Goal: Task Accomplishment & Management: Manage account settings

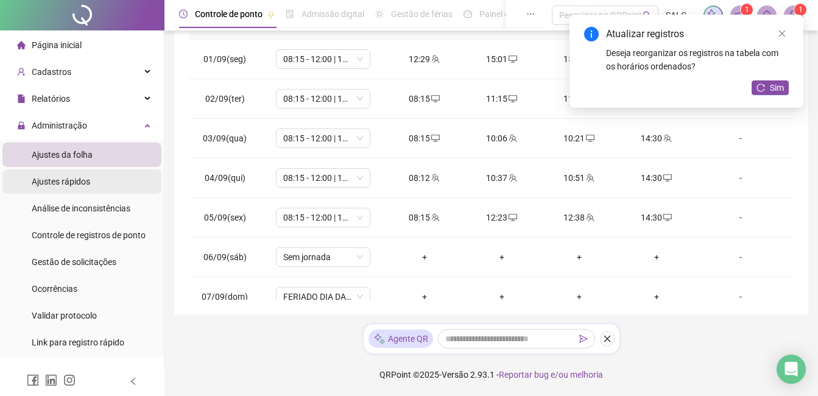
scroll to position [413, 0]
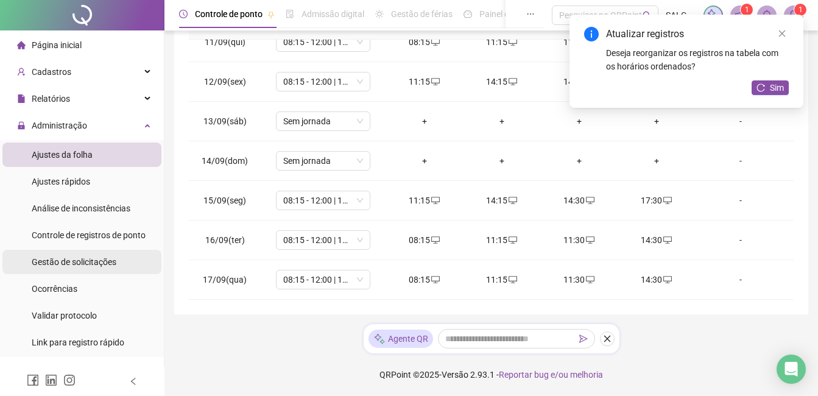
click at [132, 253] on li "Gestão de solicitações" at bounding box center [81, 262] width 159 height 24
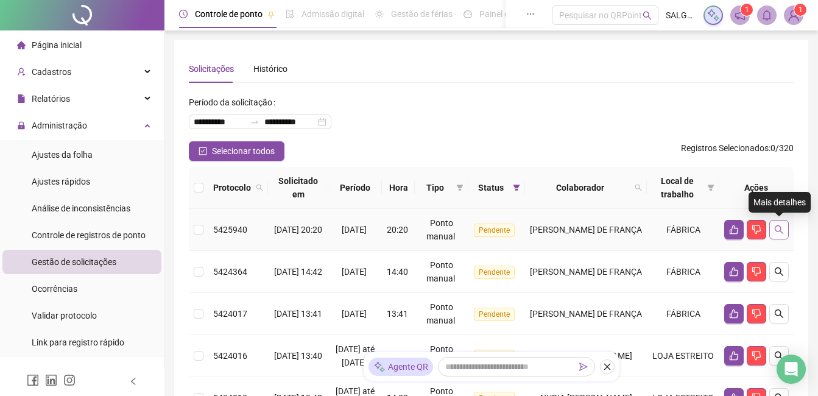
click at [777, 229] on icon "search" at bounding box center [779, 230] width 10 height 10
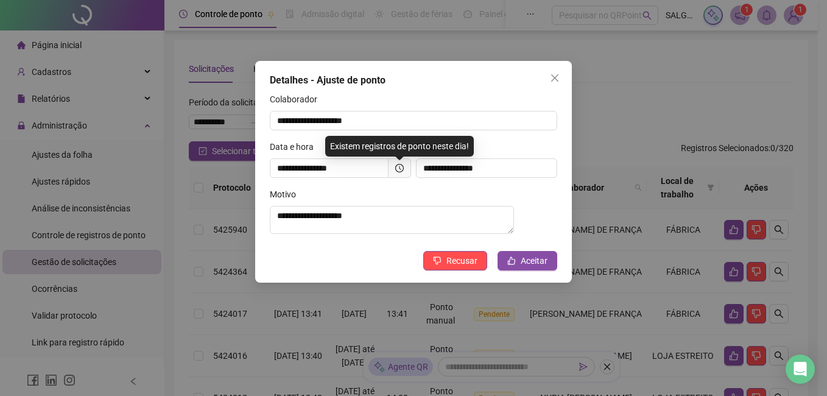
click at [397, 163] on span at bounding box center [399, 167] width 23 height 19
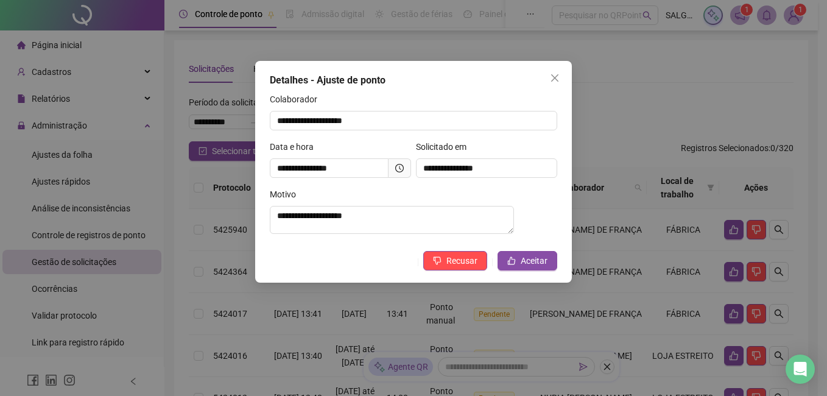
click at [399, 172] on icon "clock-circle" at bounding box center [399, 168] width 9 height 9
click at [554, 264] on button "Aceitar" at bounding box center [527, 260] width 60 height 19
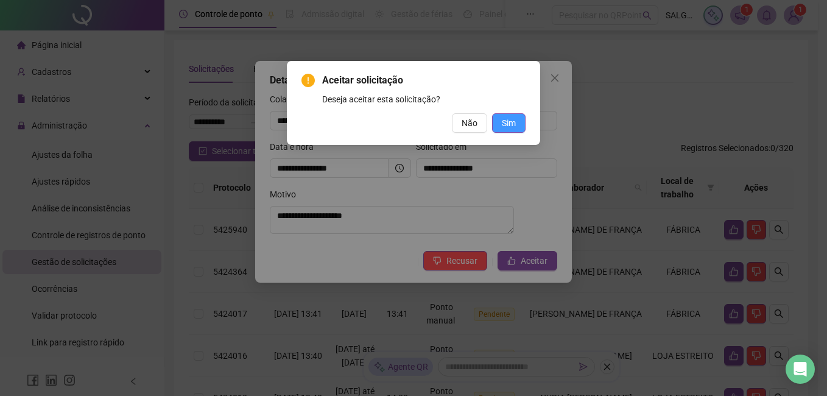
drag, startPoint x: 510, startPoint y: 109, endPoint x: 510, endPoint y: 119, distance: 9.7
click at [510, 114] on div "Aceitar solicitação Deseja aceitar esta solicitação? Não Sim" at bounding box center [413, 103] width 224 height 60
click at [510, 119] on span "Sim" at bounding box center [509, 122] width 14 height 13
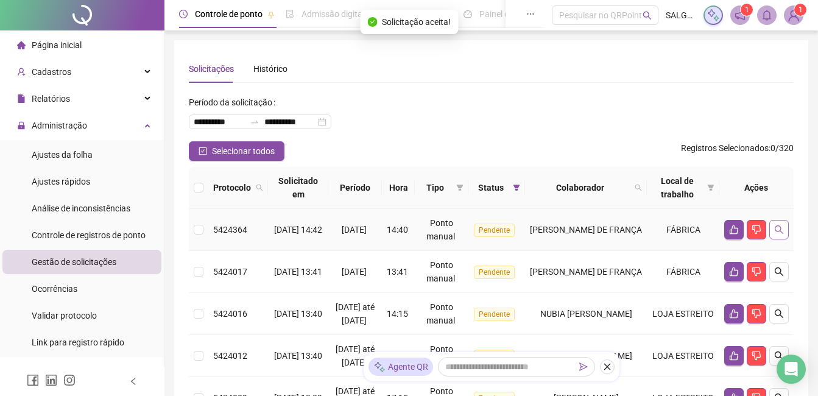
click at [776, 228] on icon "search" at bounding box center [779, 230] width 10 height 10
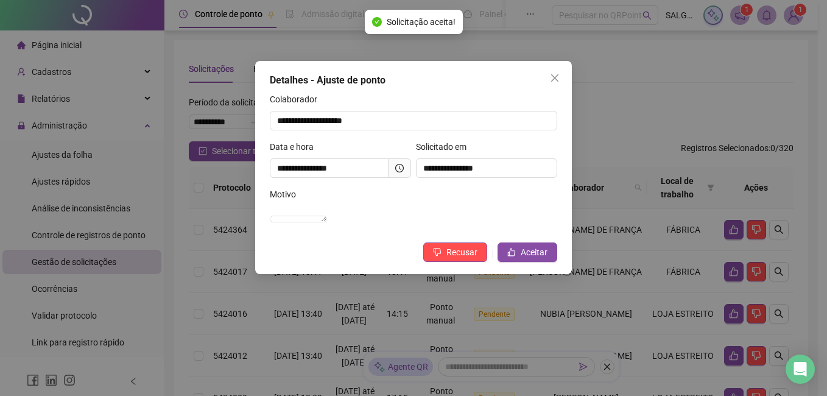
click at [397, 166] on icon "clock-circle" at bounding box center [399, 168] width 9 height 9
click at [535, 259] on span "Aceitar" at bounding box center [533, 251] width 27 height 13
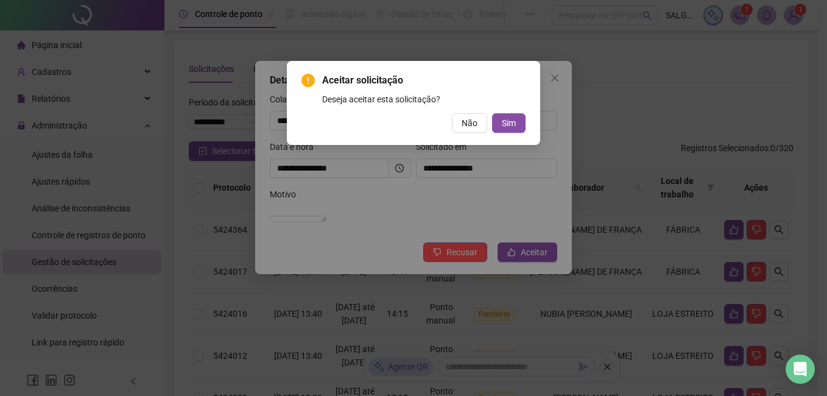
click at [499, 135] on div "Aceitar solicitação Deseja aceitar esta solicitação? Não Sim" at bounding box center [413, 103] width 253 height 84
click at [520, 125] on button "Sim" at bounding box center [508, 122] width 33 height 19
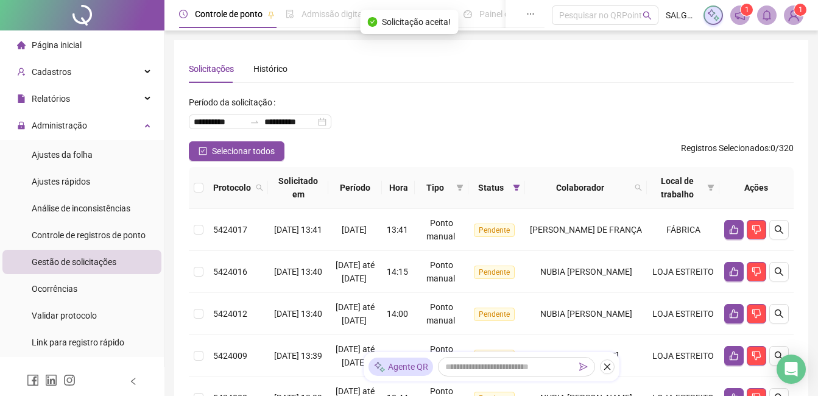
click at [779, 220] on button "button" at bounding box center [778, 229] width 19 height 19
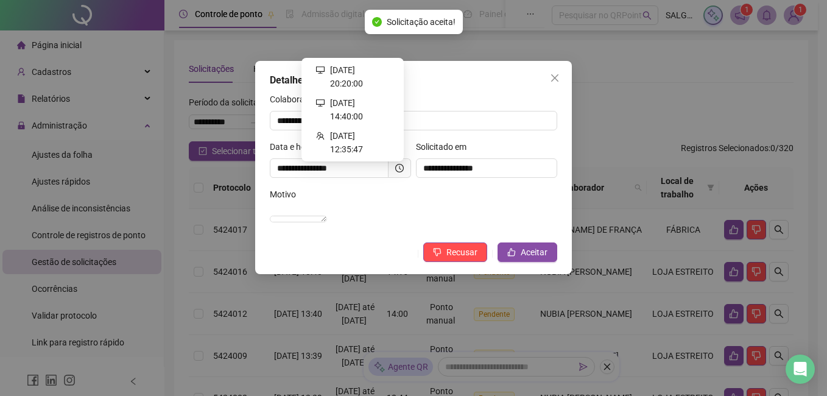
click at [398, 169] on icon "clock-circle" at bounding box center [399, 168] width 9 height 9
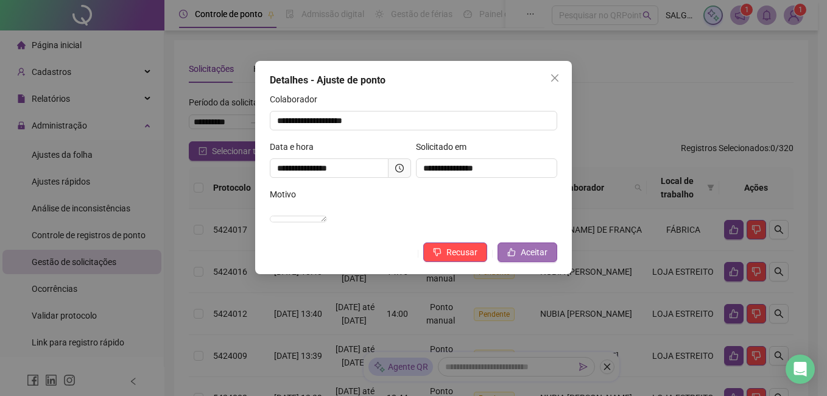
click at [543, 259] on span "Aceitar" at bounding box center [533, 251] width 27 height 13
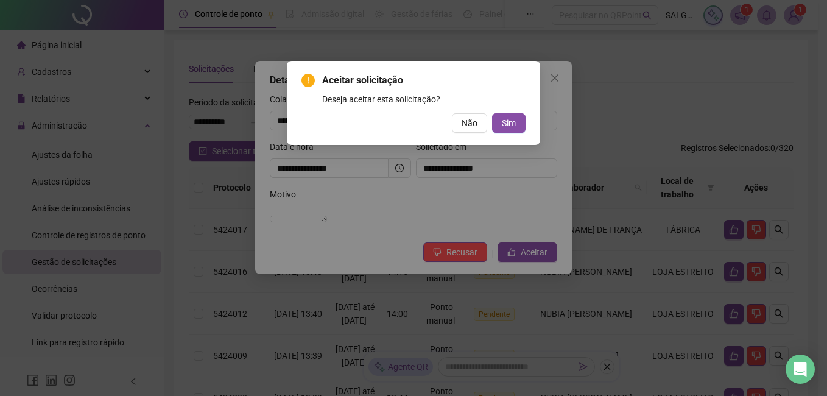
click at [520, 113] on div "Aceitar solicitação Deseja aceitar esta solicitação? Não Sim" at bounding box center [413, 103] width 224 height 60
click at [518, 116] on button "Sim" at bounding box center [508, 122] width 33 height 19
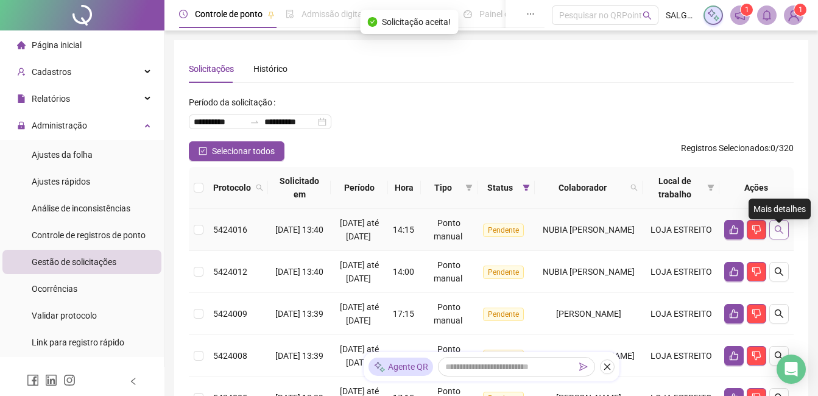
click at [779, 239] on button "button" at bounding box center [778, 229] width 19 height 19
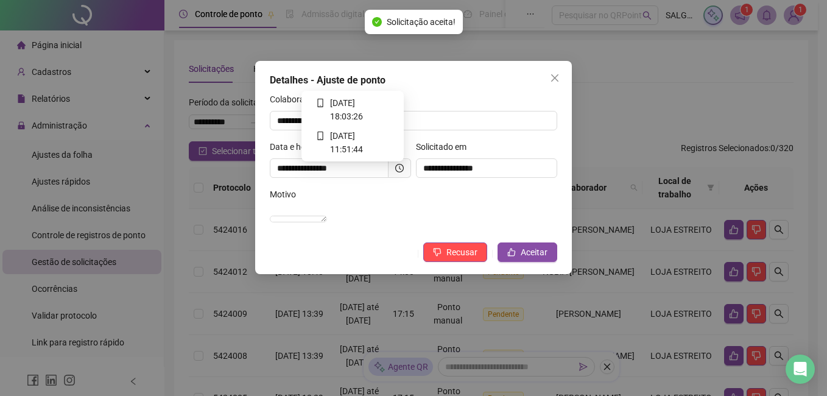
click at [397, 171] on icon "clock-circle" at bounding box center [399, 168] width 9 height 9
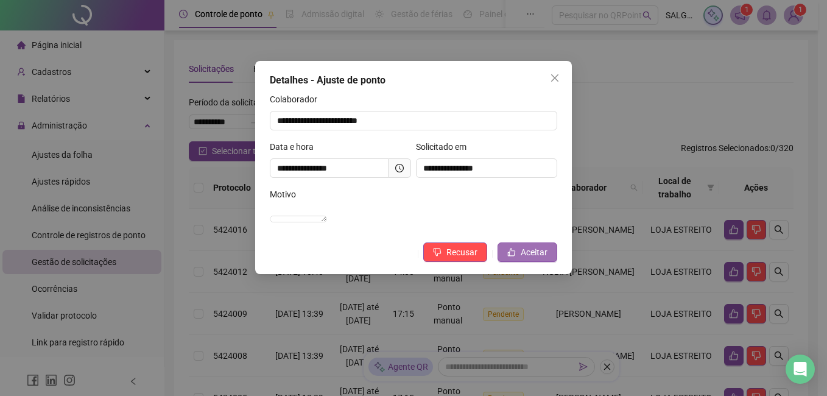
click at [502, 261] on button "Aceitar" at bounding box center [527, 251] width 60 height 19
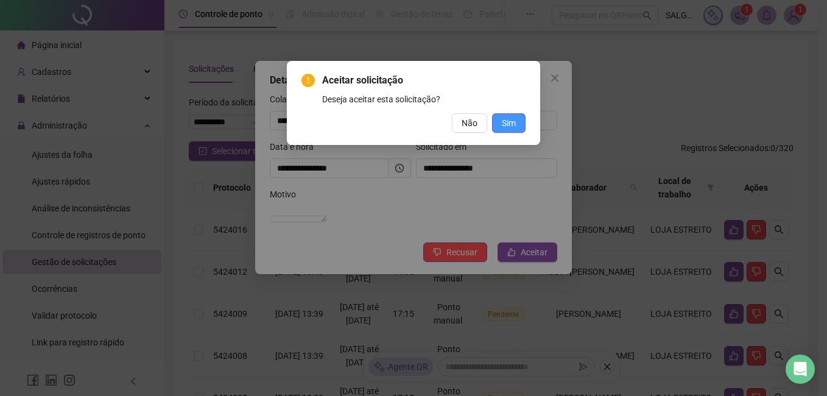
click at [500, 120] on button "Sim" at bounding box center [508, 122] width 33 height 19
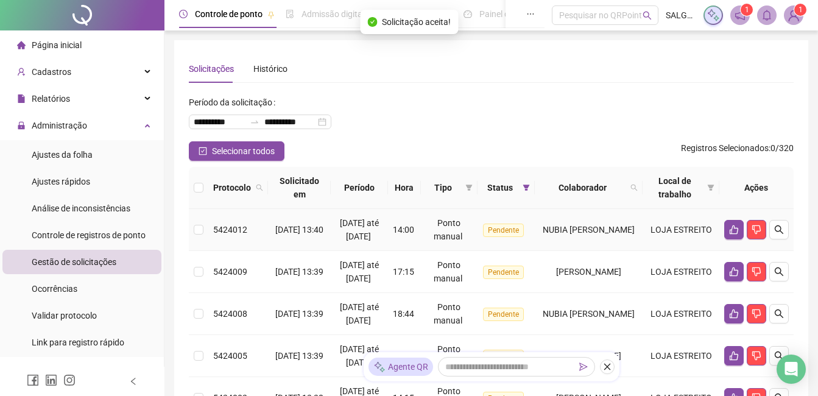
click at [779, 234] on icon "search" at bounding box center [779, 230] width 10 height 10
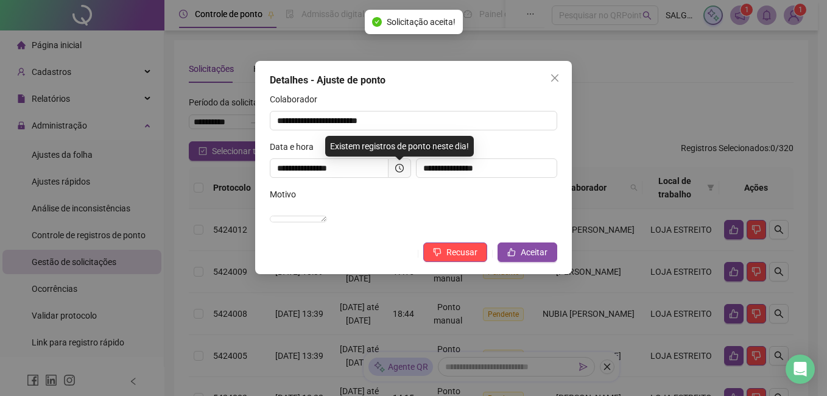
click at [404, 167] on span at bounding box center [399, 167] width 23 height 19
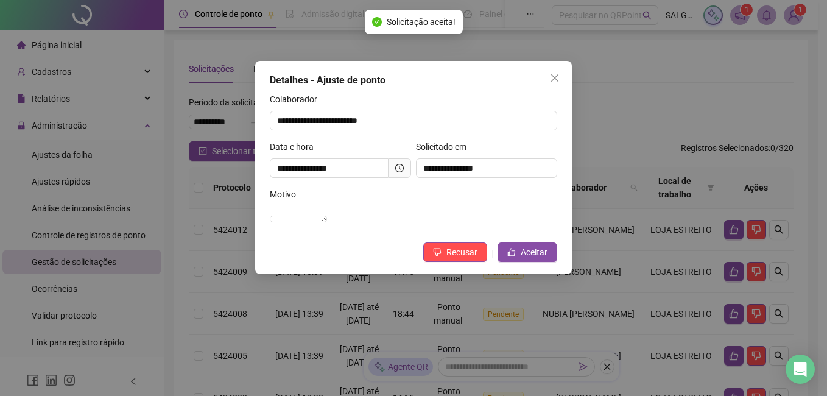
click at [400, 167] on icon "clock-circle" at bounding box center [399, 168] width 9 height 9
click at [508, 262] on button "Aceitar" at bounding box center [527, 251] width 60 height 19
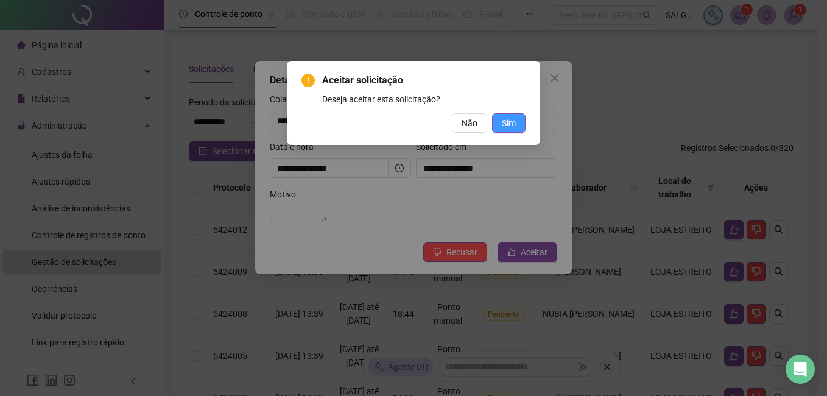
click at [502, 130] on button "Sim" at bounding box center [508, 122] width 33 height 19
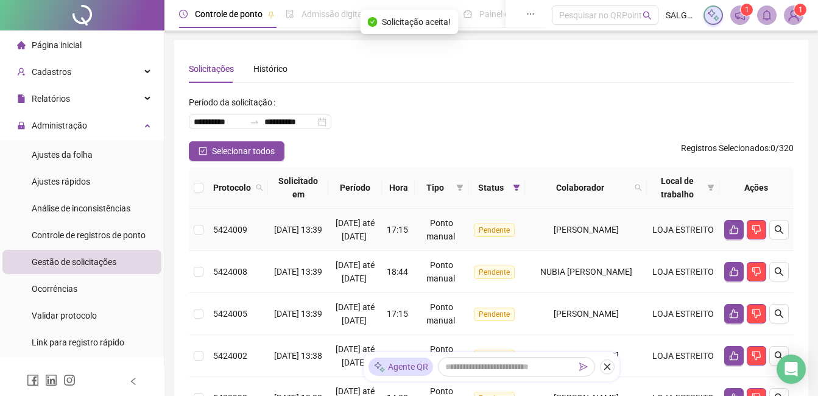
click at [772, 236] on button "button" at bounding box center [778, 229] width 19 height 19
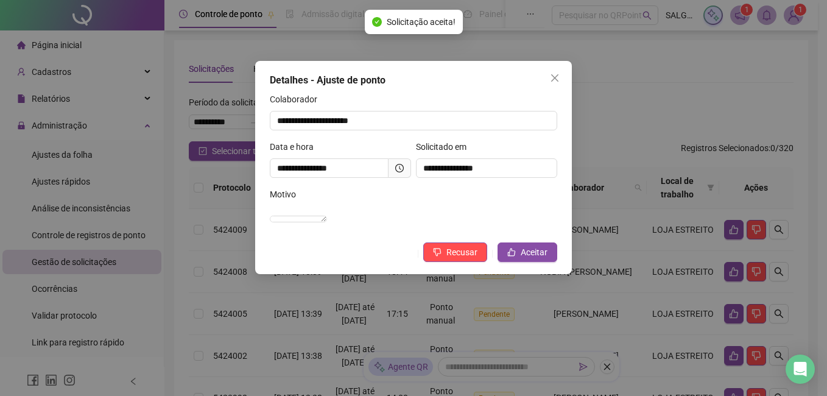
click at [402, 170] on icon "clock-circle" at bounding box center [399, 168] width 9 height 9
click at [548, 262] on button "Aceitar" at bounding box center [527, 251] width 60 height 19
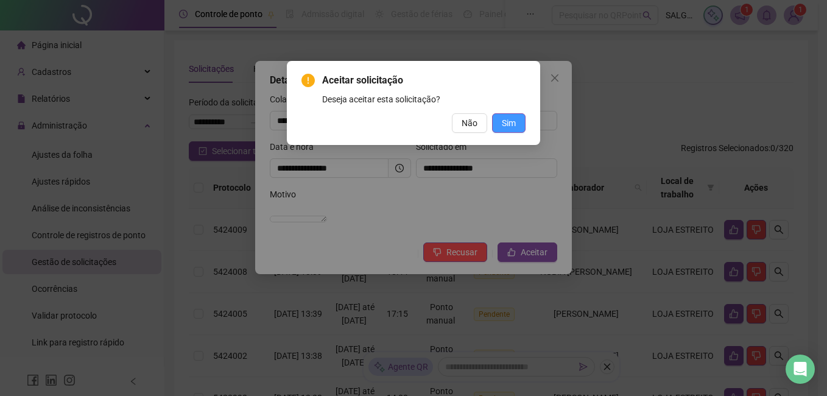
click at [510, 122] on span "Sim" at bounding box center [509, 122] width 14 height 13
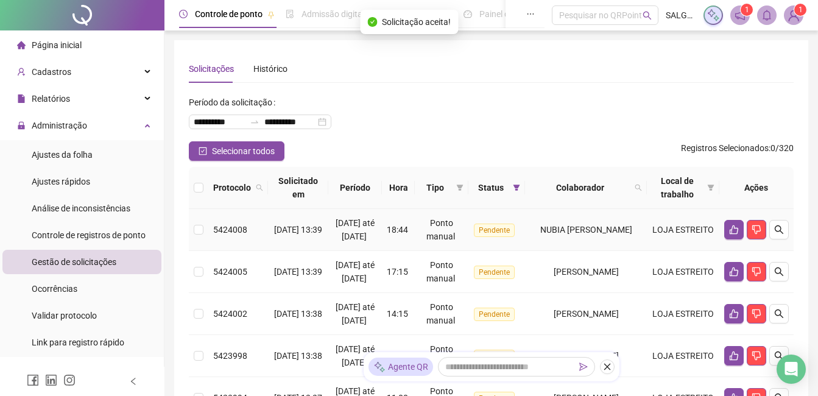
click at [784, 233] on button "button" at bounding box center [778, 229] width 19 height 19
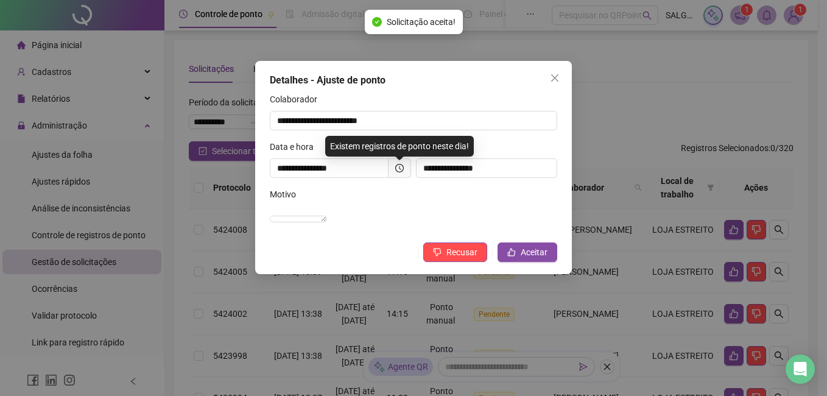
click at [403, 169] on icon "clock-circle" at bounding box center [399, 168] width 9 height 9
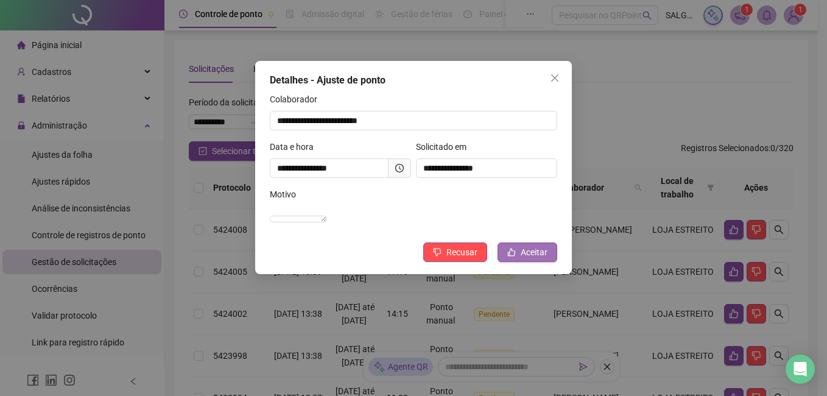
click at [510, 256] on icon "like" at bounding box center [511, 252] width 9 height 9
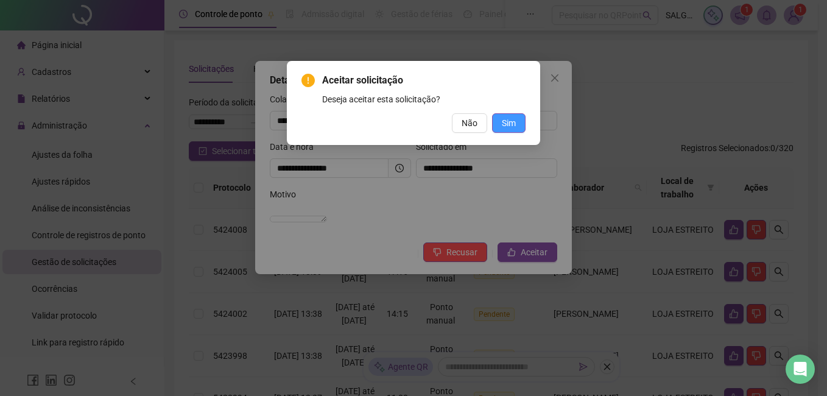
click at [503, 116] on span "Sim" at bounding box center [509, 122] width 14 height 13
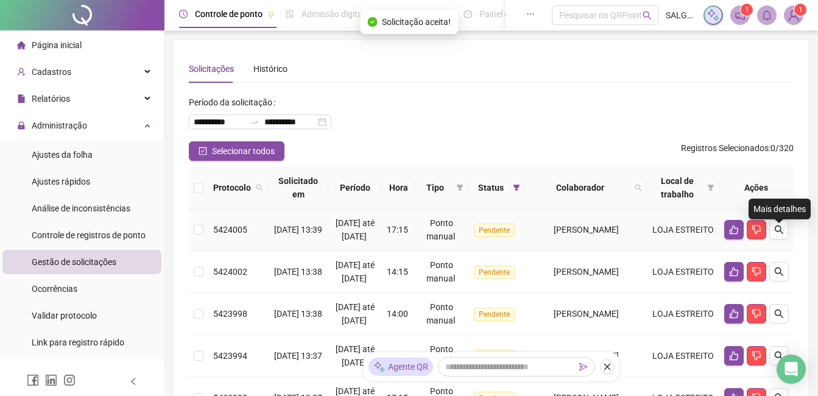
click at [780, 234] on icon "search" at bounding box center [778, 229] width 9 height 9
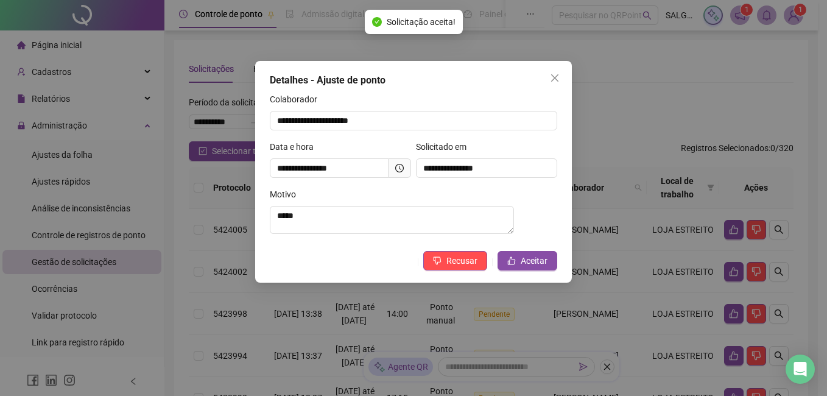
click at [402, 167] on icon "clock-circle" at bounding box center [399, 168] width 9 height 9
click at [510, 256] on button "Aceitar" at bounding box center [527, 260] width 60 height 19
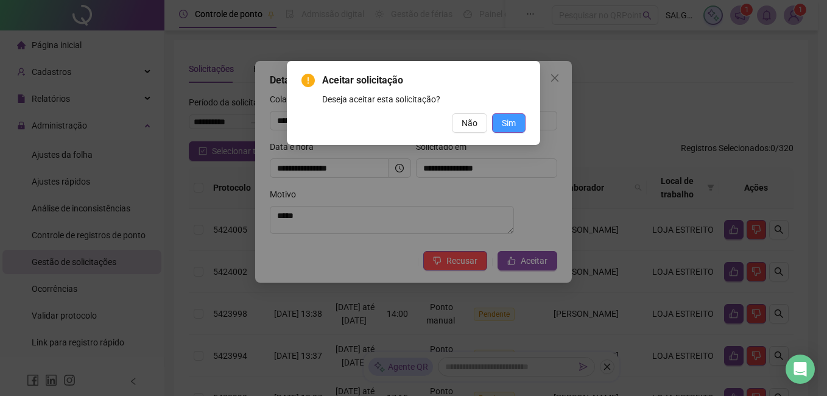
click at [517, 130] on button "Sim" at bounding box center [508, 122] width 33 height 19
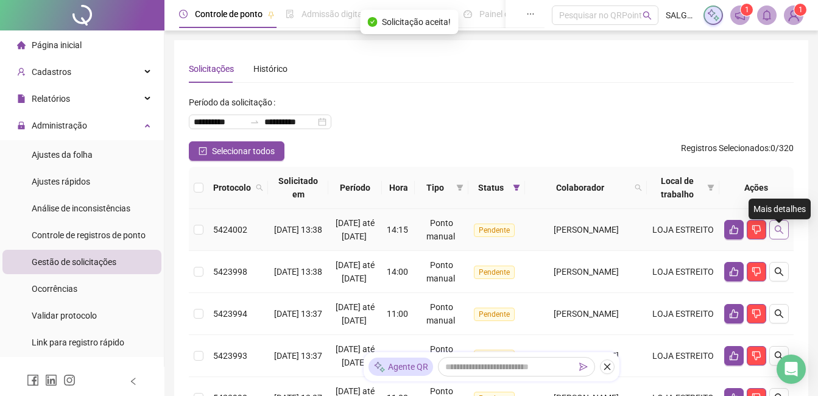
click at [774, 234] on icon "search" at bounding box center [779, 230] width 10 height 10
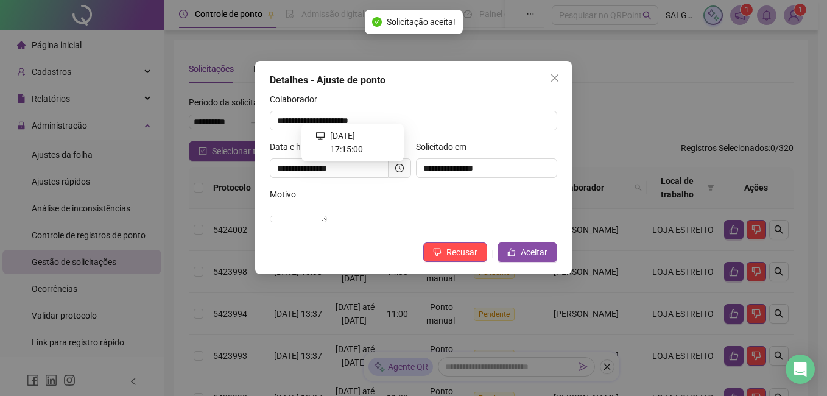
click at [398, 169] on icon "clock-circle" at bounding box center [399, 168] width 9 height 9
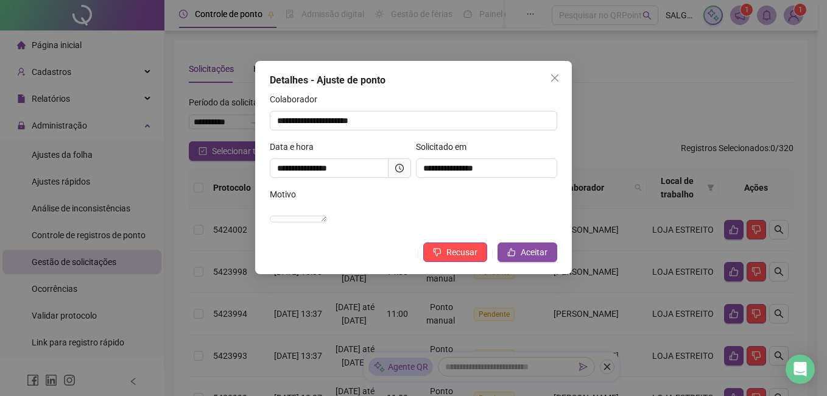
click at [558, 268] on div "**********" at bounding box center [413, 167] width 317 height 213
click at [542, 259] on span "Aceitar" at bounding box center [533, 251] width 27 height 13
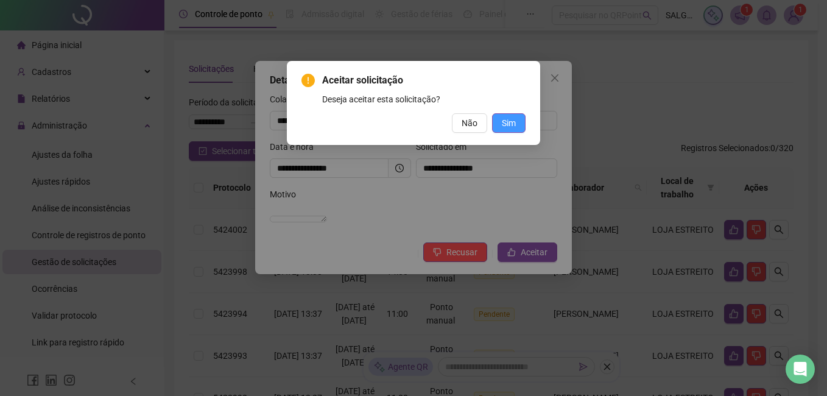
click at [510, 125] on span "Sim" at bounding box center [509, 122] width 14 height 13
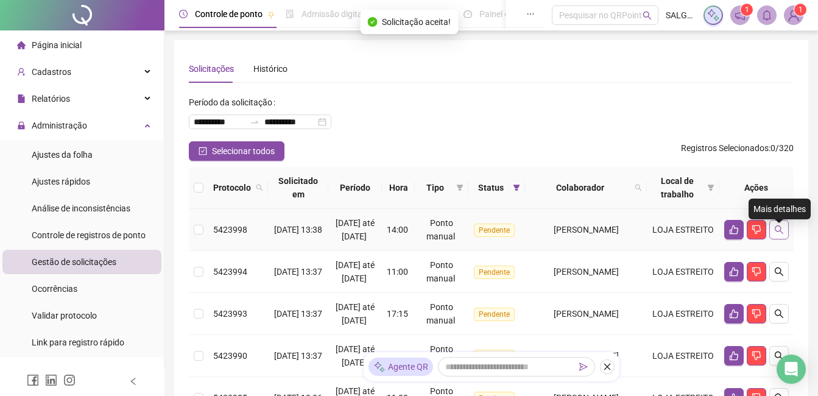
click at [778, 234] on icon "search" at bounding box center [779, 230] width 10 height 10
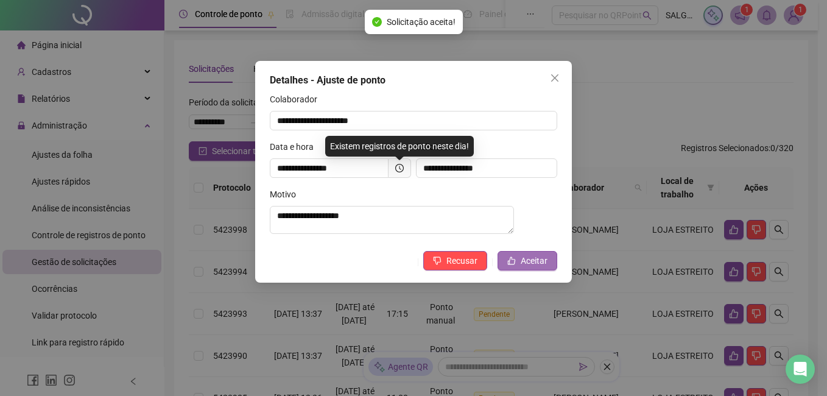
click at [532, 262] on span "Aceitar" at bounding box center [533, 260] width 27 height 13
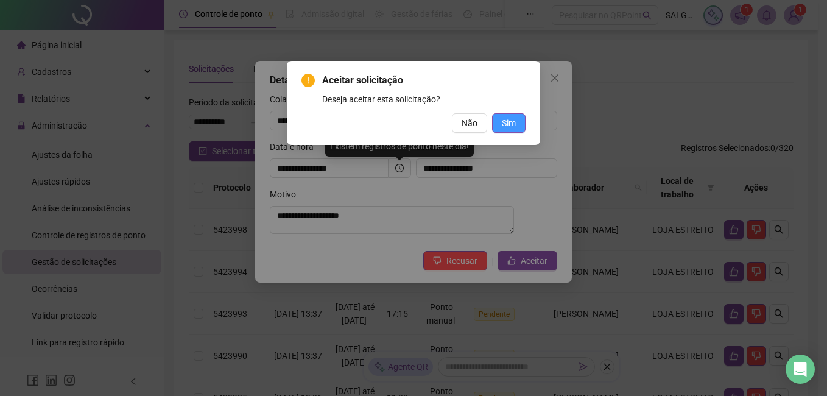
click at [506, 124] on span "Sim" at bounding box center [509, 122] width 14 height 13
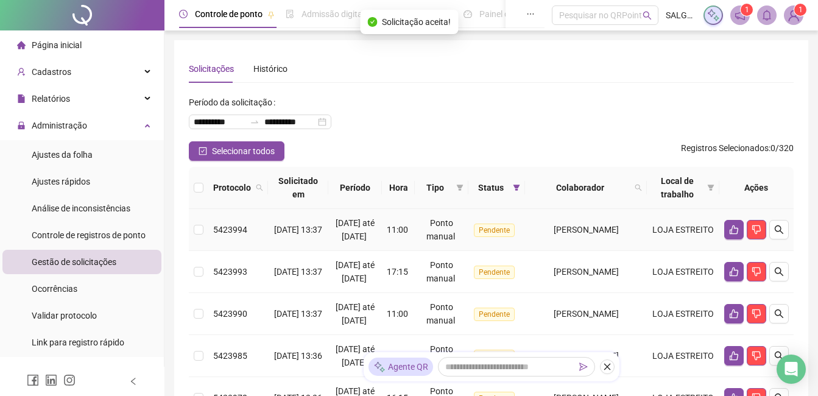
click at [781, 234] on icon "search" at bounding box center [779, 230] width 10 height 10
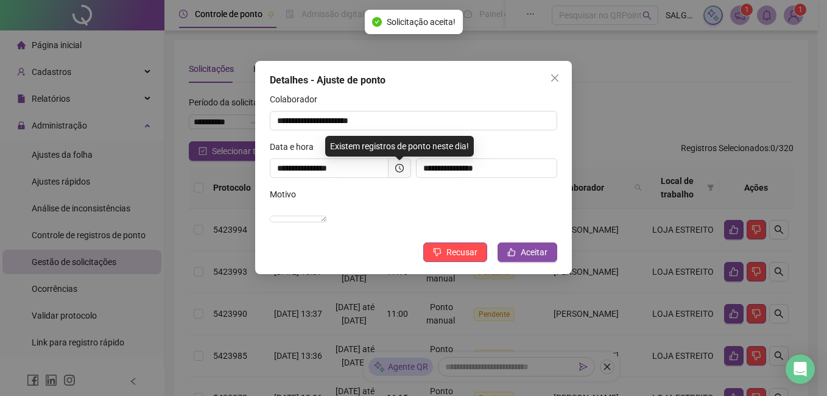
click at [405, 168] on span at bounding box center [399, 167] width 23 height 19
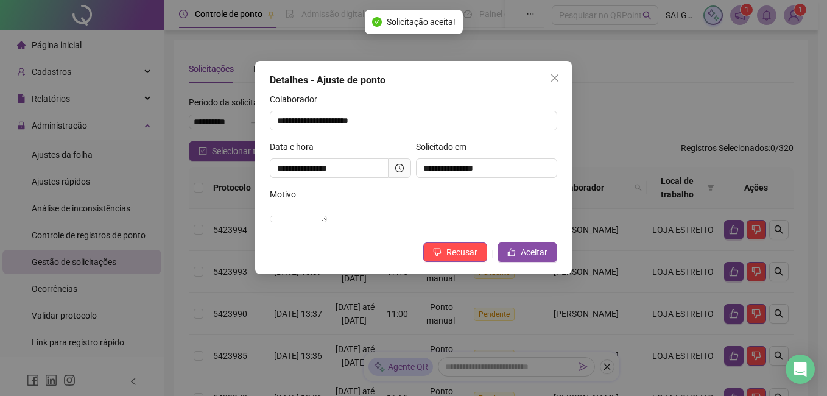
click at [399, 165] on icon "clock-circle" at bounding box center [399, 168] width 9 height 9
click at [525, 259] on span "Aceitar" at bounding box center [533, 251] width 27 height 13
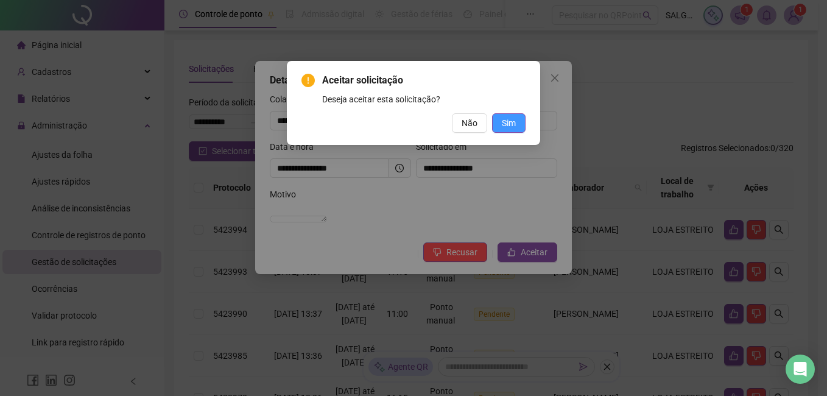
click at [519, 129] on button "Sim" at bounding box center [508, 122] width 33 height 19
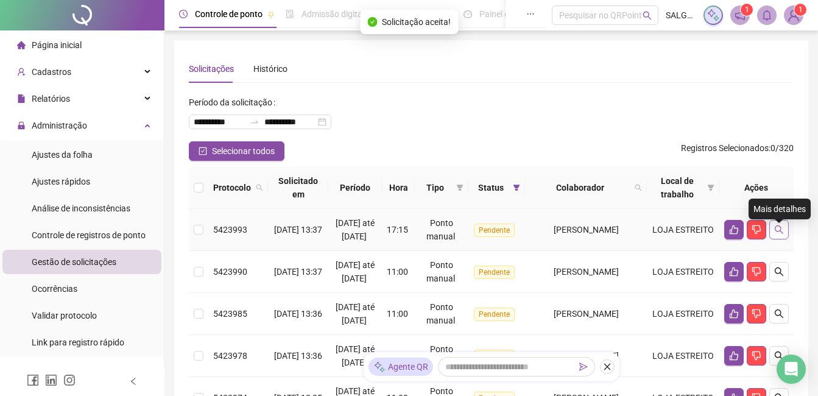
click at [787, 239] on button "button" at bounding box center [778, 229] width 19 height 19
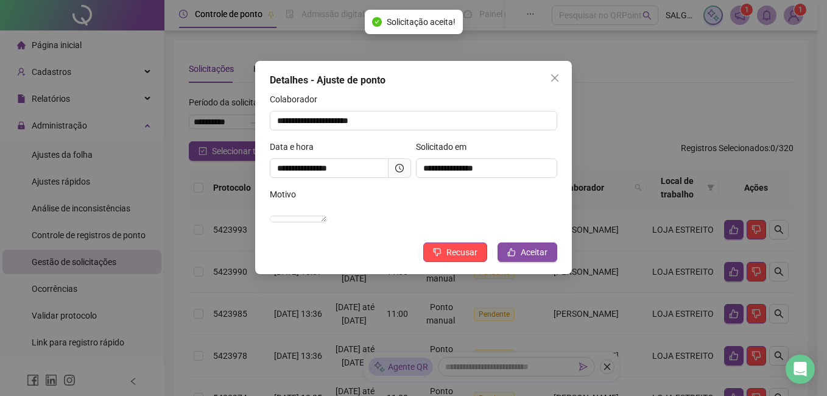
click at [397, 168] on icon "clock-circle" at bounding box center [399, 168] width 9 height 9
click at [520, 254] on div "**********" at bounding box center [413, 167] width 317 height 213
click at [522, 256] on button "Aceitar" at bounding box center [527, 251] width 60 height 19
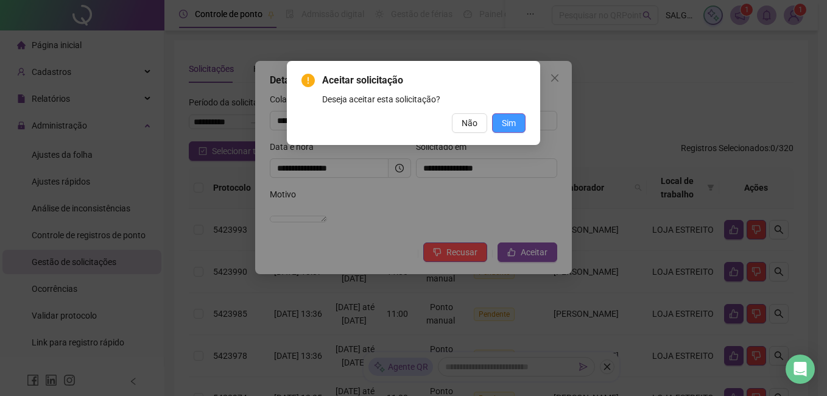
click at [506, 131] on button "Sim" at bounding box center [508, 122] width 33 height 19
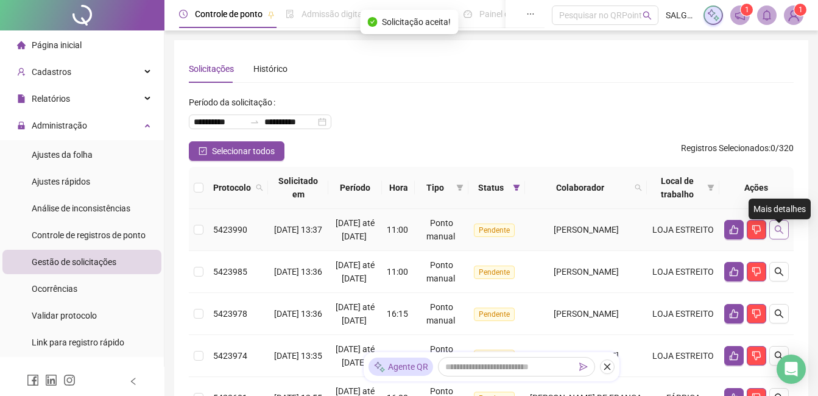
click at [774, 234] on icon "search" at bounding box center [778, 229] width 9 height 9
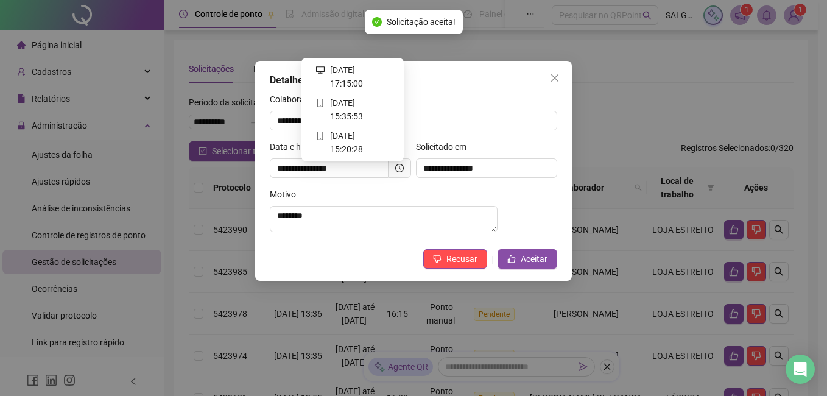
click at [399, 168] on icon "clock-circle" at bounding box center [400, 168] width 2 height 4
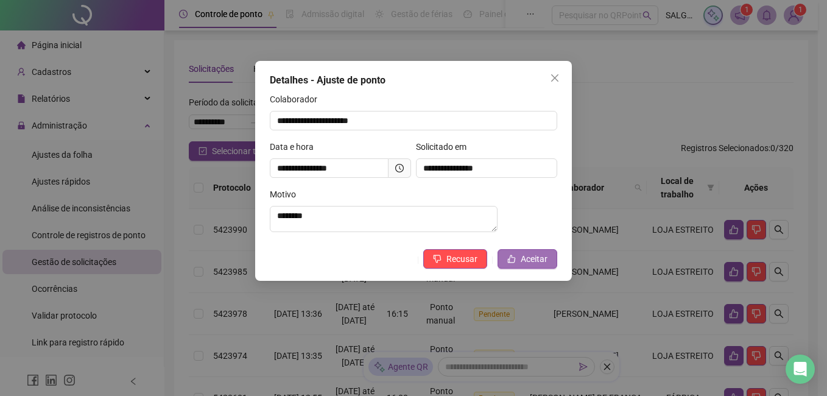
click at [510, 262] on icon "like" at bounding box center [512, 258] width 8 height 8
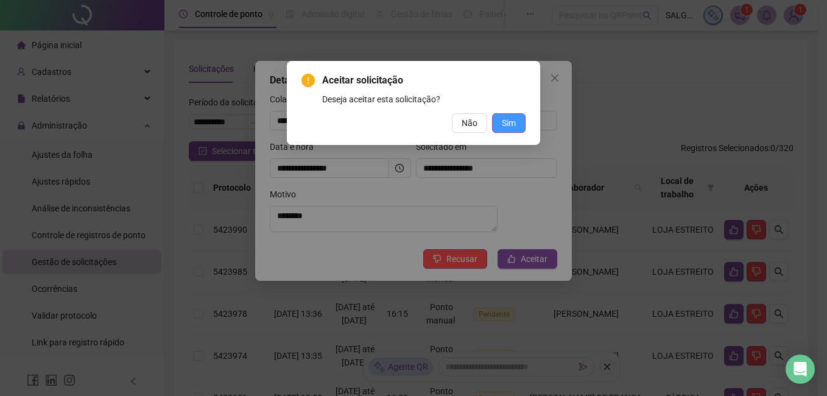
click at [513, 123] on span "Sim" at bounding box center [509, 122] width 14 height 13
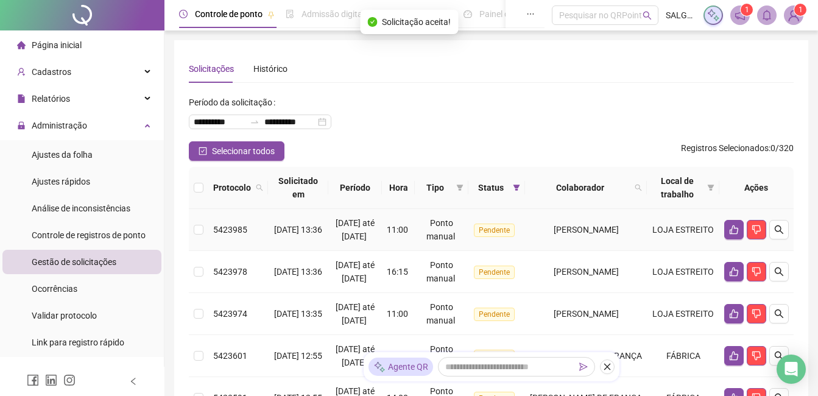
click at [780, 232] on icon "search" at bounding box center [779, 230] width 10 height 10
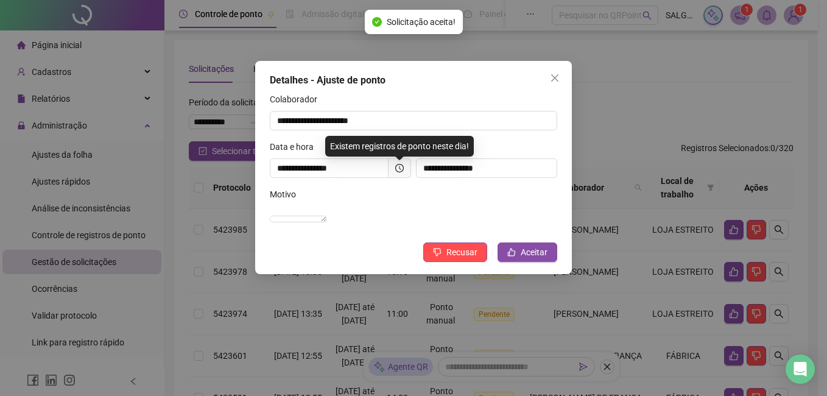
click at [399, 169] on icon "clock-circle" at bounding box center [399, 168] width 9 height 9
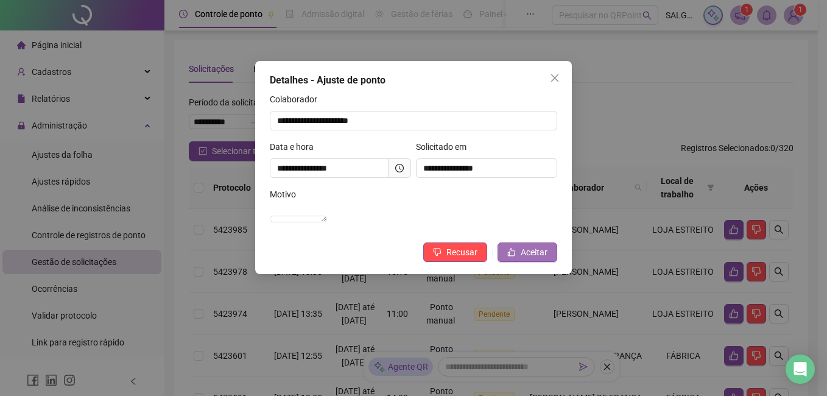
drag, startPoint x: 507, startPoint y: 253, endPoint x: 510, endPoint y: 264, distance: 11.2
click at [509, 256] on div "**********" at bounding box center [413, 167] width 317 height 213
click at [510, 256] on icon "like" at bounding box center [511, 252] width 9 height 9
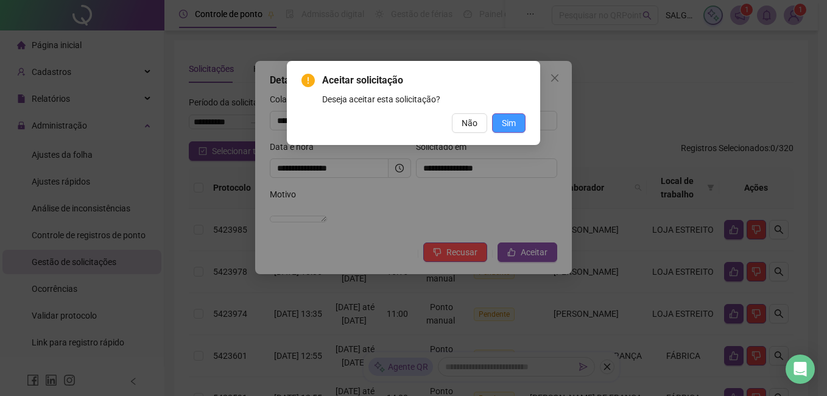
click at [508, 128] on span "Sim" at bounding box center [509, 122] width 14 height 13
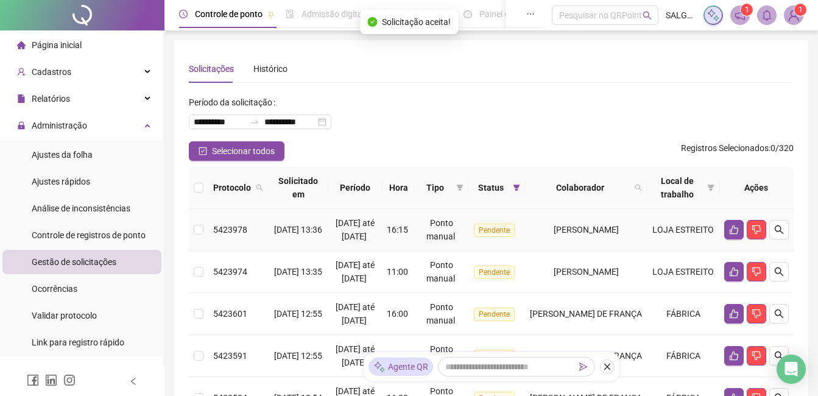
click at [772, 232] on button "button" at bounding box center [778, 229] width 19 height 19
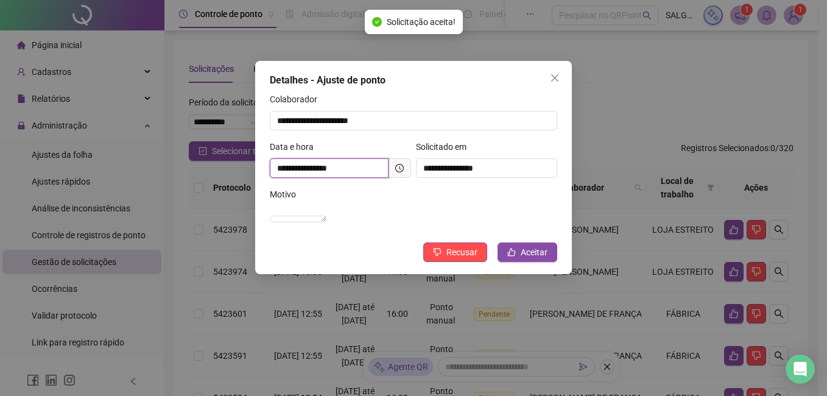
drag, startPoint x: 388, startPoint y: 168, endPoint x: 401, endPoint y: 172, distance: 13.5
click at [391, 170] on span "**********" at bounding box center [340, 167] width 141 height 19
click at [401, 172] on div at bounding box center [399, 168] width 9 height 9
click at [400, 172] on icon "clock-circle" at bounding box center [399, 168] width 9 height 9
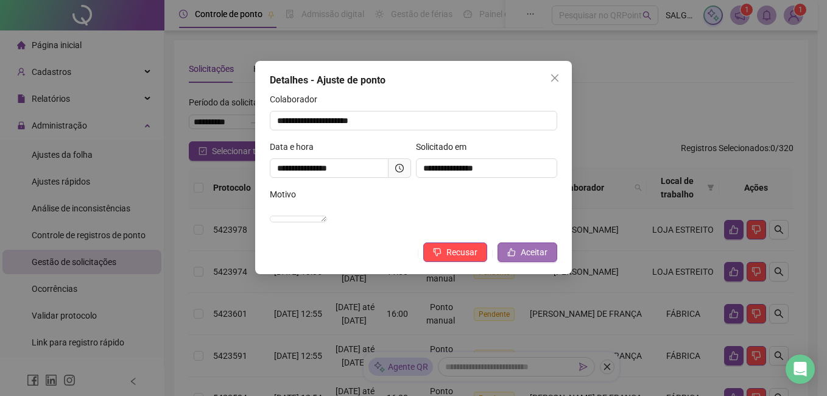
click at [520, 261] on button "Aceitar" at bounding box center [527, 251] width 60 height 19
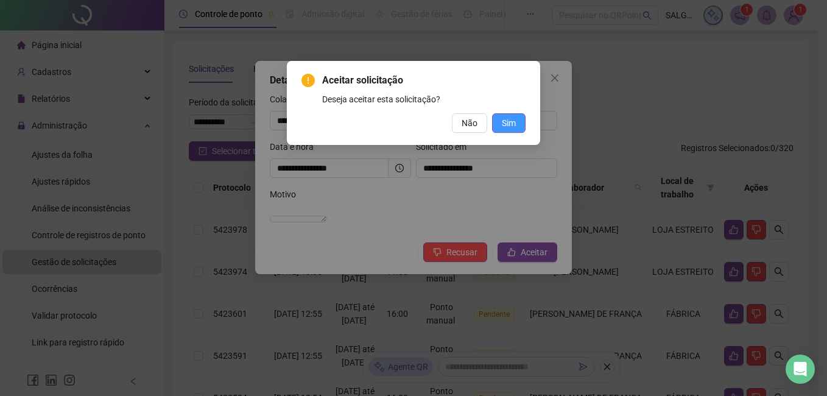
click at [497, 127] on button "Sim" at bounding box center [508, 122] width 33 height 19
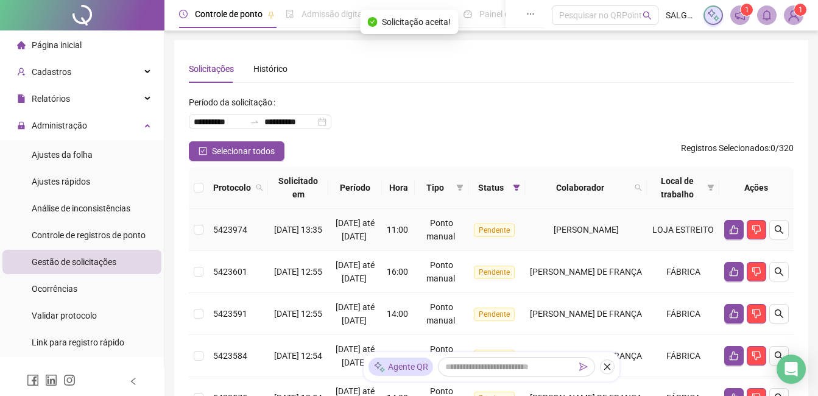
click at [780, 231] on icon "search" at bounding box center [779, 230] width 10 height 10
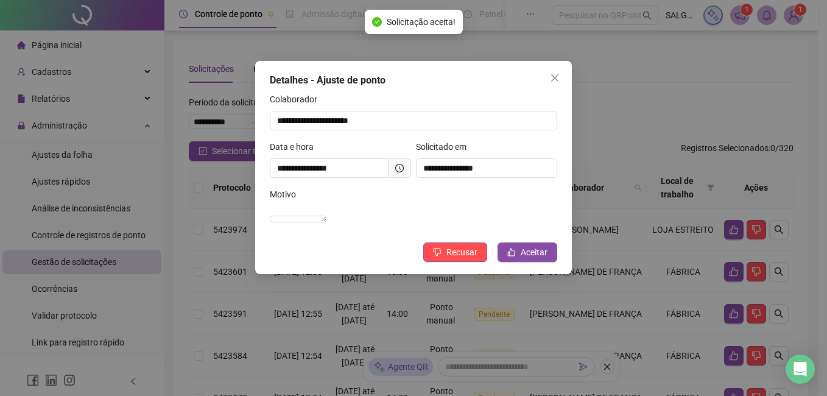
drag, startPoint x: 391, startPoint y: 171, endPoint x: 400, endPoint y: 173, distance: 8.7
click at [396, 173] on span at bounding box center [399, 167] width 23 height 19
click at [402, 169] on icon "clock-circle" at bounding box center [399, 168] width 9 height 9
click at [499, 255] on div "**********" at bounding box center [413, 167] width 317 height 213
click at [500, 257] on button "Aceitar" at bounding box center [527, 251] width 60 height 19
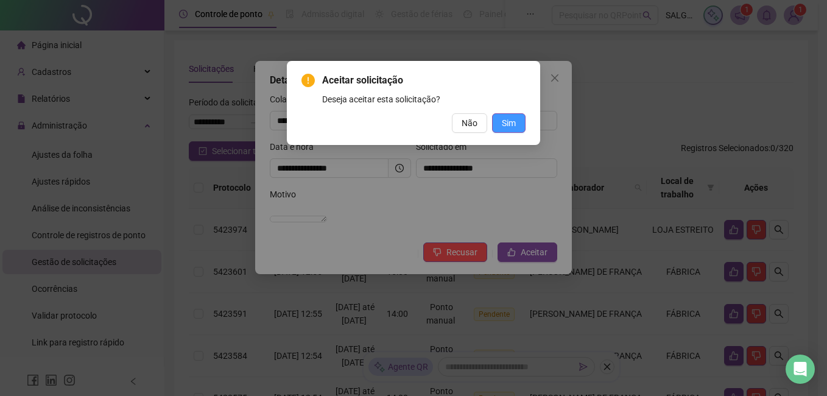
click at [502, 125] on span "Sim" at bounding box center [509, 122] width 14 height 13
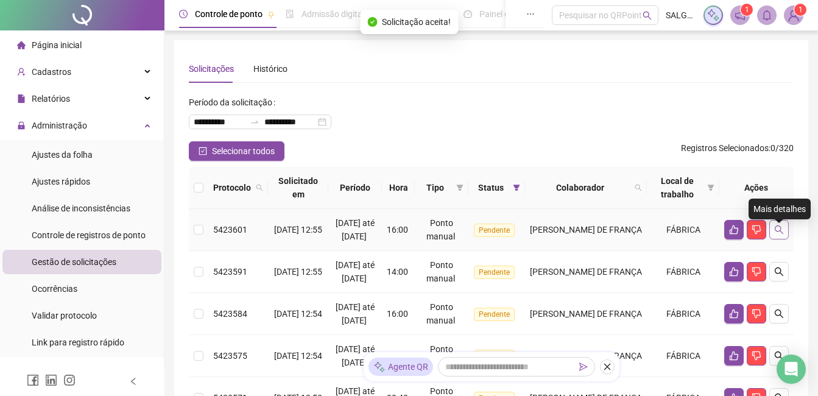
click at [781, 234] on icon "search" at bounding box center [778, 229] width 9 height 9
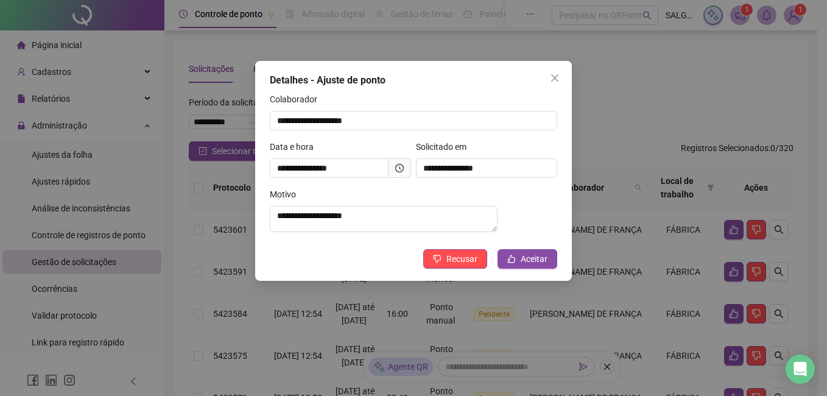
click at [398, 172] on div at bounding box center [399, 168] width 9 height 9
click at [514, 254] on div "**********" at bounding box center [413, 171] width 317 height 220
click at [520, 257] on button "Aceitar" at bounding box center [527, 258] width 60 height 19
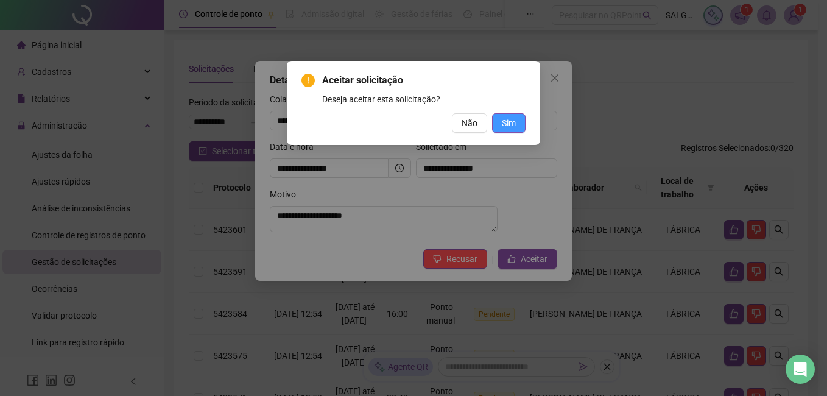
click at [511, 123] on span "Sim" at bounding box center [509, 122] width 14 height 13
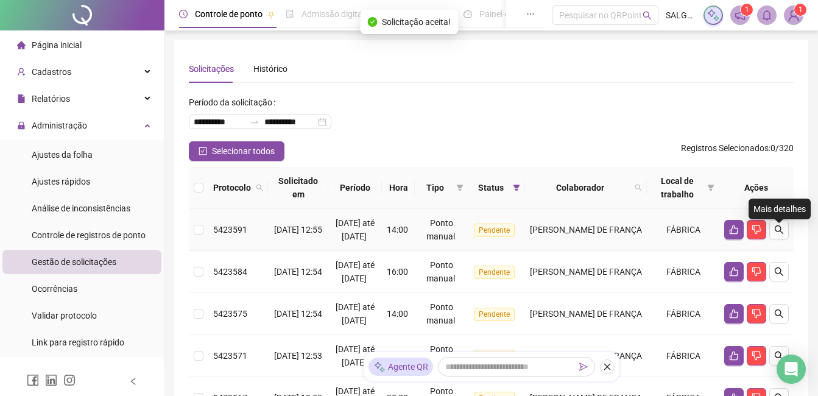
click at [777, 234] on icon "search" at bounding box center [779, 230] width 10 height 10
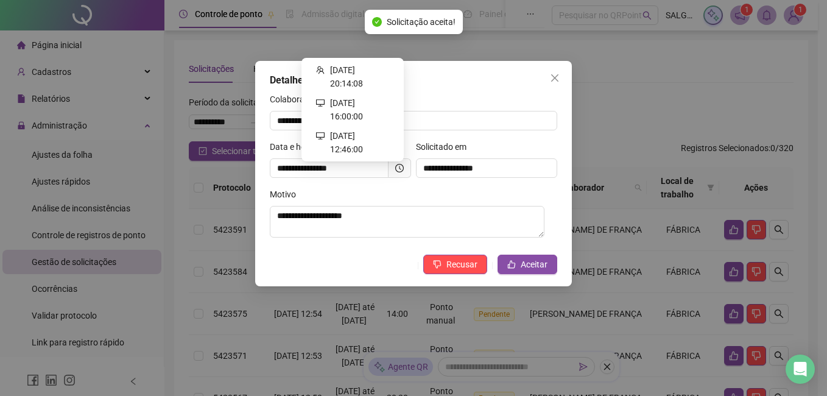
click at [402, 170] on icon "clock-circle" at bounding box center [399, 168] width 9 height 9
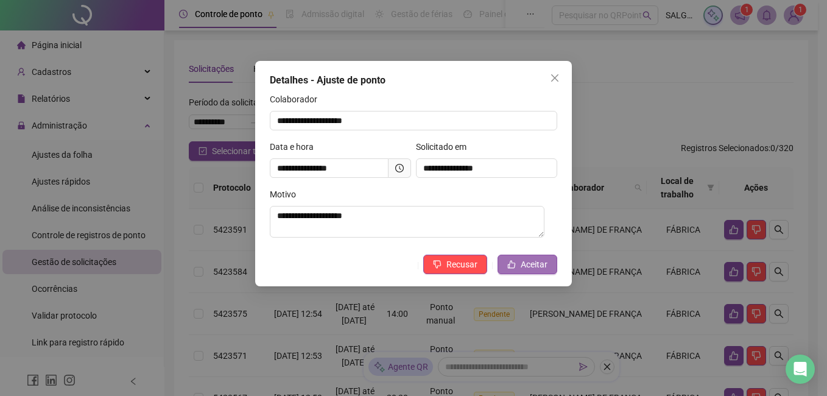
click at [544, 268] on span "Aceitar" at bounding box center [533, 263] width 27 height 13
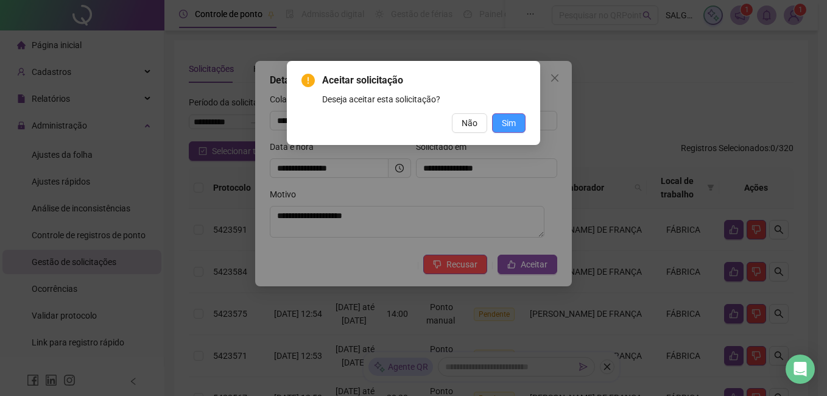
click at [510, 124] on span "Sim" at bounding box center [509, 122] width 14 height 13
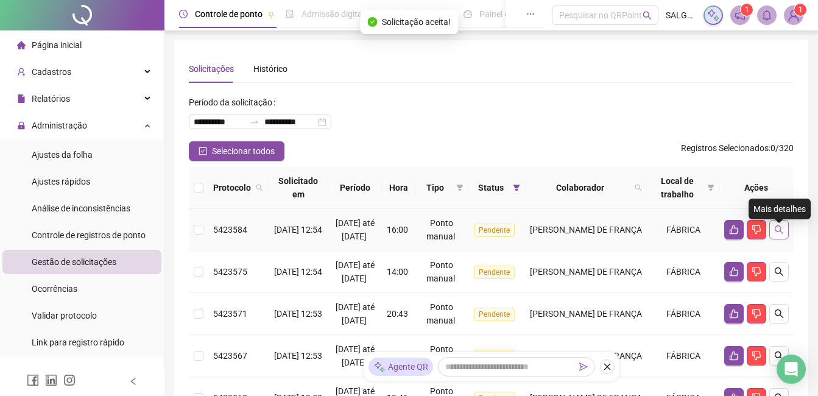
click at [786, 234] on button "button" at bounding box center [778, 229] width 19 height 19
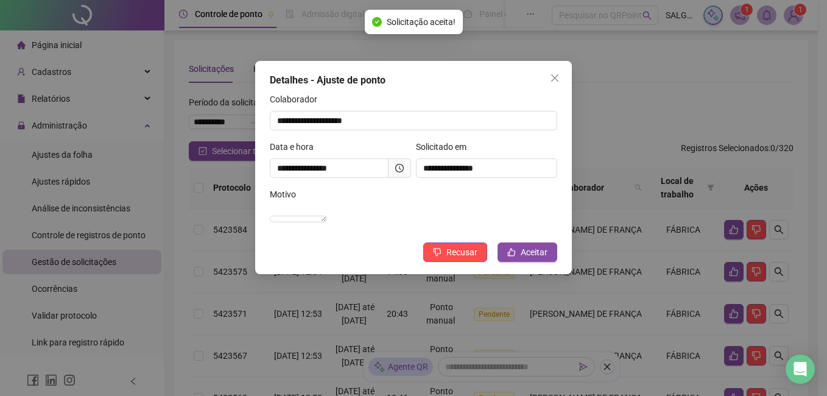
click at [401, 166] on icon "clock-circle" at bounding box center [399, 168] width 9 height 9
click at [517, 262] on button "Aceitar" at bounding box center [527, 251] width 60 height 19
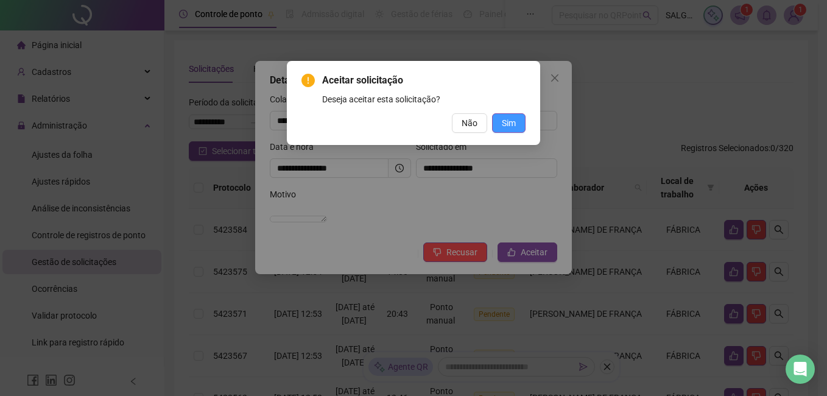
click at [514, 125] on span "Sim" at bounding box center [509, 122] width 14 height 13
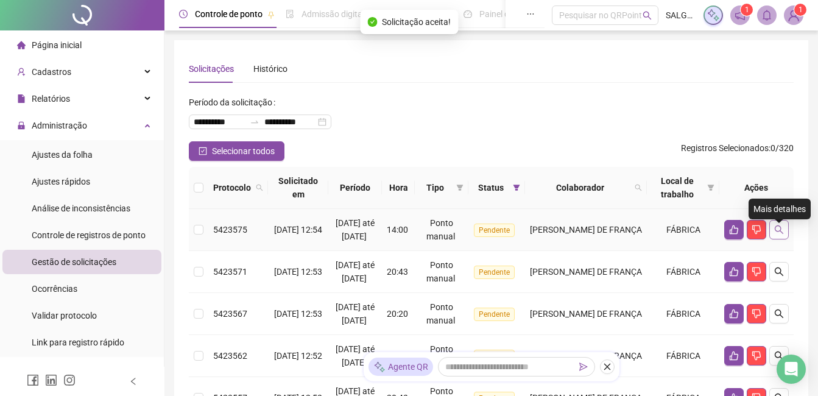
click at [779, 232] on icon "search" at bounding box center [779, 230] width 10 height 10
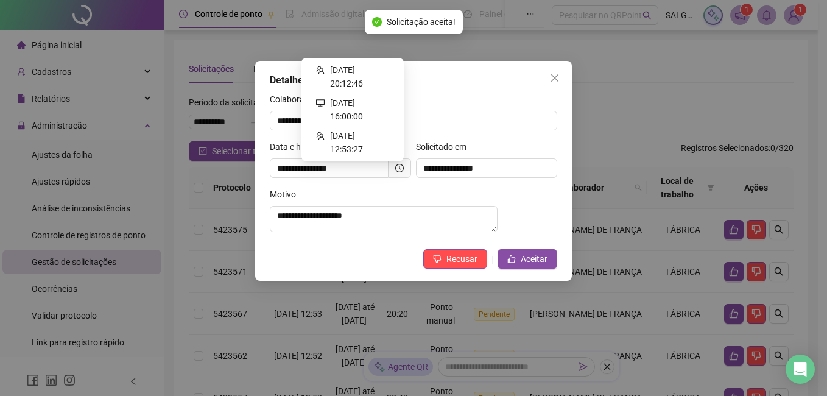
click at [399, 169] on icon "clock-circle" at bounding box center [400, 168] width 2 height 4
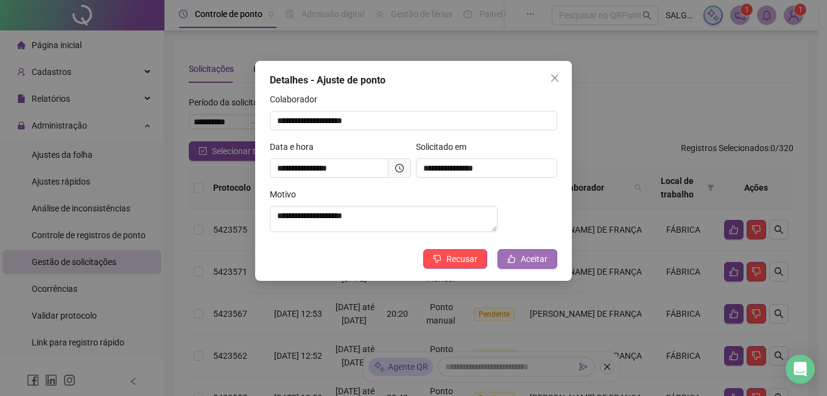
click at [544, 265] on span "Aceitar" at bounding box center [533, 258] width 27 height 13
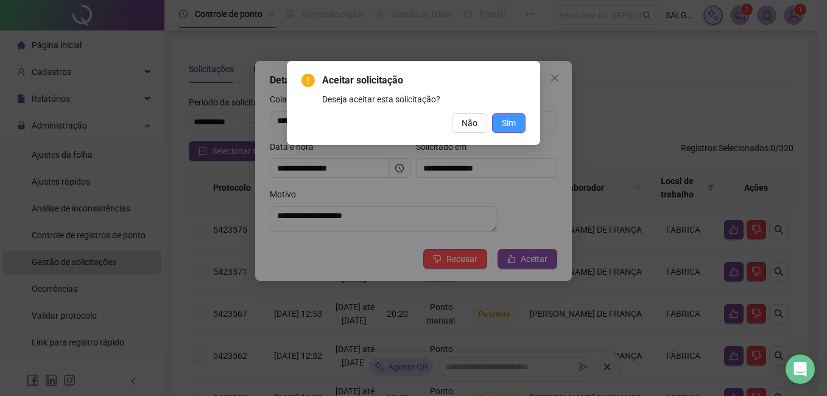
click at [503, 128] on span "Sim" at bounding box center [509, 122] width 14 height 13
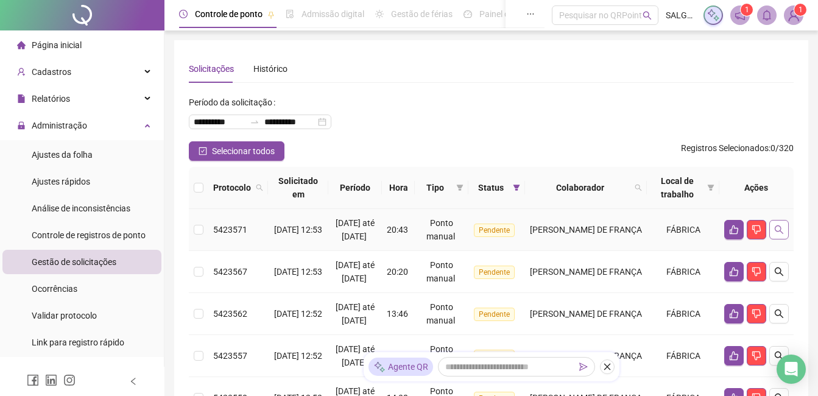
click at [781, 231] on button "button" at bounding box center [778, 229] width 19 height 19
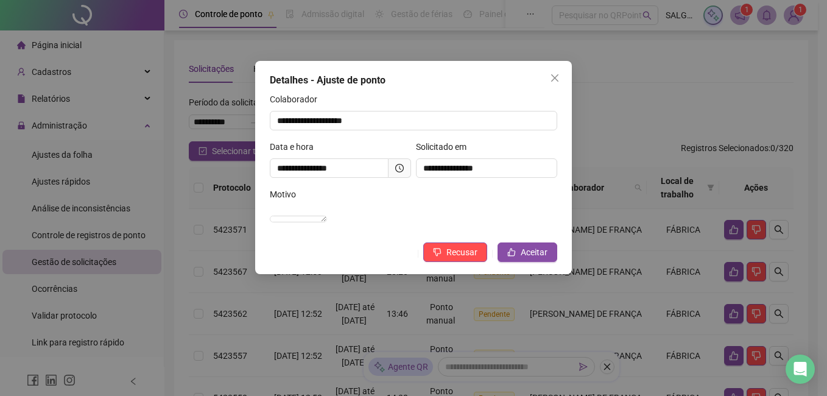
drag, startPoint x: 390, startPoint y: 169, endPoint x: 396, endPoint y: 170, distance: 6.7
click at [391, 169] on span at bounding box center [399, 167] width 23 height 19
click at [397, 170] on icon "clock-circle" at bounding box center [399, 168] width 9 height 9
click at [549, 262] on button "Aceitar" at bounding box center [527, 251] width 60 height 19
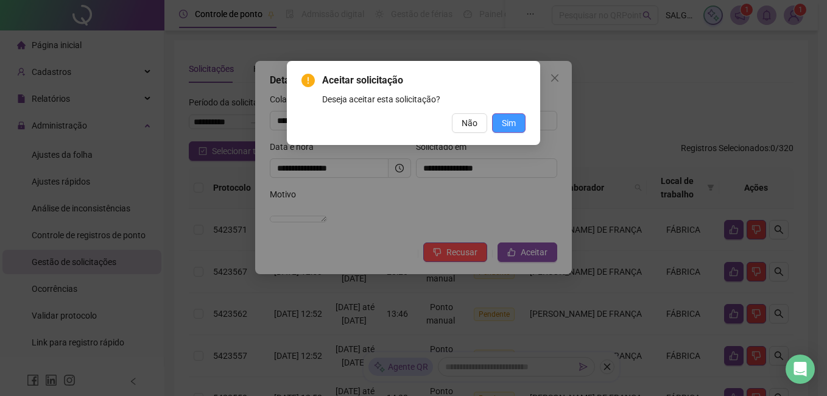
click at [502, 114] on button "Sim" at bounding box center [508, 122] width 33 height 19
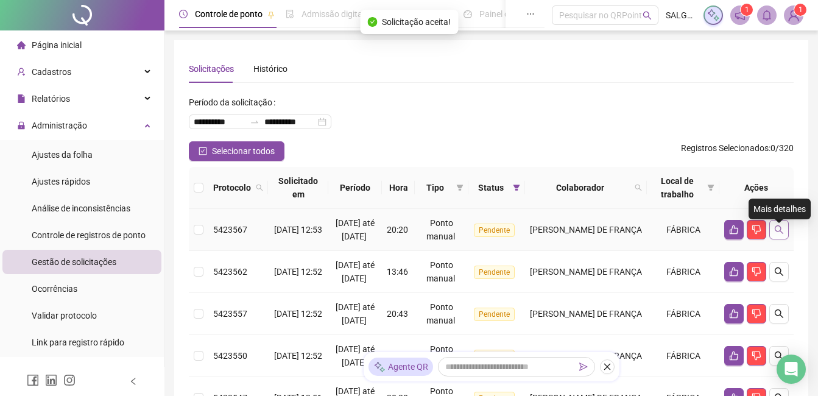
click at [785, 235] on button "button" at bounding box center [778, 229] width 19 height 19
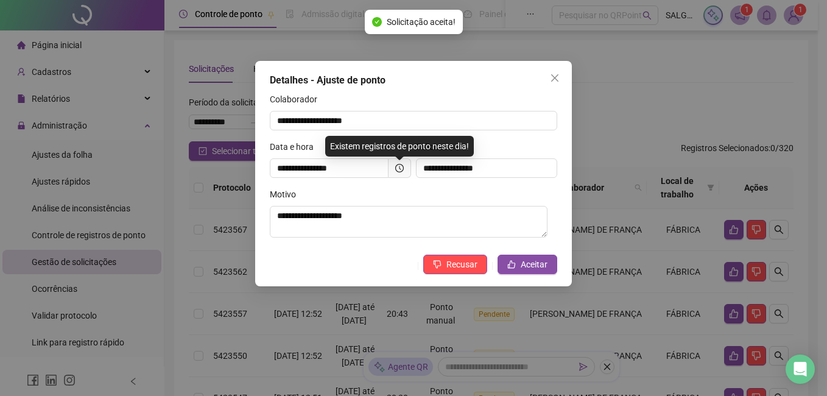
click at [402, 166] on icon "clock-circle" at bounding box center [399, 168] width 9 height 9
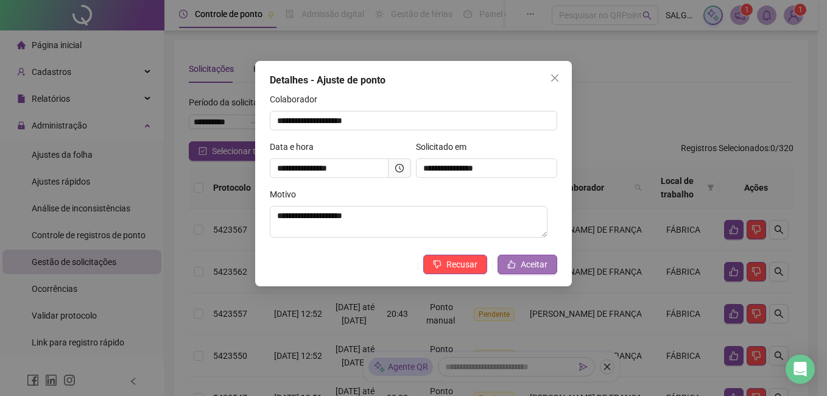
click at [519, 262] on button "Aceitar" at bounding box center [527, 263] width 60 height 19
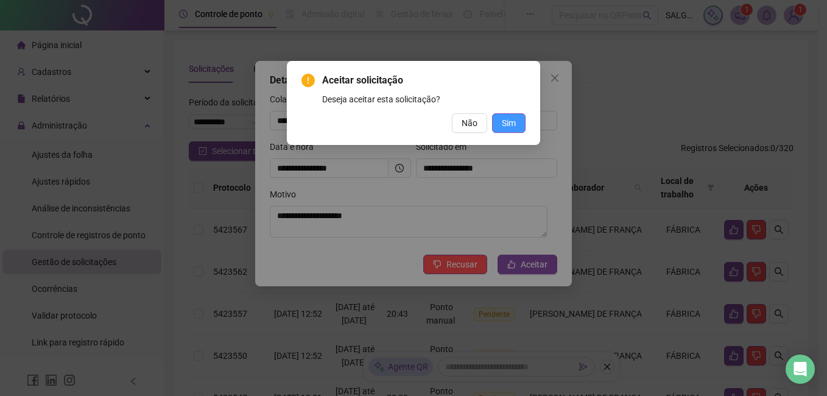
click at [508, 129] on span "Sim" at bounding box center [509, 122] width 14 height 13
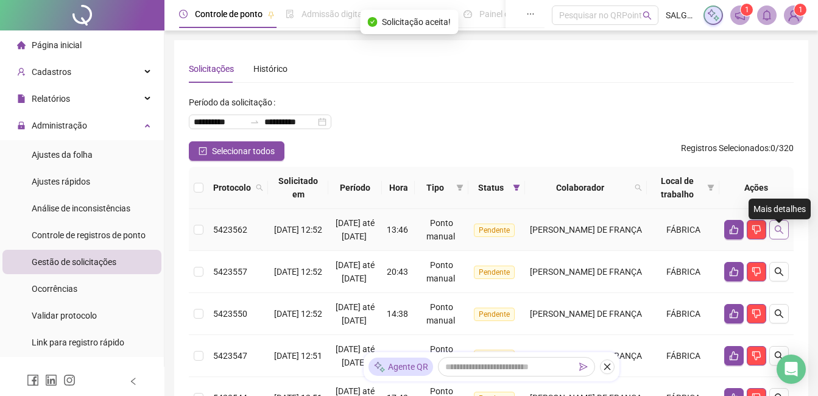
click at [780, 234] on icon "search" at bounding box center [779, 230] width 10 height 10
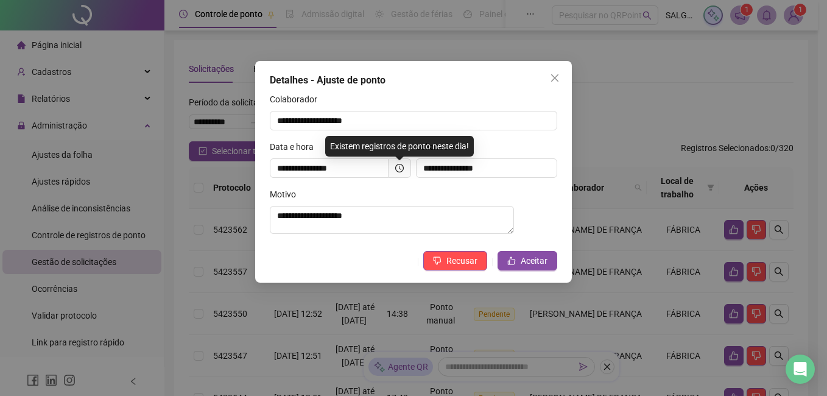
click at [399, 158] on span at bounding box center [399, 167] width 23 height 19
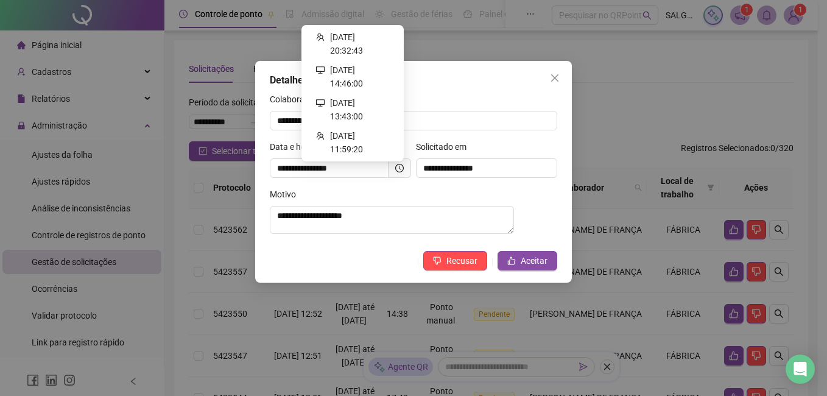
click at [398, 166] on icon "clock-circle" at bounding box center [399, 168] width 9 height 9
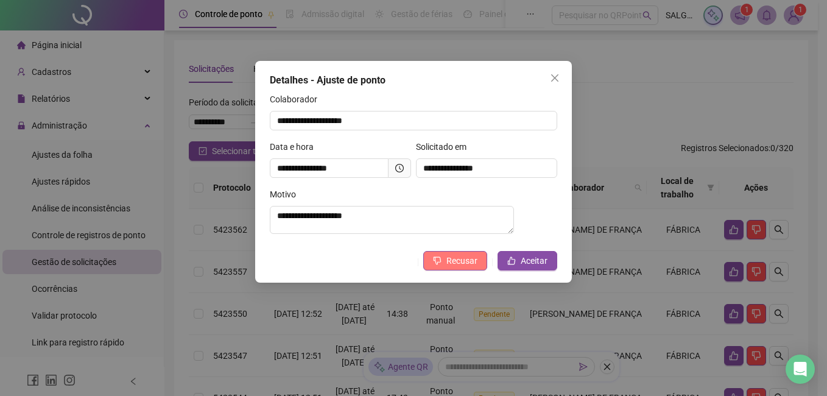
click at [463, 261] on span "Recusar" at bounding box center [461, 260] width 31 height 13
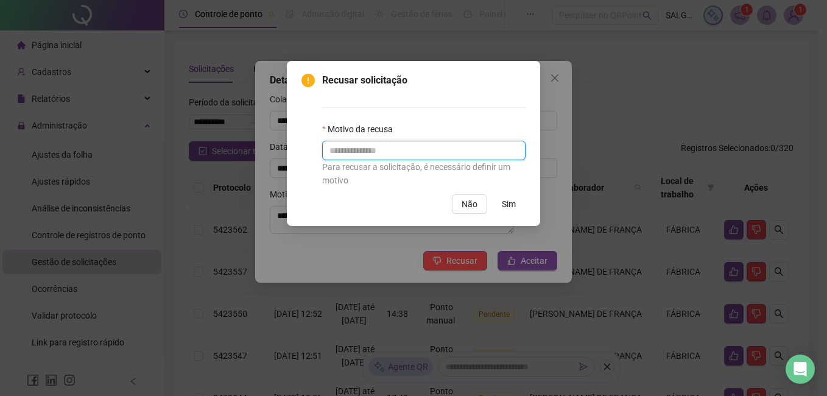
click at [385, 144] on input "text" at bounding box center [423, 150] width 203 height 19
type input "*********"
click at [520, 204] on button "Sim" at bounding box center [508, 203] width 33 height 19
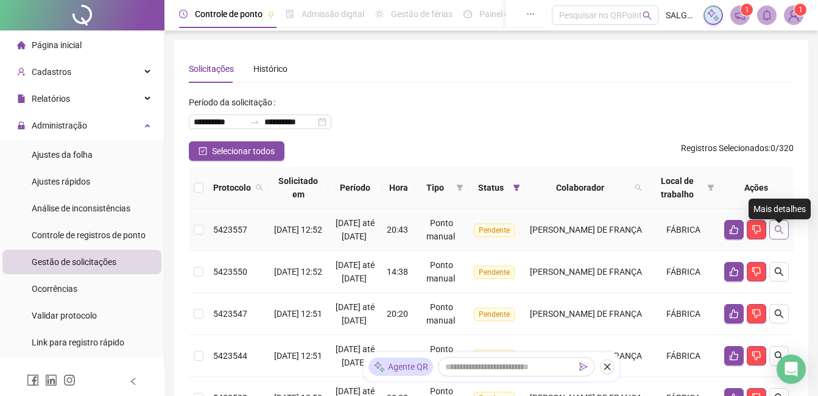
click at [780, 234] on icon "search" at bounding box center [779, 230] width 10 height 10
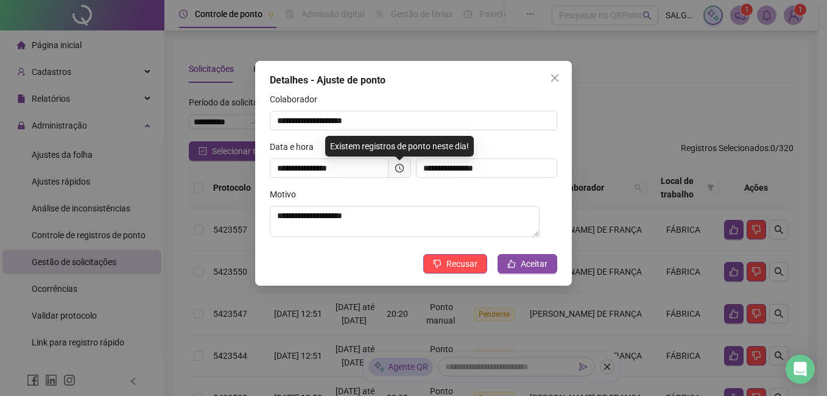
click at [401, 167] on icon "clock-circle" at bounding box center [399, 168] width 9 height 9
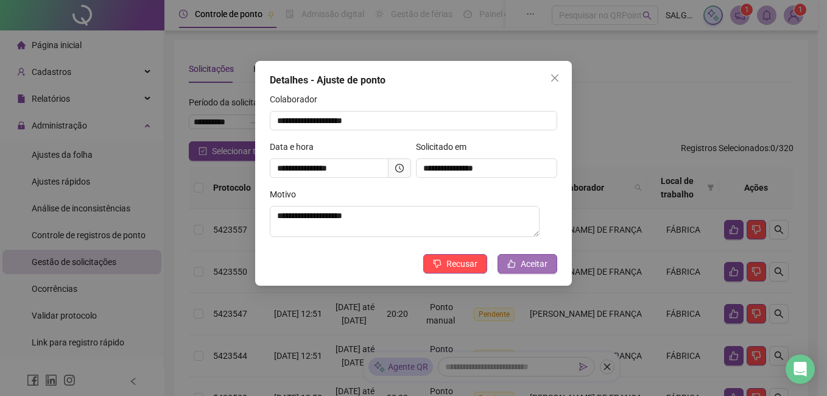
click at [526, 267] on span "Aceitar" at bounding box center [533, 263] width 27 height 13
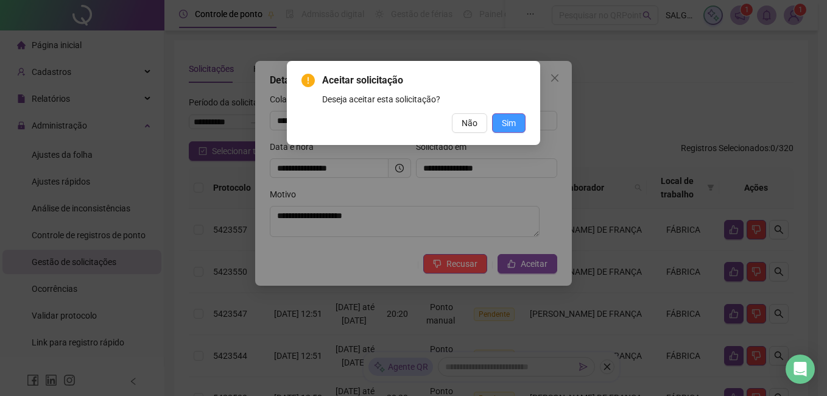
click at [499, 130] on button "Sim" at bounding box center [508, 122] width 33 height 19
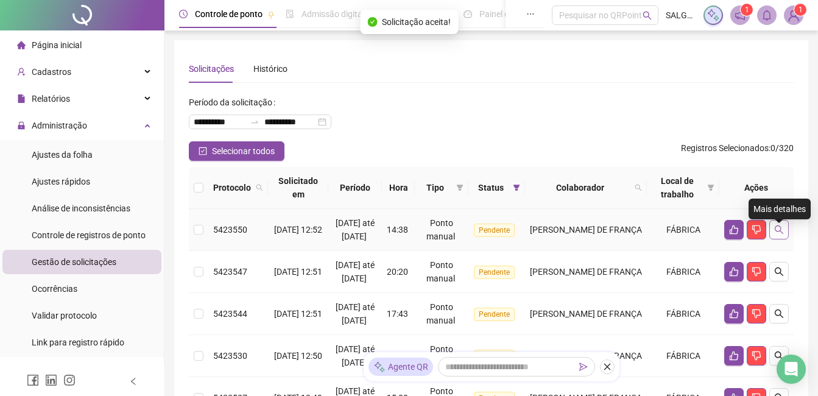
click at [779, 234] on icon "search" at bounding box center [779, 230] width 10 height 10
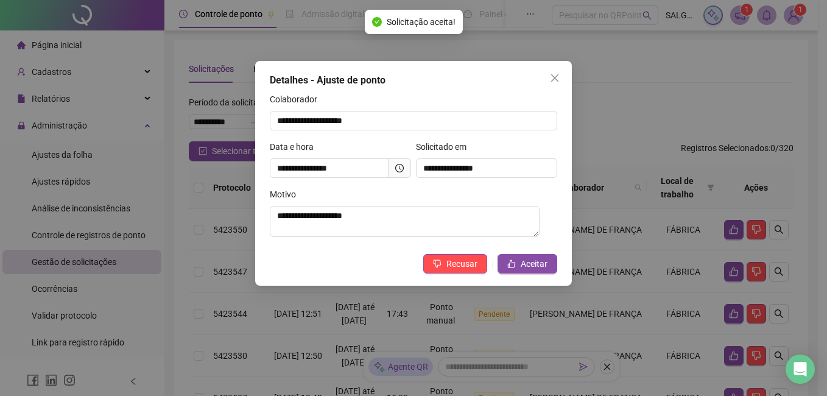
click at [399, 166] on icon "clock-circle" at bounding box center [399, 168] width 9 height 9
click at [536, 256] on button "Aceitar" at bounding box center [527, 263] width 60 height 19
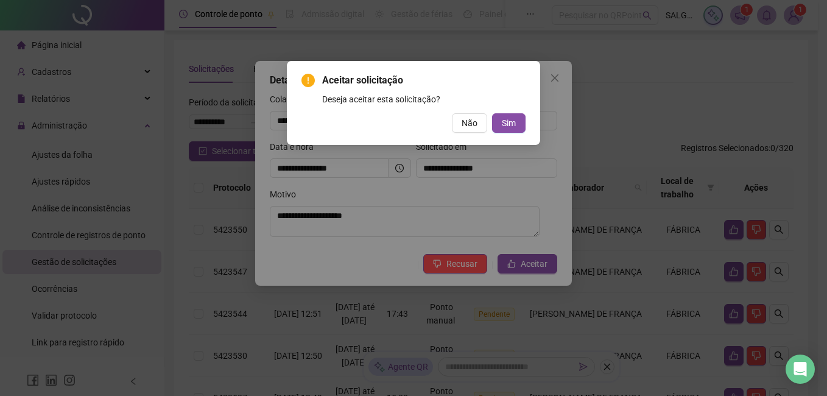
click at [512, 111] on div "Aceitar solicitação Deseja aceitar esta solicitação? Não Sim" at bounding box center [413, 103] width 224 height 60
click at [508, 114] on button "Sim" at bounding box center [508, 122] width 33 height 19
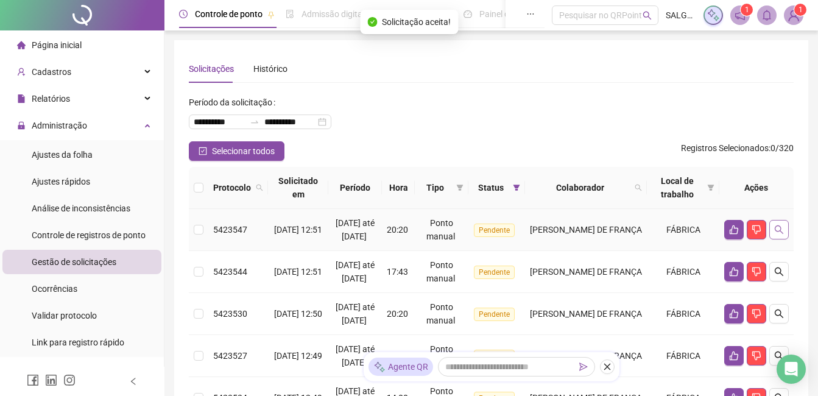
click at [776, 239] on button "button" at bounding box center [778, 229] width 19 height 19
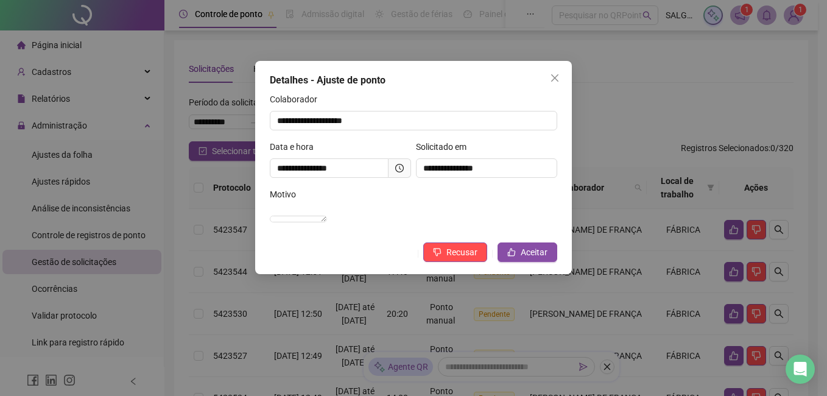
click at [401, 165] on icon "clock-circle" at bounding box center [399, 168] width 9 height 9
click at [535, 259] on span "Aceitar" at bounding box center [533, 251] width 27 height 13
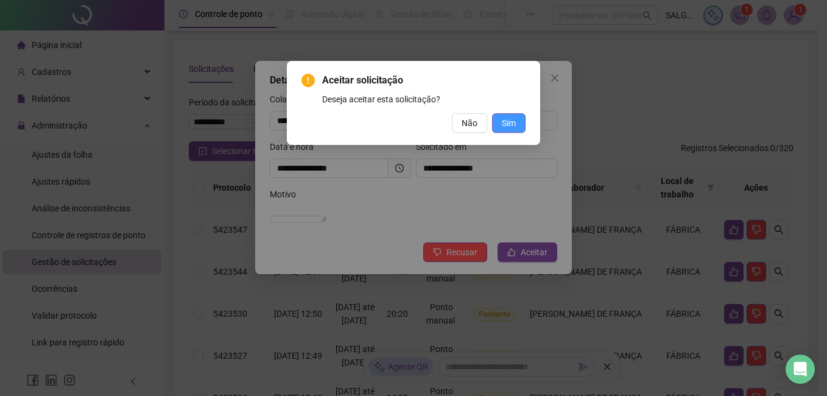
click at [504, 120] on span "Sim" at bounding box center [509, 122] width 14 height 13
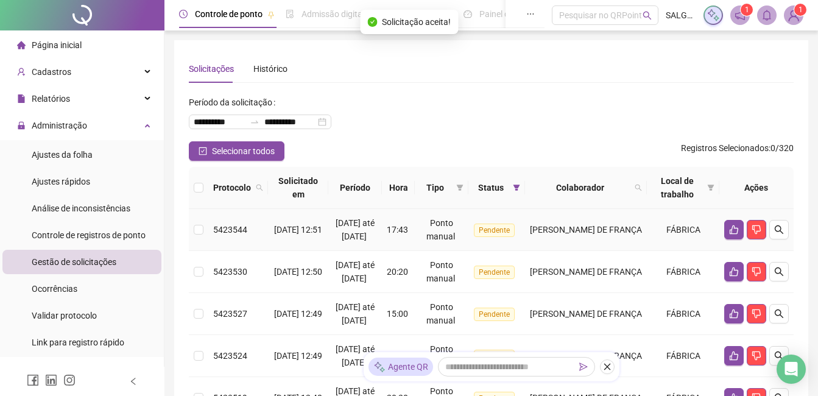
click at [779, 225] on td at bounding box center [756, 230] width 74 height 42
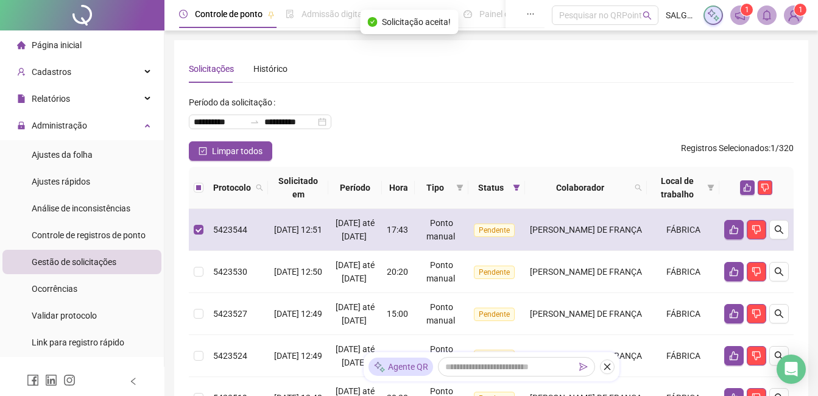
click at [606, 245] on td "[PERSON_NAME] DE FRANÇA" at bounding box center [586, 230] width 122 height 42
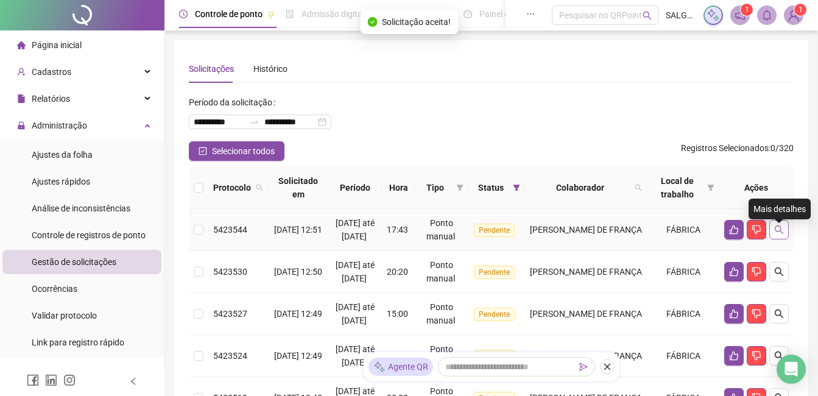
click at [772, 230] on button "button" at bounding box center [778, 229] width 19 height 19
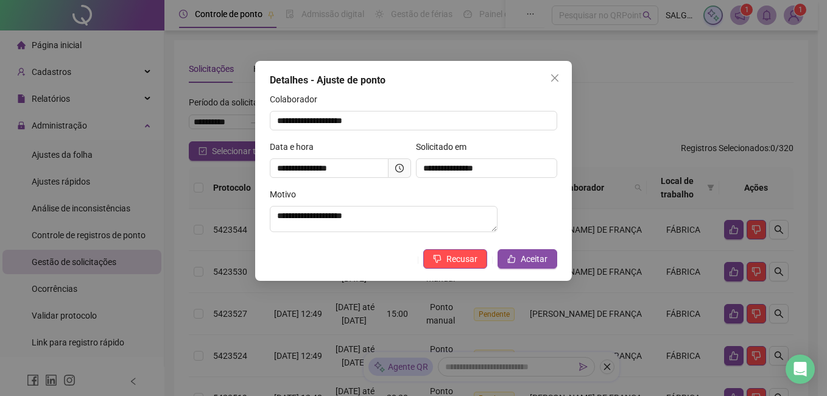
click at [402, 169] on icon "clock-circle" at bounding box center [399, 168] width 9 height 9
click at [544, 265] on span "Aceitar" at bounding box center [533, 258] width 27 height 13
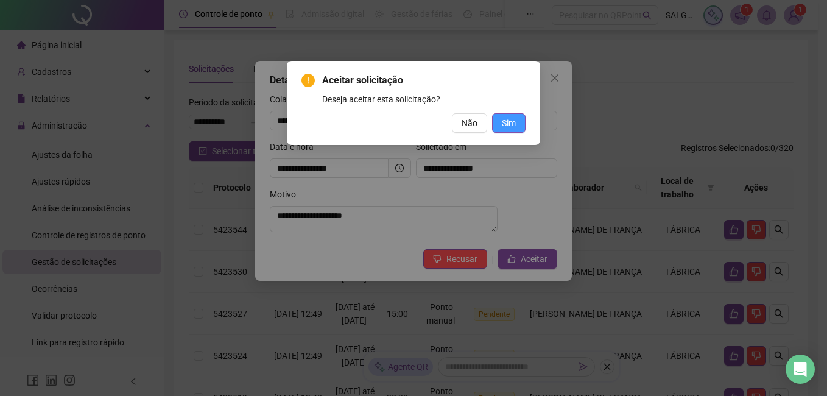
click at [503, 132] on button "Sim" at bounding box center [508, 122] width 33 height 19
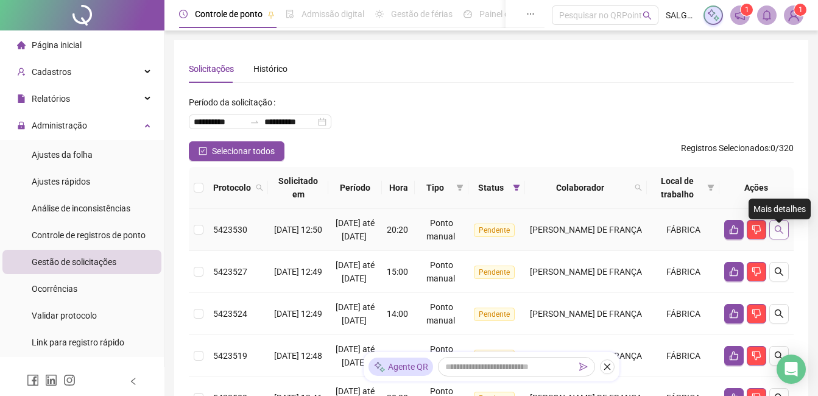
click at [779, 234] on icon "search" at bounding box center [779, 230] width 10 height 10
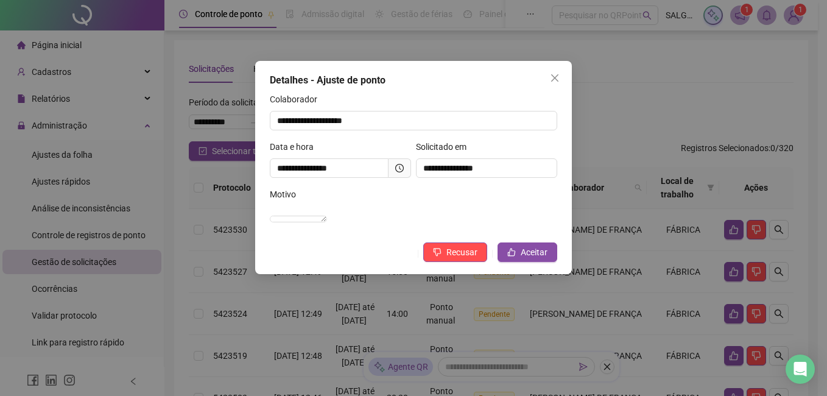
click at [395, 171] on icon "clock-circle" at bounding box center [399, 168] width 9 height 9
click at [398, 170] on icon "clock-circle" at bounding box center [399, 168] width 9 height 9
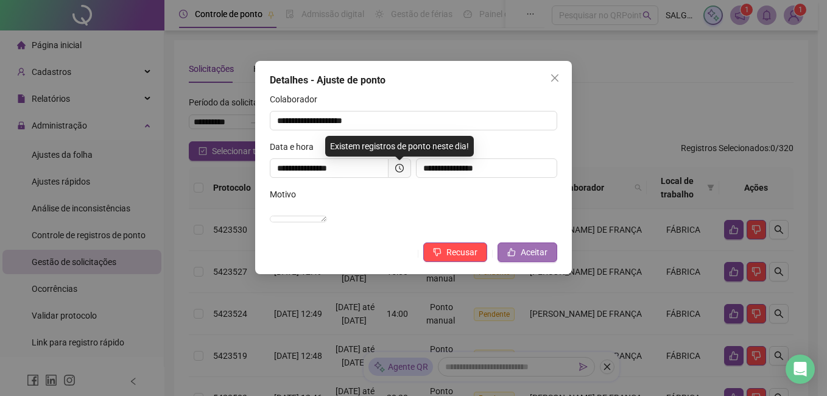
click at [510, 256] on icon "like" at bounding box center [512, 252] width 8 height 8
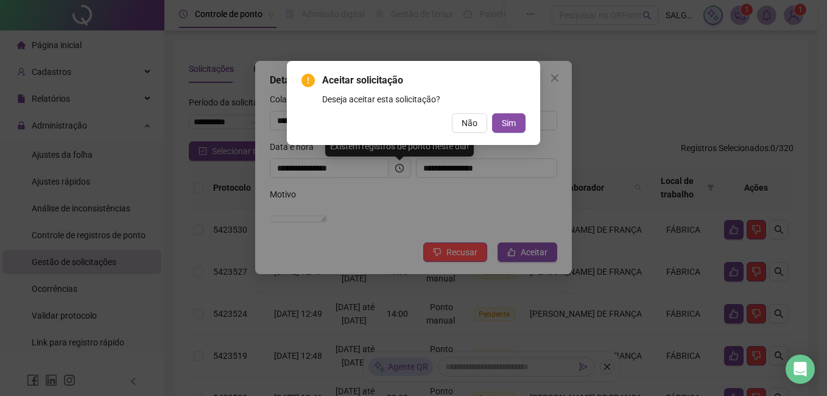
click at [515, 111] on div "Aceitar solicitação Deseja aceitar esta solicitação? Não Sim" at bounding box center [413, 103] width 224 height 60
click at [515, 114] on button "Sim" at bounding box center [508, 122] width 33 height 19
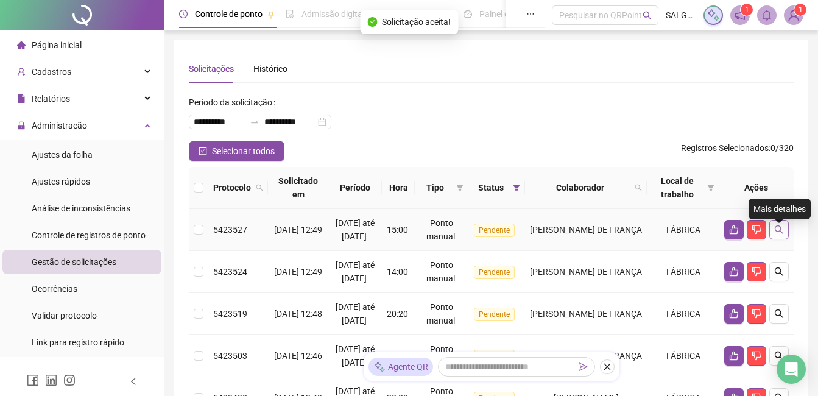
click at [774, 231] on icon "search" at bounding box center [779, 230] width 10 height 10
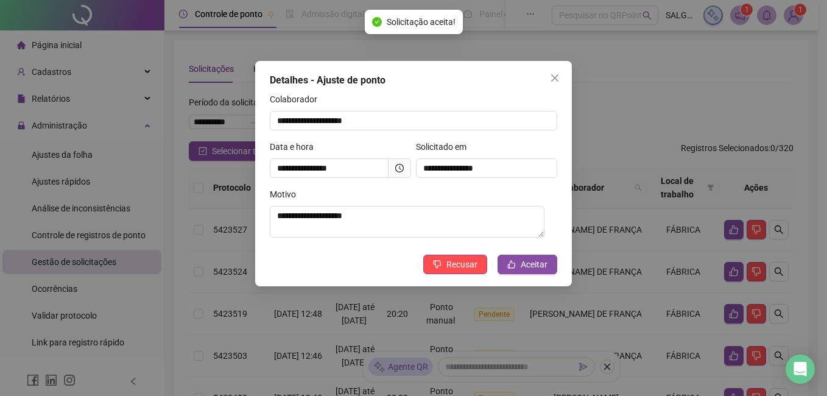
drag, startPoint x: 412, startPoint y: 159, endPoint x: 402, endPoint y: 162, distance: 10.8
click at [412, 159] on div "**********" at bounding box center [340, 163] width 146 height 47
click at [402, 162] on span at bounding box center [399, 167] width 23 height 19
click at [399, 164] on icon "clock-circle" at bounding box center [399, 168] width 9 height 9
click at [541, 262] on span "Aceitar" at bounding box center [533, 263] width 27 height 13
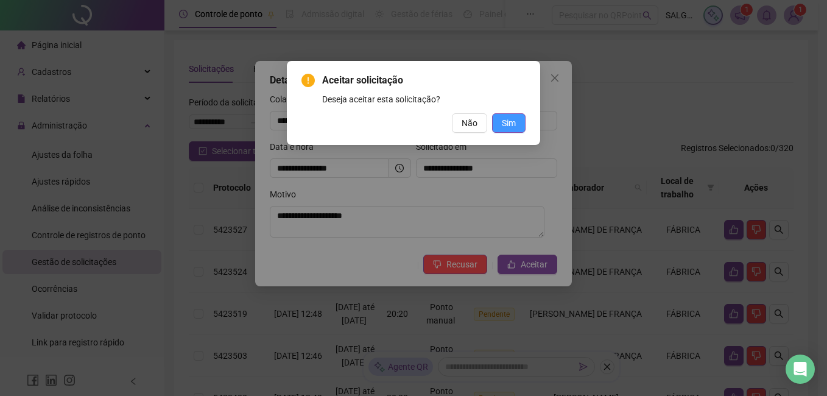
click at [499, 122] on button "Sim" at bounding box center [508, 122] width 33 height 19
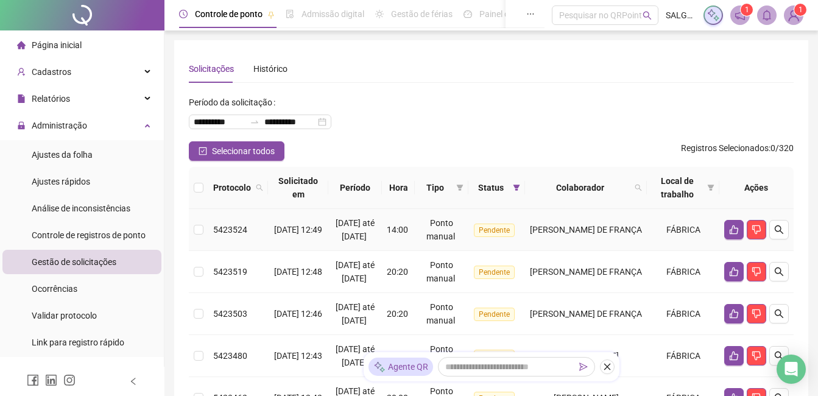
click at [788, 236] on td at bounding box center [756, 230] width 74 height 42
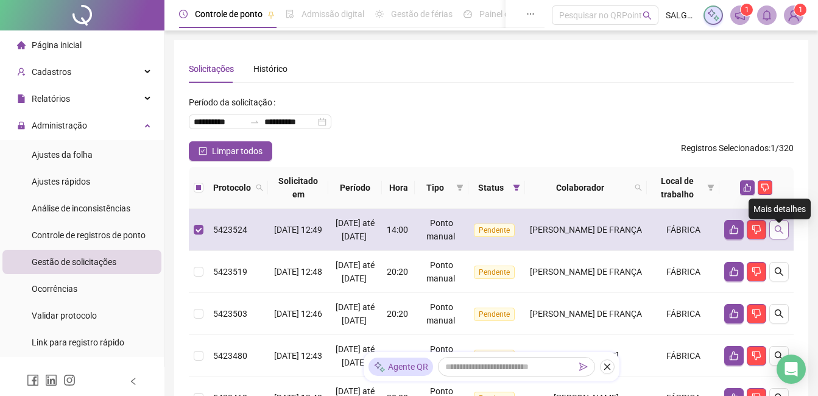
click at [785, 233] on button "button" at bounding box center [778, 229] width 19 height 19
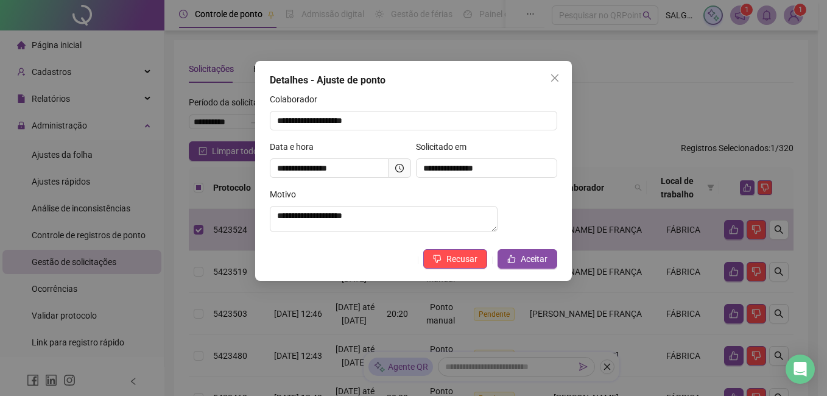
click at [401, 167] on icon "clock-circle" at bounding box center [399, 168] width 9 height 9
click at [522, 261] on span "Aceitar" at bounding box center [533, 258] width 27 height 13
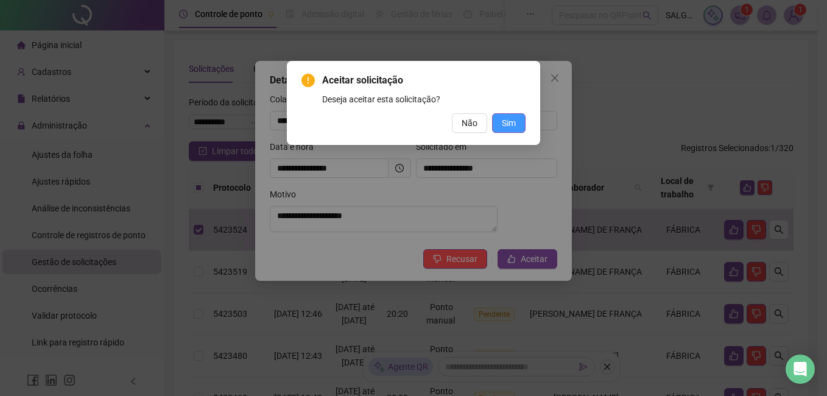
click at [515, 120] on span "Sim" at bounding box center [509, 122] width 14 height 13
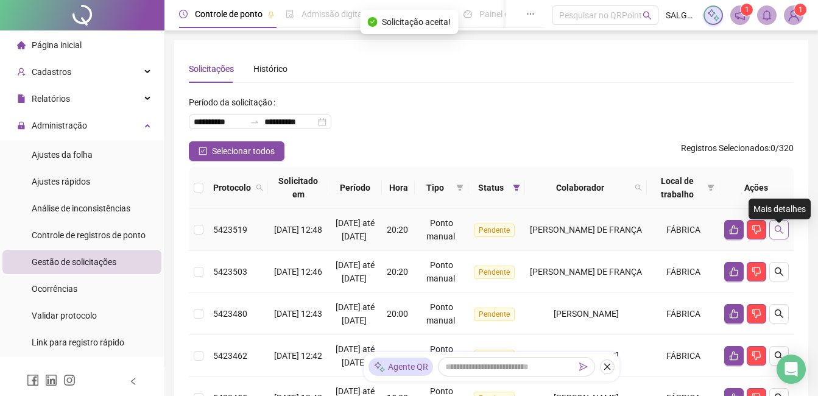
click at [771, 238] on button "button" at bounding box center [778, 229] width 19 height 19
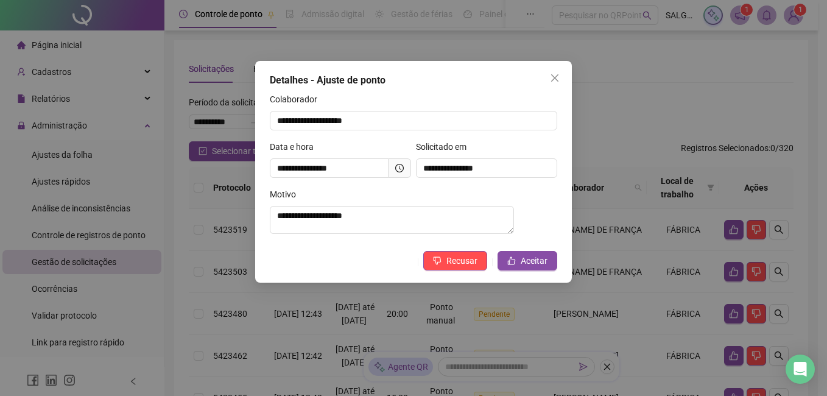
click at [396, 170] on icon "clock-circle" at bounding box center [399, 168] width 9 height 9
click at [522, 259] on span "Aceitar" at bounding box center [533, 260] width 27 height 13
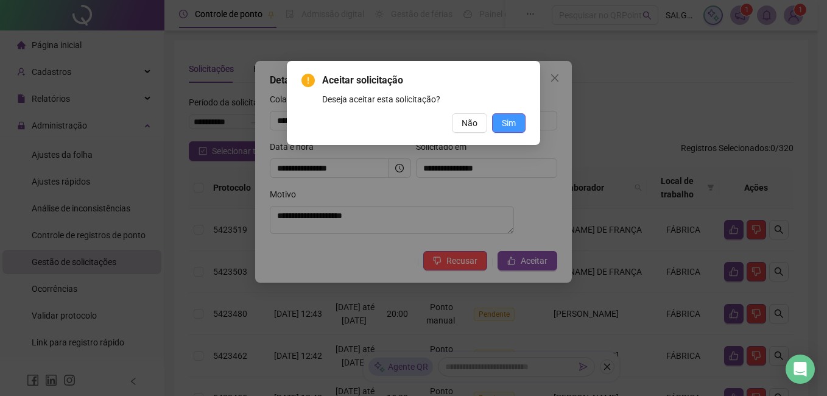
click at [509, 113] on button "Sim" at bounding box center [508, 122] width 33 height 19
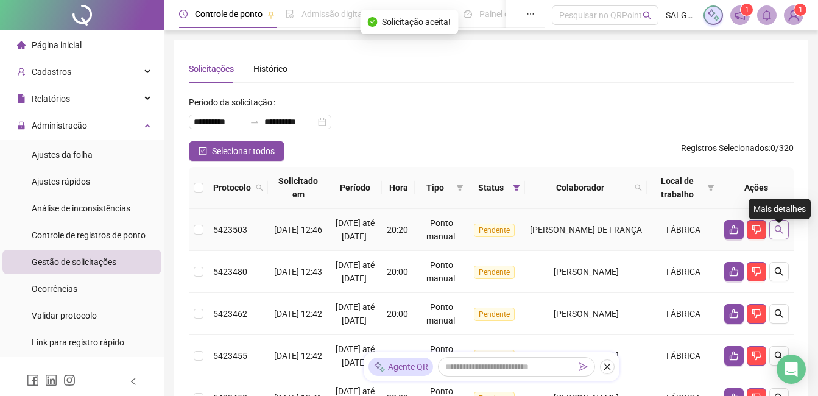
click at [782, 234] on icon "search" at bounding box center [779, 230] width 10 height 10
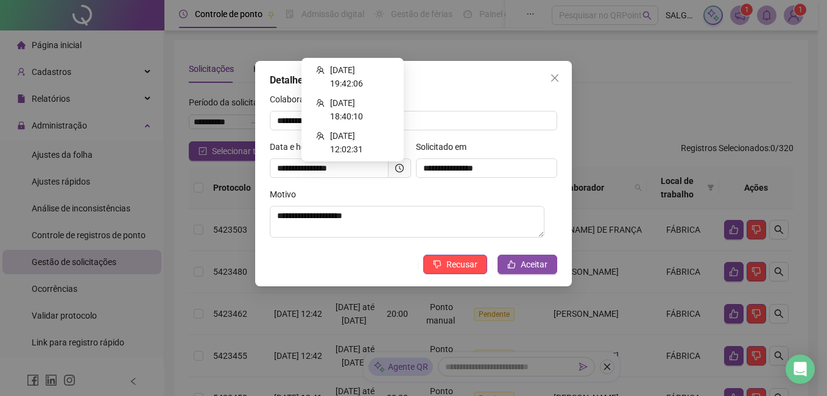
click at [396, 167] on icon "clock-circle" at bounding box center [399, 168] width 9 height 9
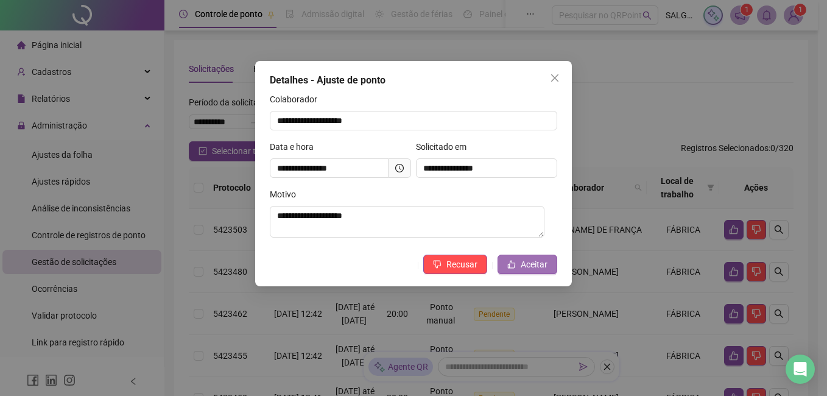
click at [515, 262] on icon "like" at bounding box center [511, 264] width 9 height 9
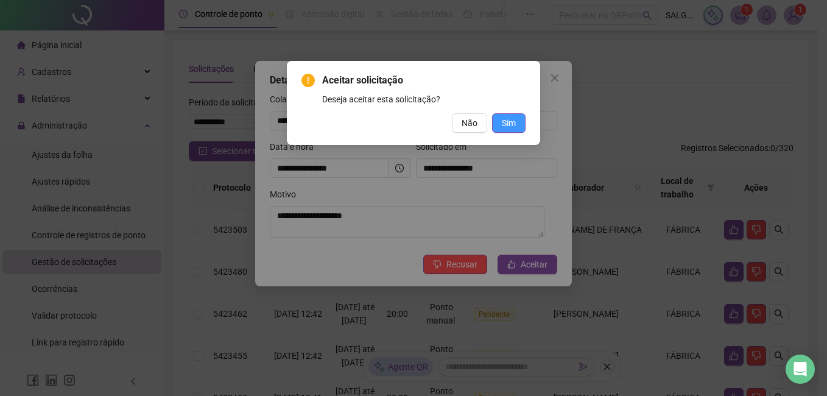
click at [503, 125] on span "Sim" at bounding box center [509, 122] width 14 height 13
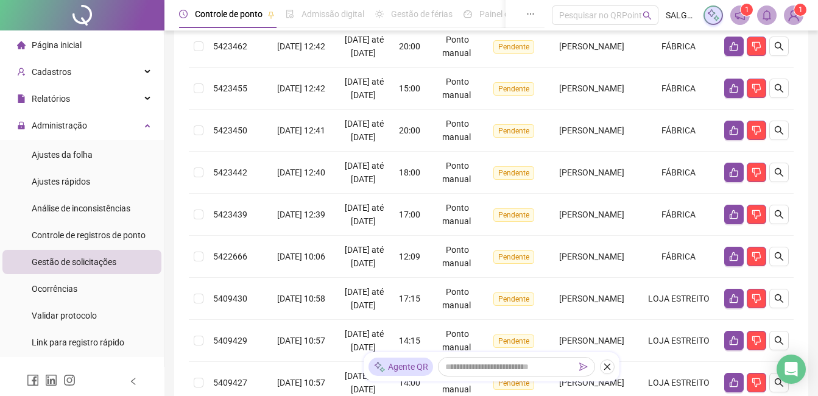
scroll to position [121, 0]
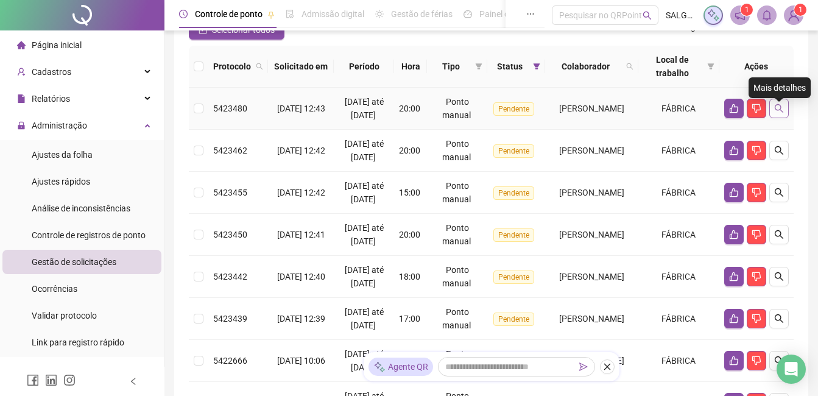
click at [771, 118] on button "button" at bounding box center [778, 108] width 19 height 19
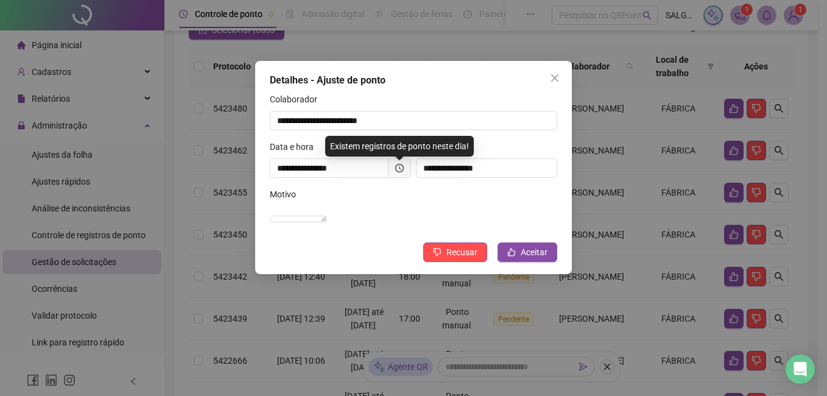
click at [404, 163] on span at bounding box center [399, 167] width 23 height 19
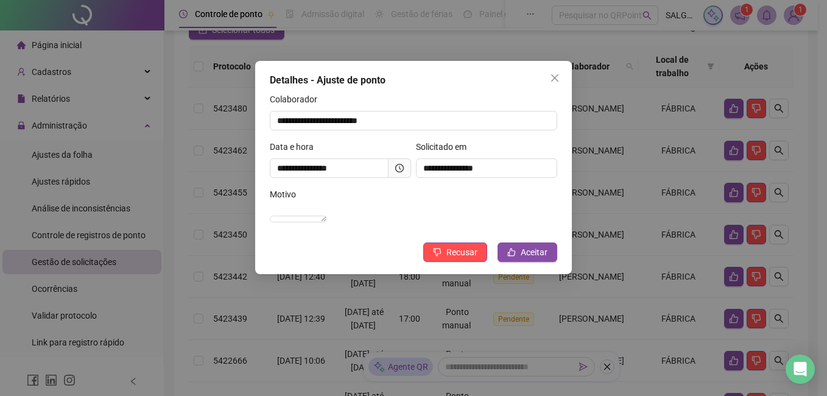
click at [397, 165] on icon "clock-circle" at bounding box center [399, 168] width 9 height 9
click at [536, 262] on button "Aceitar" at bounding box center [527, 251] width 60 height 19
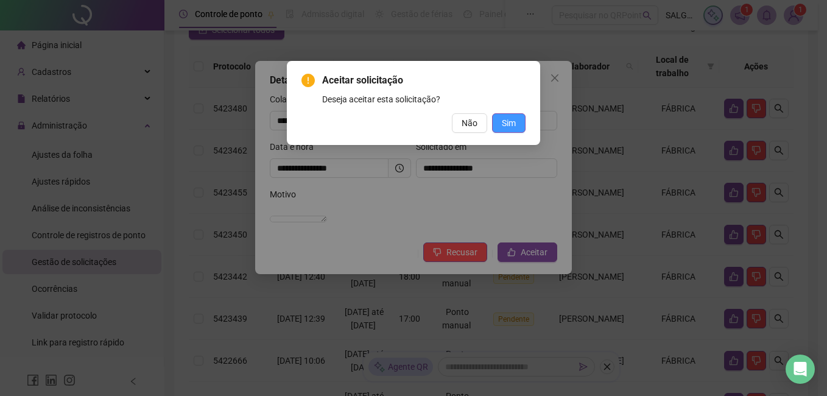
click at [500, 119] on button "Sim" at bounding box center [508, 122] width 33 height 19
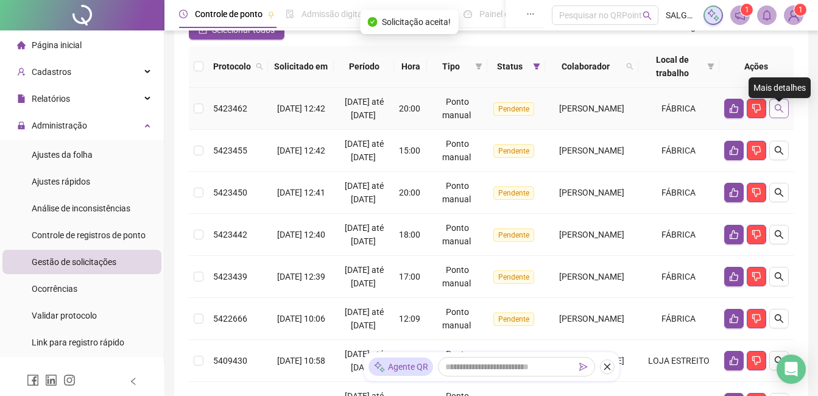
click at [786, 117] on button "button" at bounding box center [778, 108] width 19 height 19
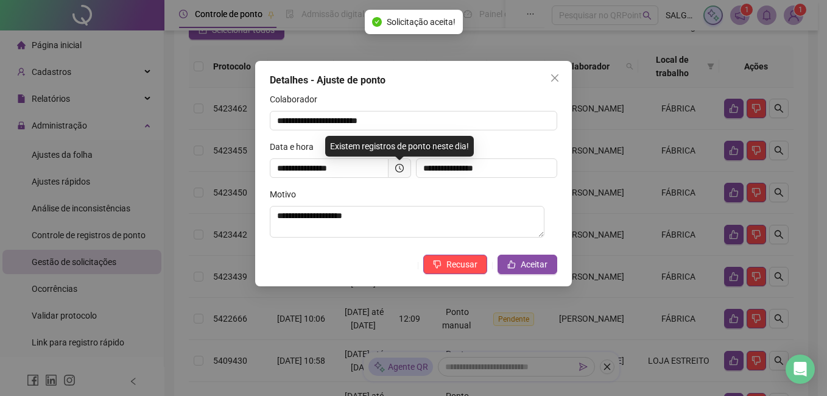
click at [403, 167] on span at bounding box center [399, 167] width 23 height 19
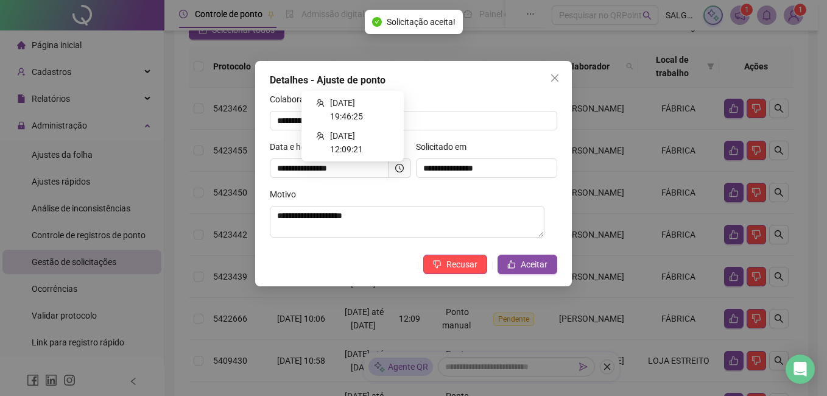
click at [400, 165] on icon "clock-circle" at bounding box center [399, 168] width 9 height 9
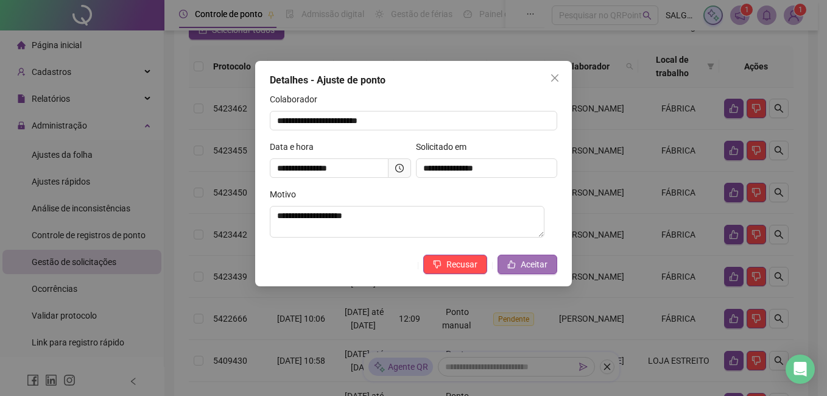
click at [513, 261] on icon "like" at bounding box center [511, 264] width 9 height 9
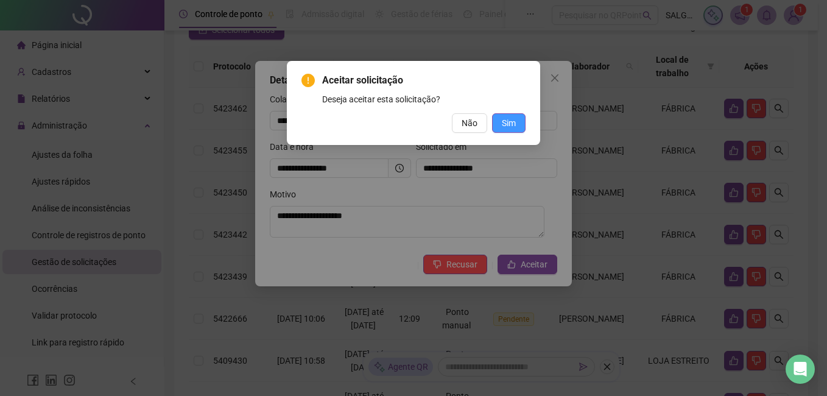
click at [517, 119] on button "Sim" at bounding box center [508, 122] width 33 height 19
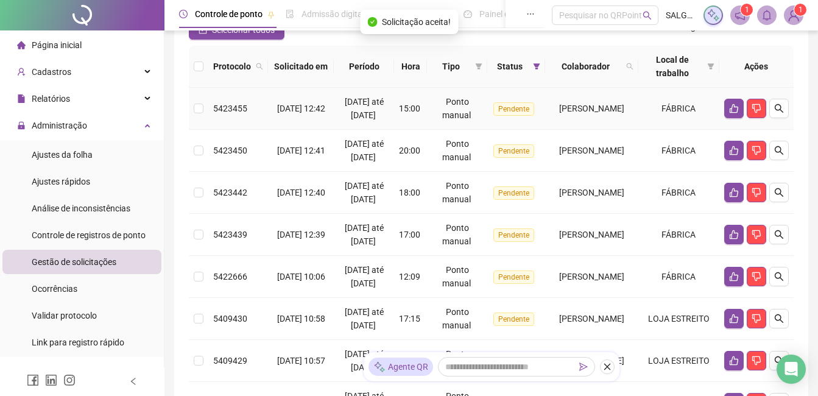
click at [774, 113] on icon "search" at bounding box center [779, 108] width 10 height 10
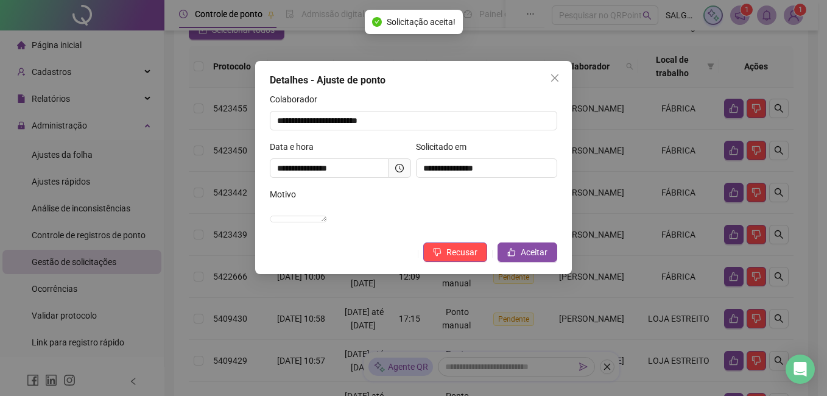
click at [399, 166] on icon "clock-circle" at bounding box center [400, 168] width 2 height 4
drag, startPoint x: 407, startPoint y: 163, endPoint x: 398, endPoint y: 165, distance: 8.7
click at [401, 164] on span at bounding box center [399, 167] width 23 height 19
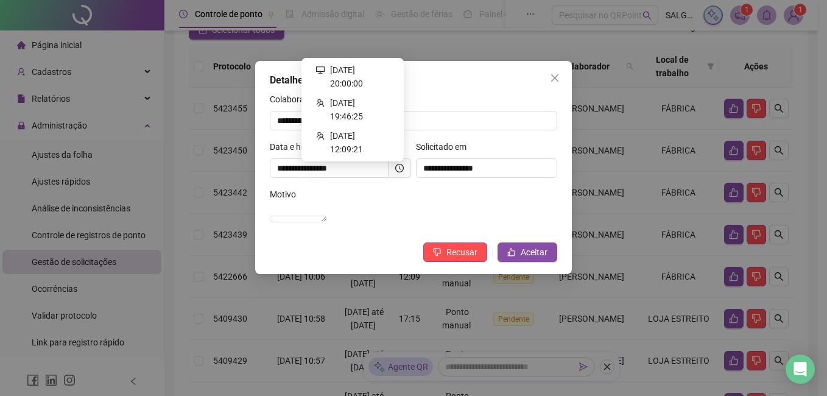
click at [398, 165] on icon "clock-circle" at bounding box center [399, 168] width 9 height 9
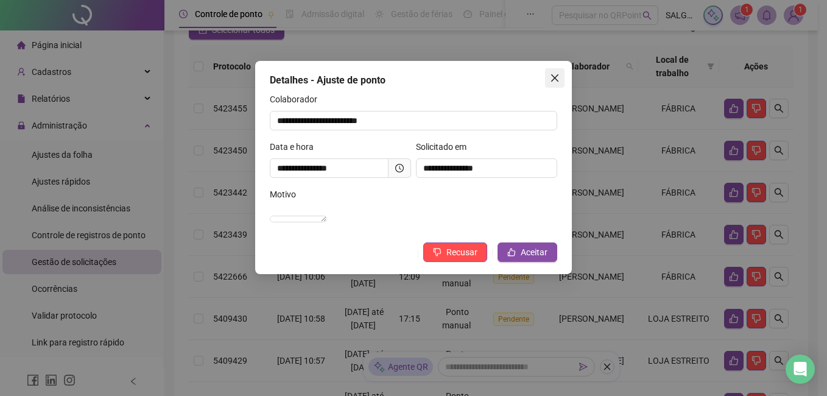
click at [556, 75] on icon "close" at bounding box center [555, 78] width 10 height 10
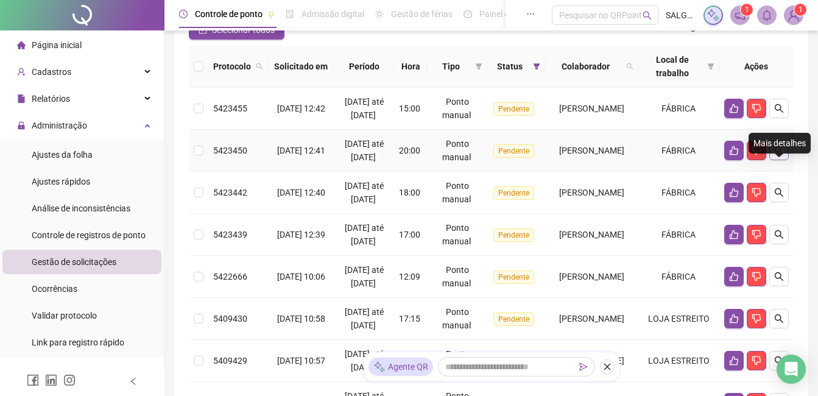
click at [777, 155] on icon "search" at bounding box center [779, 150] width 10 height 10
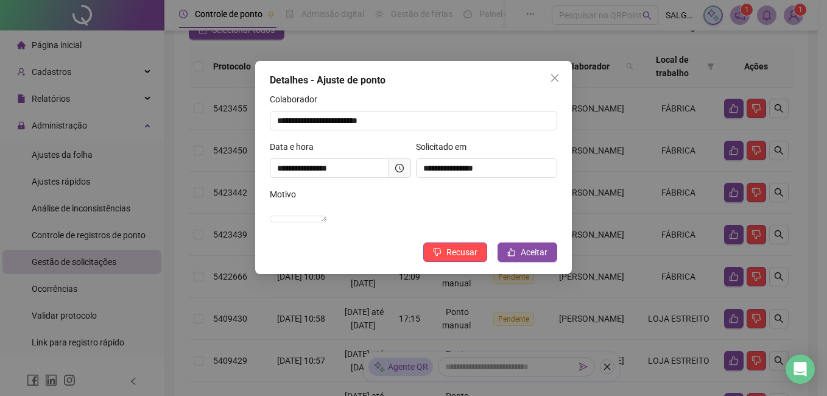
click at [397, 164] on icon "clock-circle" at bounding box center [399, 168] width 9 height 9
click at [530, 259] on span "Aceitar" at bounding box center [533, 251] width 27 height 13
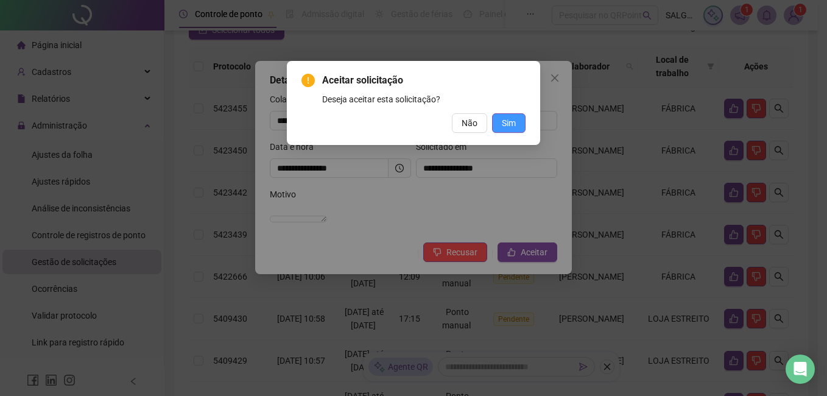
click at [509, 124] on span "Sim" at bounding box center [509, 122] width 14 height 13
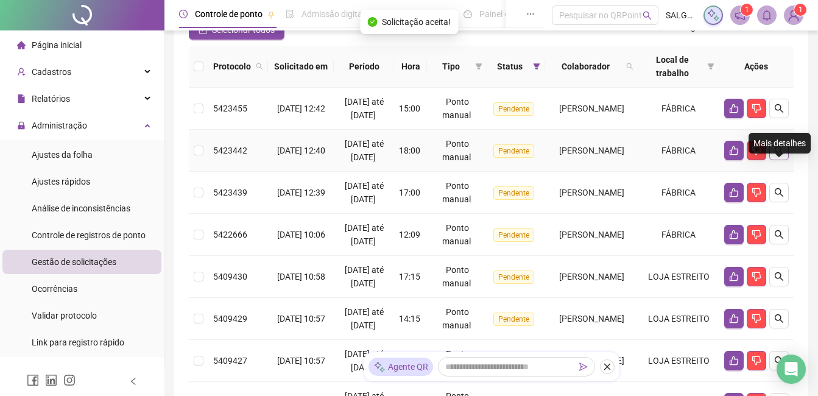
click at [771, 160] on button "button" at bounding box center [778, 150] width 19 height 19
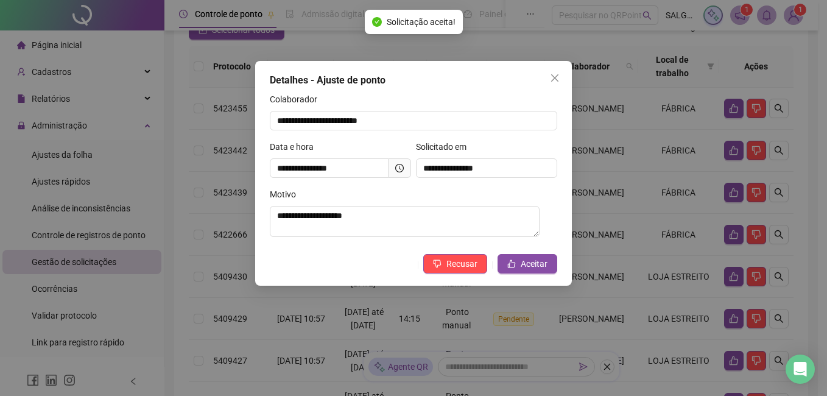
click at [401, 173] on span at bounding box center [399, 167] width 23 height 19
click at [399, 170] on icon "clock-circle" at bounding box center [399, 168] width 9 height 9
click at [398, 169] on icon "clock-circle" at bounding box center [399, 168] width 9 height 9
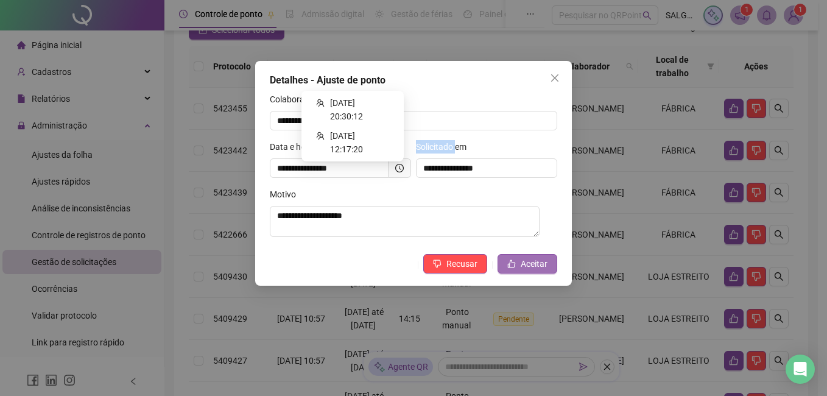
click at [524, 256] on button "Aceitar" at bounding box center [527, 263] width 60 height 19
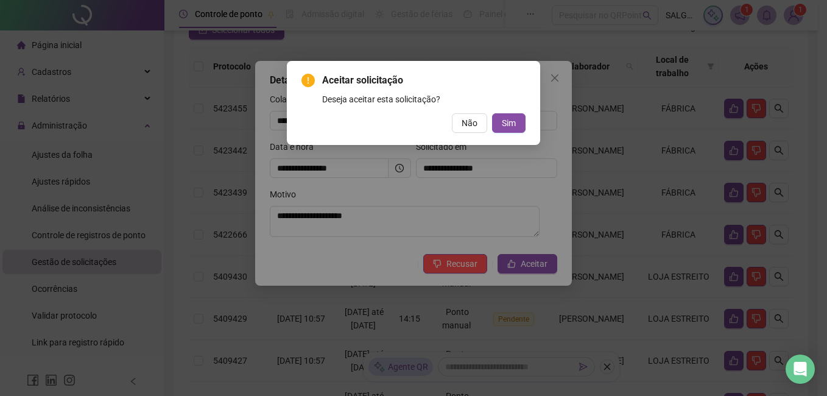
click at [505, 133] on div "Aceitar solicitação Deseja aceitar esta solicitação? Não Sim" at bounding box center [413, 103] width 253 height 84
click at [513, 121] on span "Sim" at bounding box center [509, 122] width 14 height 13
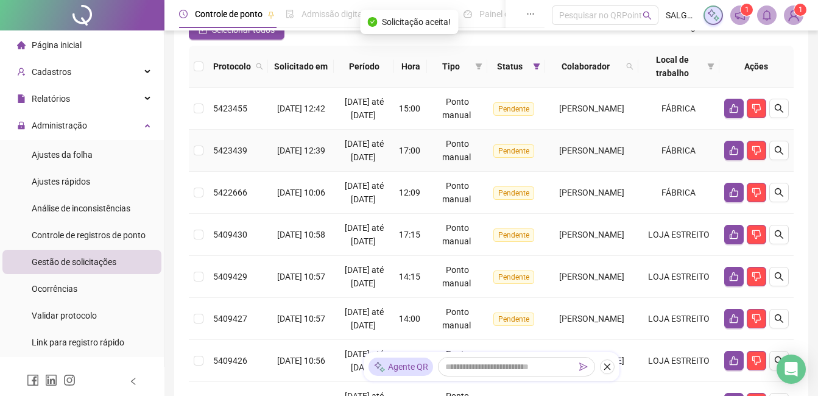
click at [780, 155] on icon "search" at bounding box center [779, 150] width 10 height 10
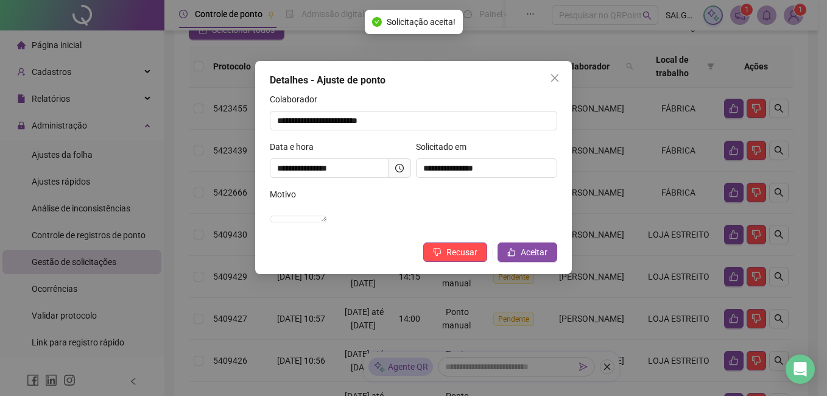
click at [401, 169] on icon "clock-circle" at bounding box center [399, 168] width 9 height 9
click at [519, 260] on button "Aceitar" at bounding box center [527, 251] width 60 height 19
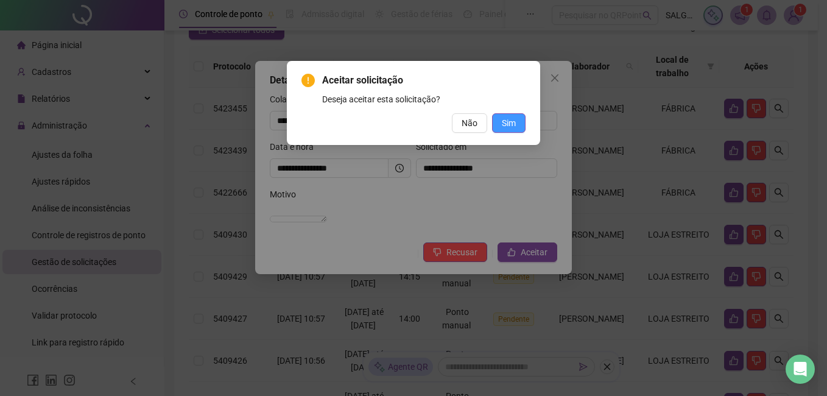
click at [496, 124] on button "Sim" at bounding box center [508, 122] width 33 height 19
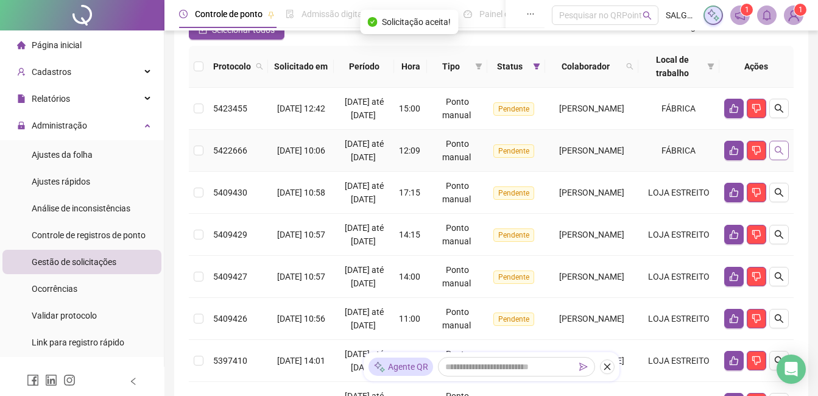
click at [785, 160] on button "button" at bounding box center [778, 150] width 19 height 19
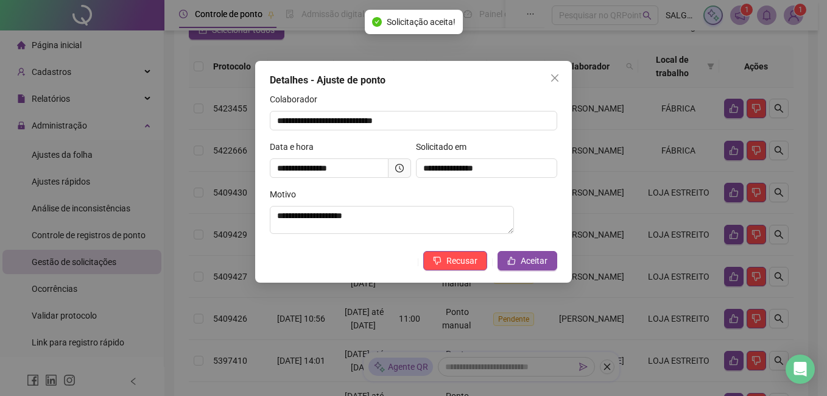
click at [404, 166] on span at bounding box center [399, 167] width 23 height 19
click at [396, 164] on icon "clock-circle" at bounding box center [399, 168] width 9 height 9
click at [513, 260] on button "Aceitar" at bounding box center [527, 260] width 60 height 19
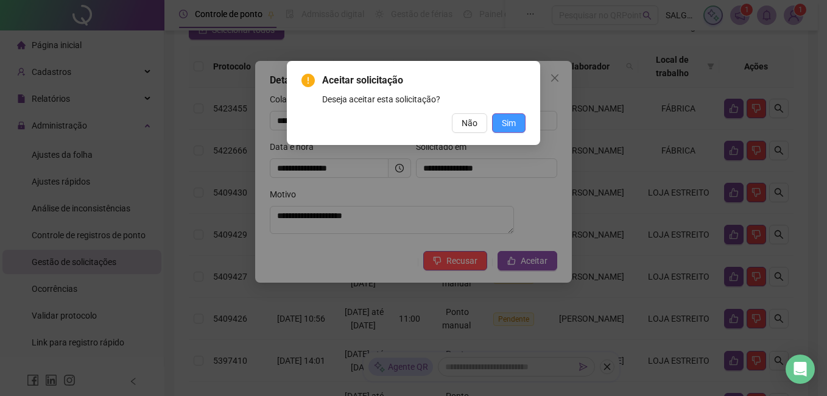
click at [507, 123] on span "Sim" at bounding box center [509, 122] width 14 height 13
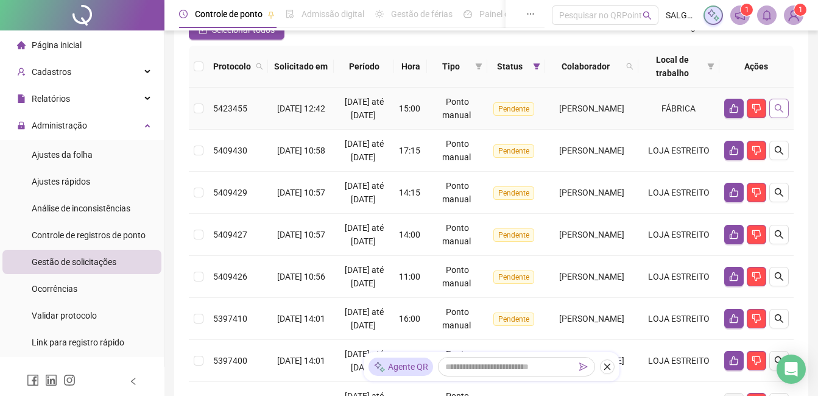
click at [774, 113] on icon "search" at bounding box center [779, 108] width 10 height 10
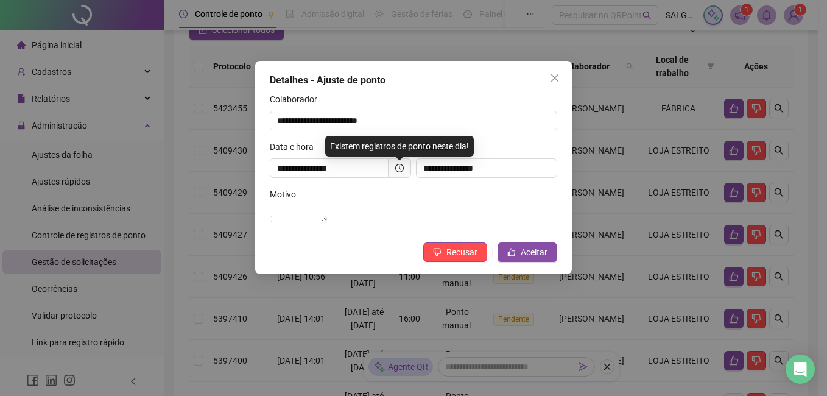
click at [401, 168] on icon "clock-circle" at bounding box center [399, 168] width 9 height 9
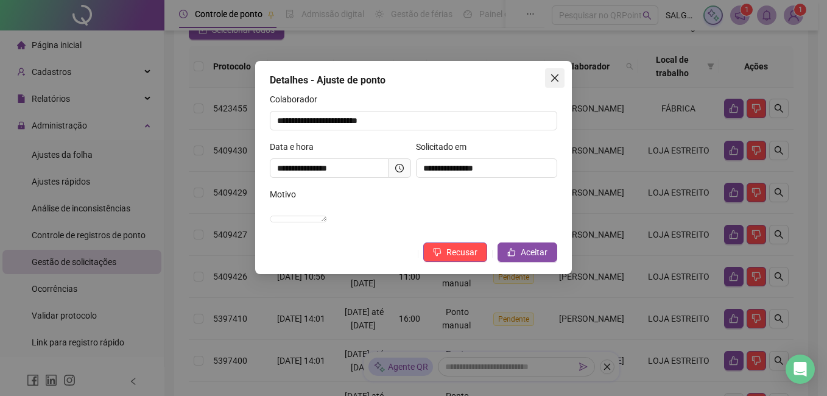
click at [560, 72] on button "Close" at bounding box center [554, 77] width 19 height 19
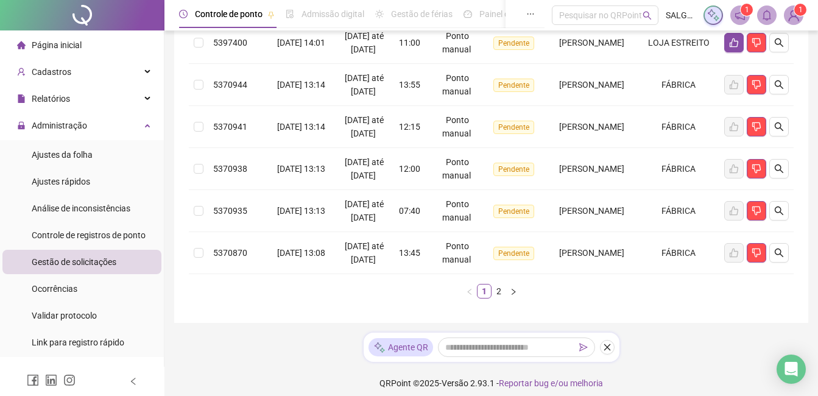
scroll to position [304, 0]
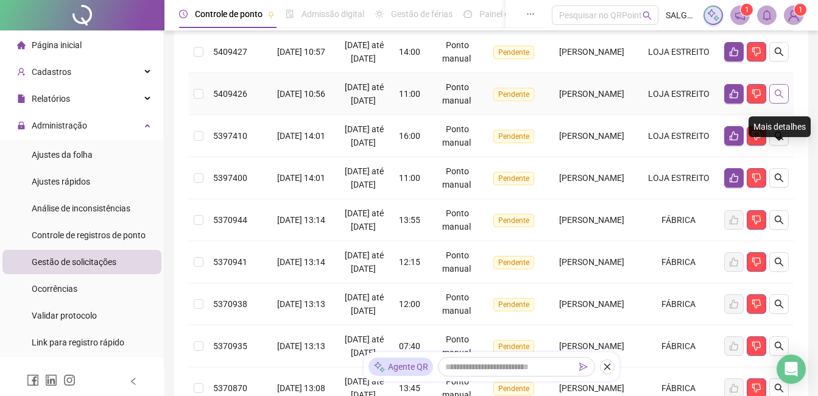
click at [783, 99] on icon "search" at bounding box center [779, 94] width 10 height 10
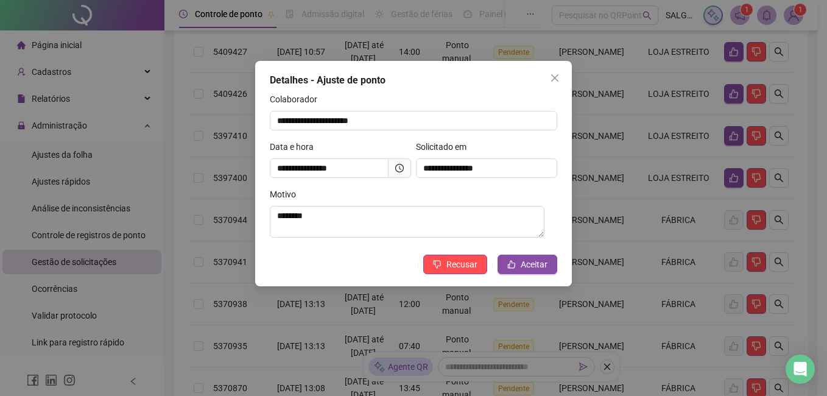
click at [403, 166] on icon "clock-circle" at bounding box center [399, 168] width 9 height 9
click at [542, 263] on span "Aceitar" at bounding box center [533, 263] width 27 height 13
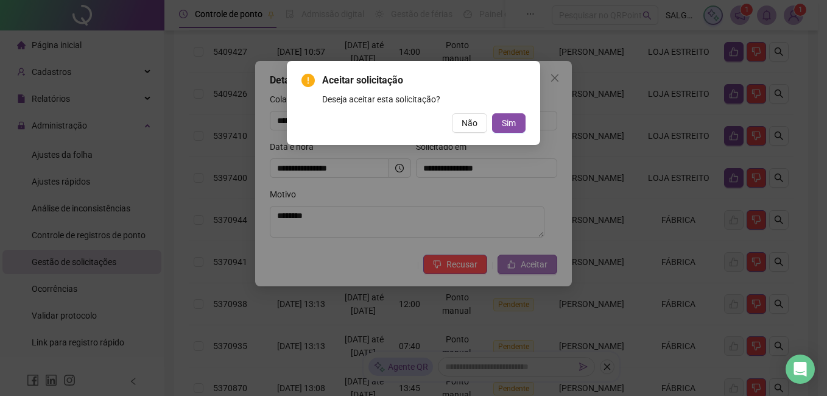
click at [542, 263] on div "Aceitar solicitação Deseja aceitar esta solicitação? Não Sim" at bounding box center [413, 198] width 827 height 396
click at [482, 121] on button "Não" at bounding box center [469, 122] width 35 height 19
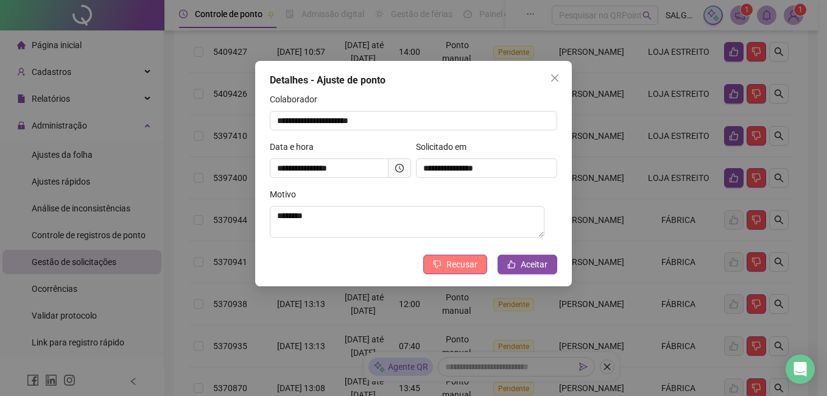
click at [454, 263] on span "Recusar" at bounding box center [461, 263] width 31 height 13
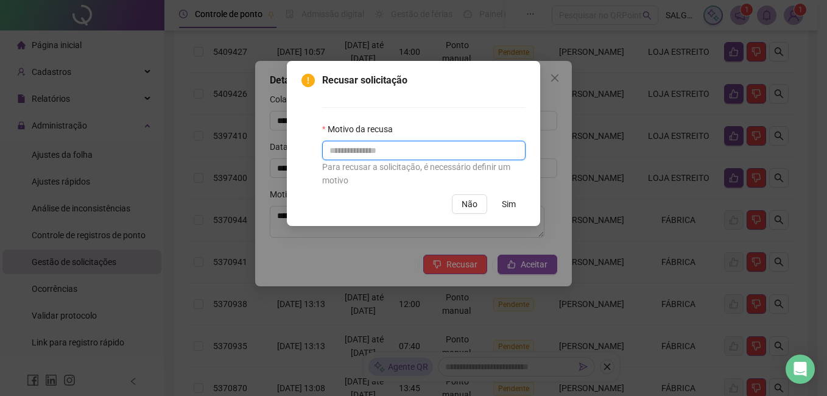
click at [392, 154] on input "text" at bounding box center [423, 150] width 203 height 19
type input "*"
type input "*********"
click at [511, 209] on span "Sim" at bounding box center [509, 203] width 14 height 13
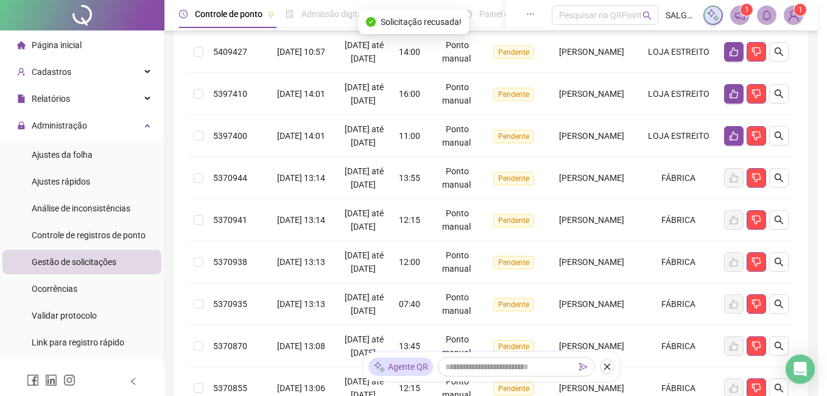
click at [525, 267] on div "**********" at bounding box center [413, 198] width 827 height 396
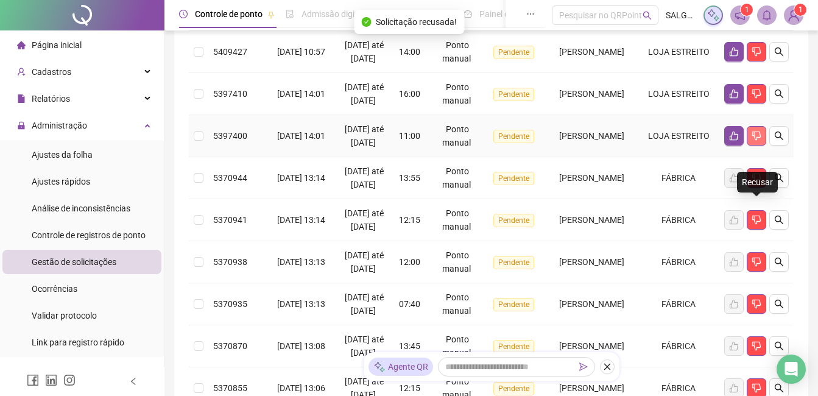
click at [754, 141] on icon "dislike" at bounding box center [756, 135] width 9 height 9
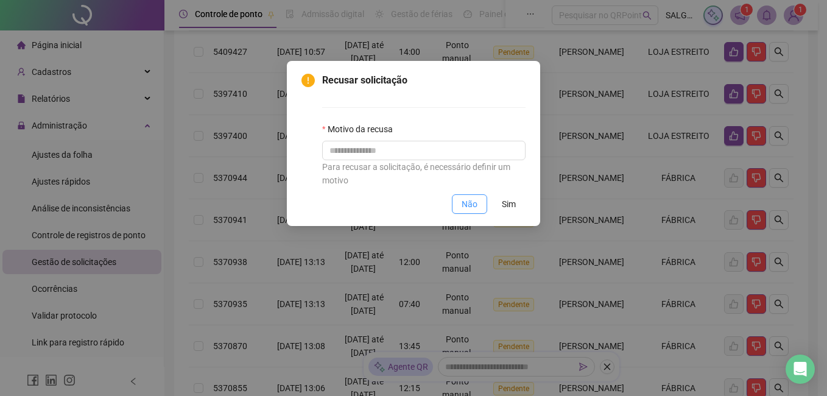
click at [483, 195] on button "Não" at bounding box center [469, 203] width 35 height 19
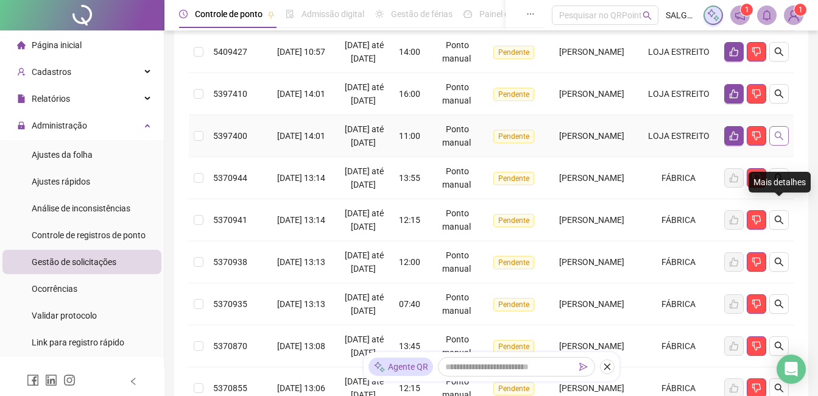
click at [772, 145] on button "button" at bounding box center [778, 135] width 19 height 19
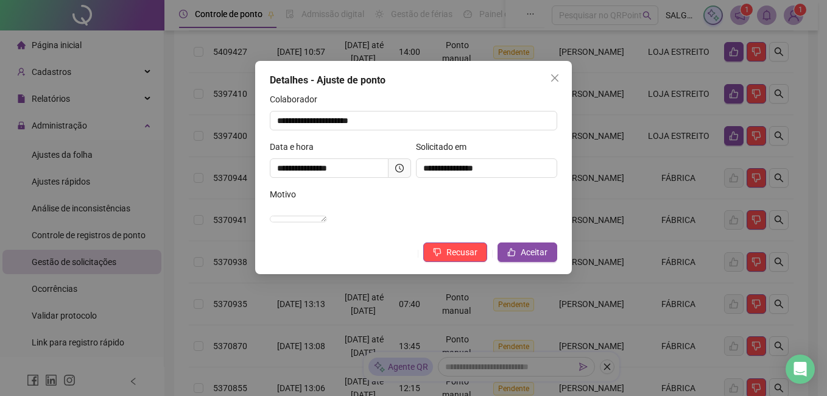
click at [396, 167] on icon "clock-circle" at bounding box center [399, 168] width 9 height 9
click at [466, 259] on span "Recusar" at bounding box center [461, 251] width 31 height 13
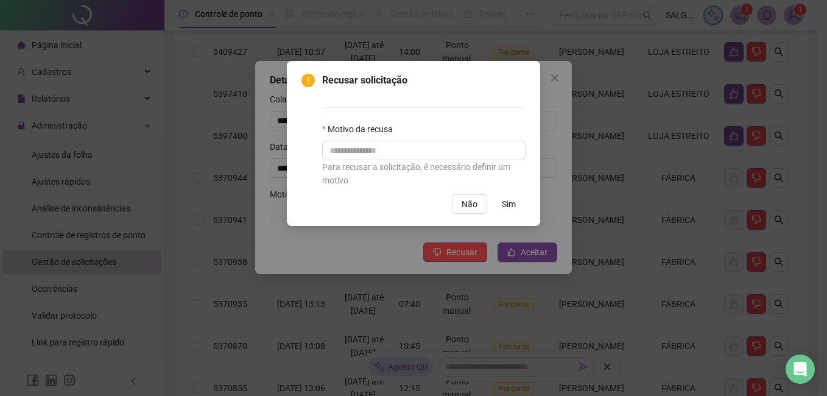
click at [455, 165] on div "Para recusar a solicitação, é necessário definir um motivo" at bounding box center [423, 173] width 203 height 27
click at [460, 161] on div "Para recusar a solicitação, é necessário definir um motivo" at bounding box center [423, 173] width 203 height 27
click at [469, 145] on input "text" at bounding box center [423, 150] width 203 height 19
paste input "*********"
type input "*********"
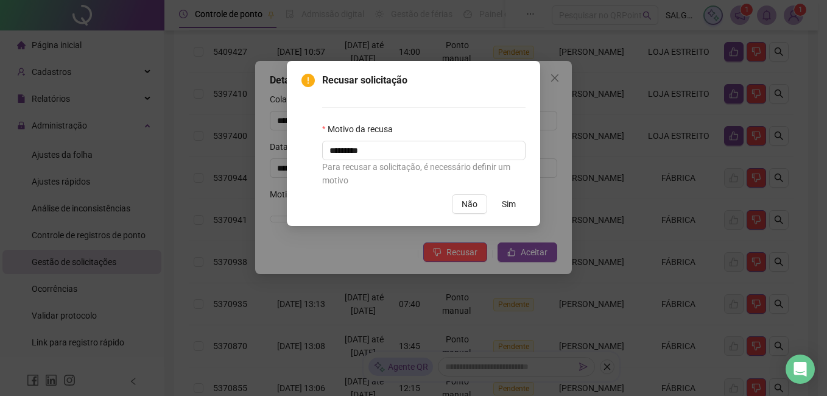
click at [506, 197] on button "Sim" at bounding box center [508, 203] width 33 height 19
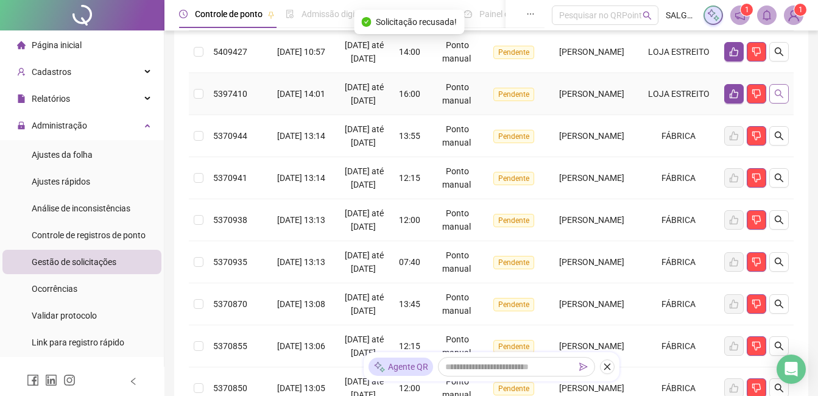
click at [780, 99] on icon "search" at bounding box center [779, 94] width 10 height 10
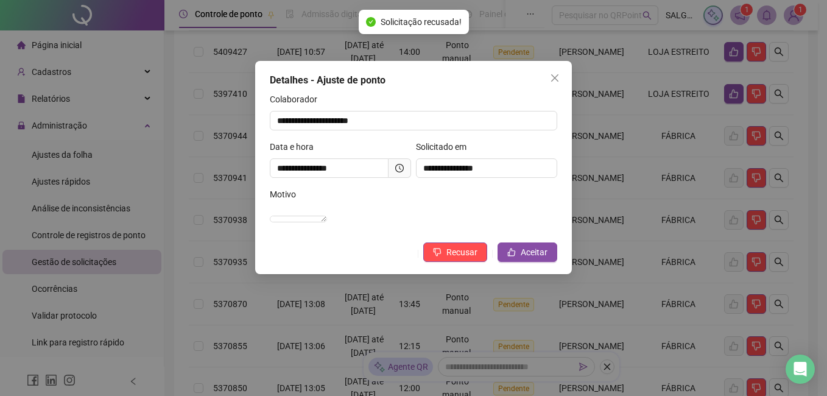
click at [402, 169] on icon "clock-circle" at bounding box center [399, 168] width 9 height 9
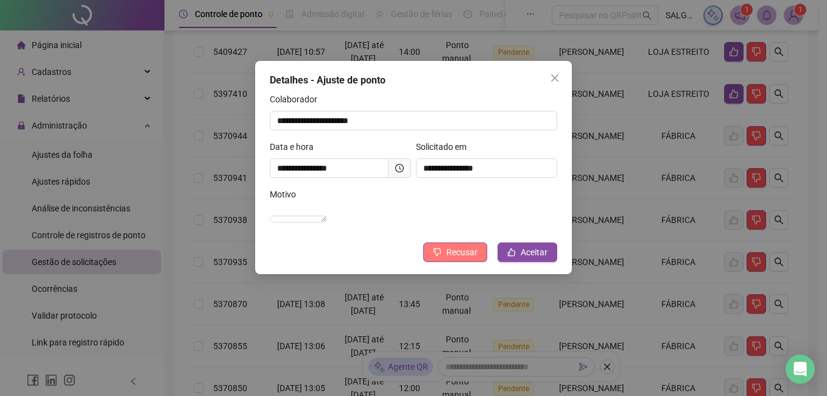
click at [464, 259] on span "Recusar" at bounding box center [461, 251] width 31 height 13
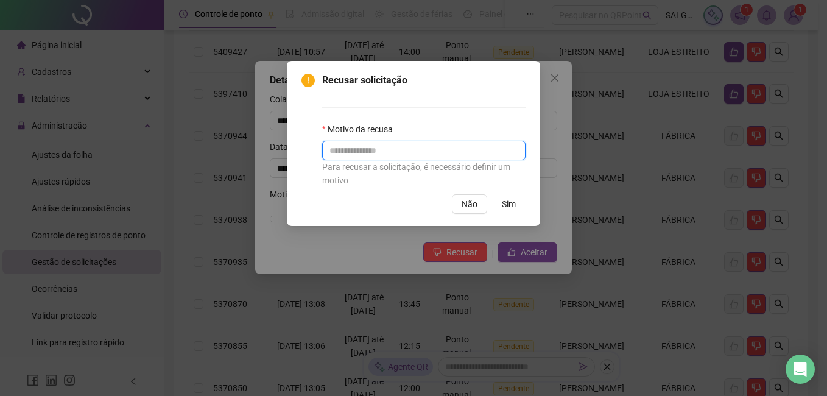
click at [418, 156] on input "text" at bounding box center [423, 150] width 203 height 19
paste input "*********"
type input "*********"
click at [496, 198] on button "Sim" at bounding box center [508, 203] width 33 height 19
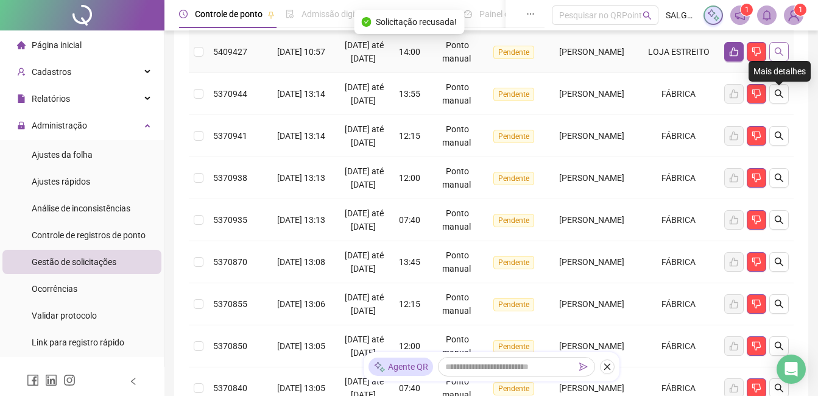
click at [774, 61] on button "button" at bounding box center [778, 51] width 19 height 19
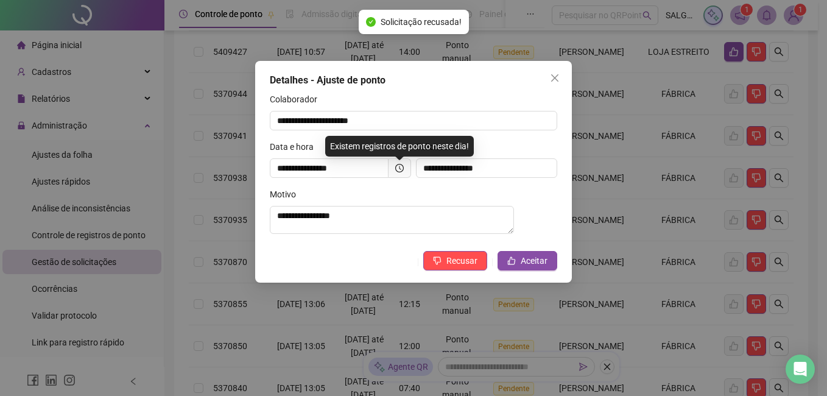
click at [394, 173] on span at bounding box center [399, 167] width 23 height 19
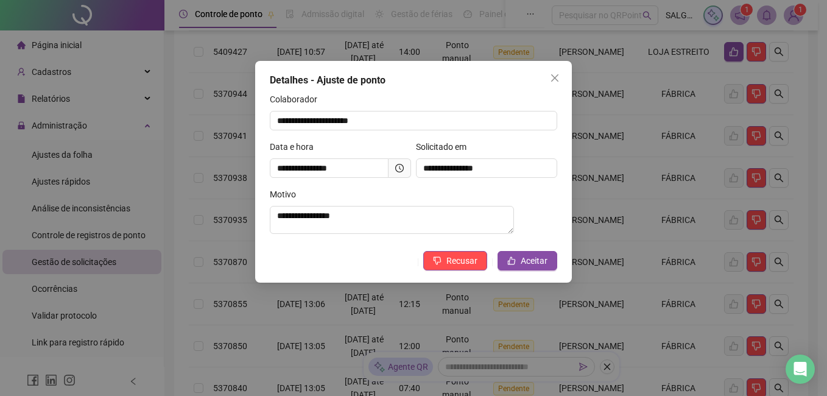
click at [404, 164] on span at bounding box center [399, 167] width 23 height 19
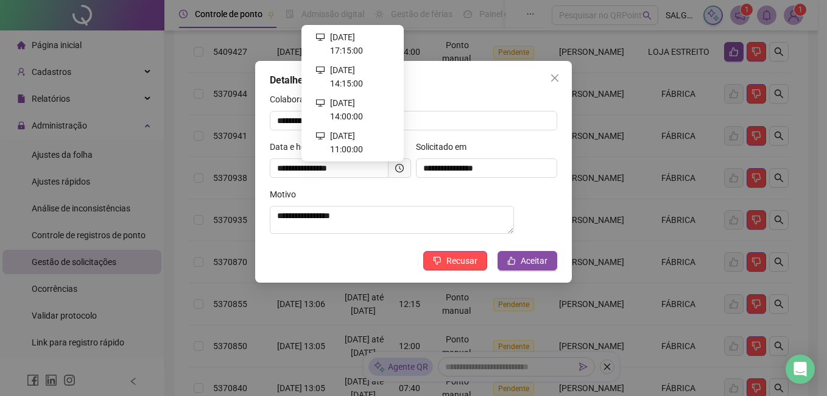
click at [396, 164] on icon "clock-circle" at bounding box center [399, 168] width 9 height 9
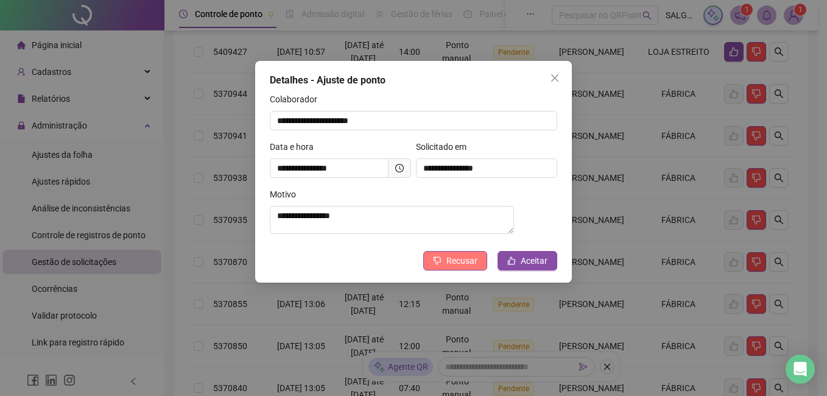
click at [470, 264] on span "Recusar" at bounding box center [461, 260] width 31 height 13
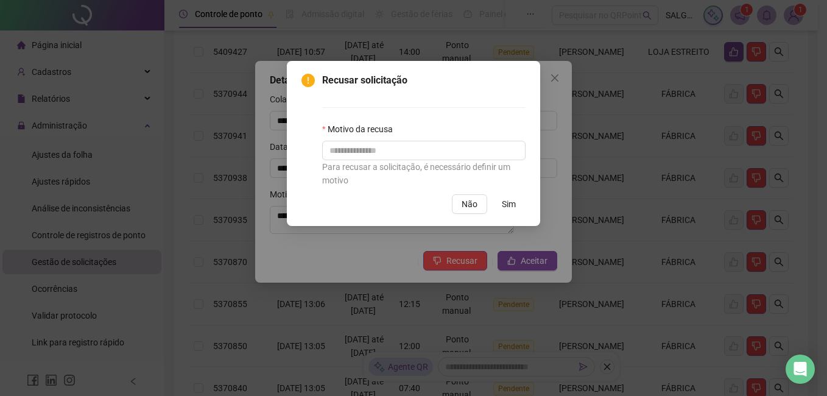
click at [449, 130] on div "Motivo da recusa" at bounding box center [423, 131] width 203 height 18
click at [449, 148] on input "text" at bounding box center [423, 150] width 203 height 19
paste input "*********"
type input "*********"
click at [502, 194] on div "Recusar solicitação Motivo da recusa ********* Para recusar a solicitação, é ne…" at bounding box center [413, 143] width 224 height 141
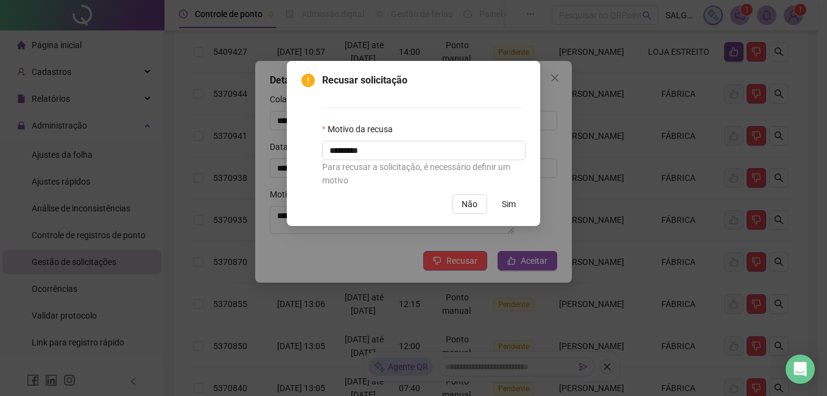
click at [502, 194] on button "Sim" at bounding box center [508, 203] width 33 height 19
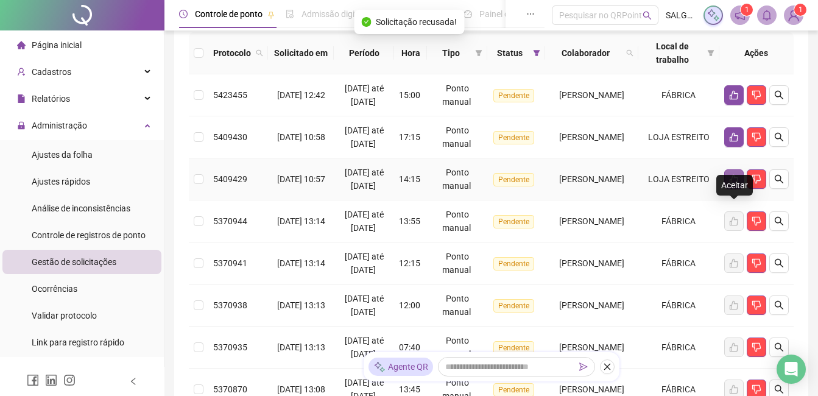
scroll to position [121, 0]
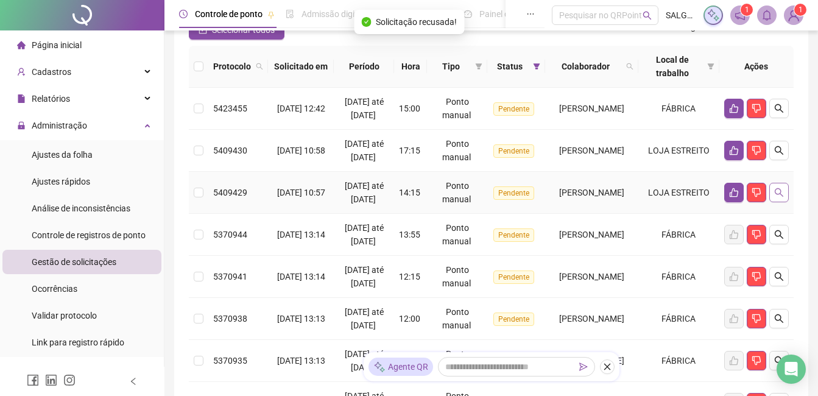
click at [783, 197] on icon "search" at bounding box center [779, 192] width 10 height 10
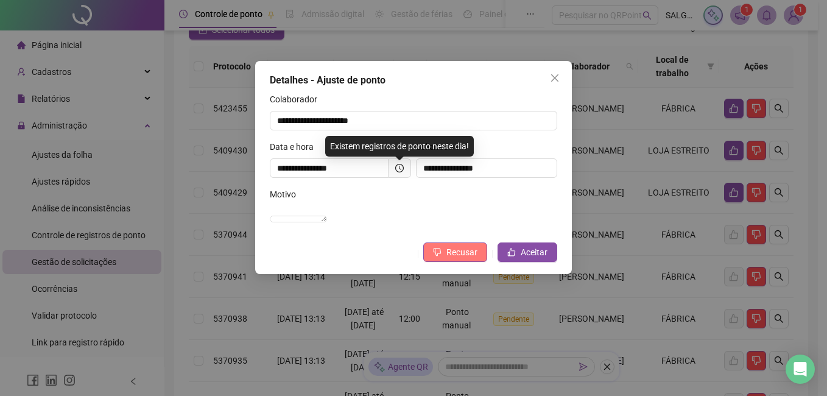
click at [477, 259] on span "Recusar" at bounding box center [461, 251] width 31 height 13
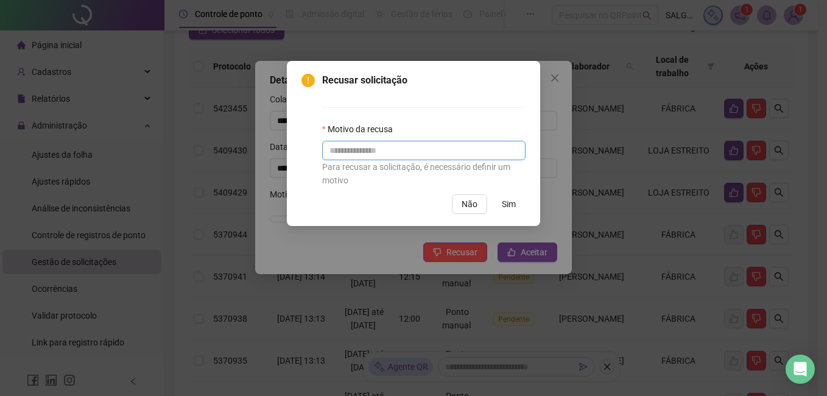
click at [430, 163] on div "Para recusar a solicitação, é necessário definir um motivo" at bounding box center [423, 173] width 203 height 27
click at [439, 144] on input "text" at bounding box center [423, 150] width 203 height 19
paste input "*********"
type input "*********"
click at [504, 206] on span "Sim" at bounding box center [509, 203] width 14 height 13
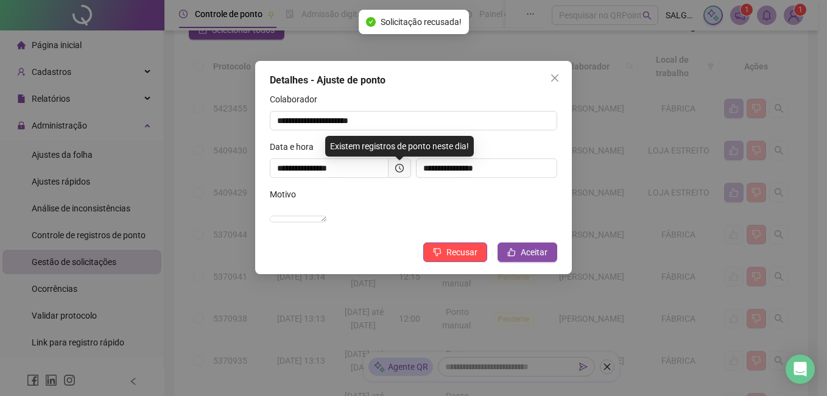
drag, startPoint x: 504, startPoint y: 206, endPoint x: 510, endPoint y: 197, distance: 10.6
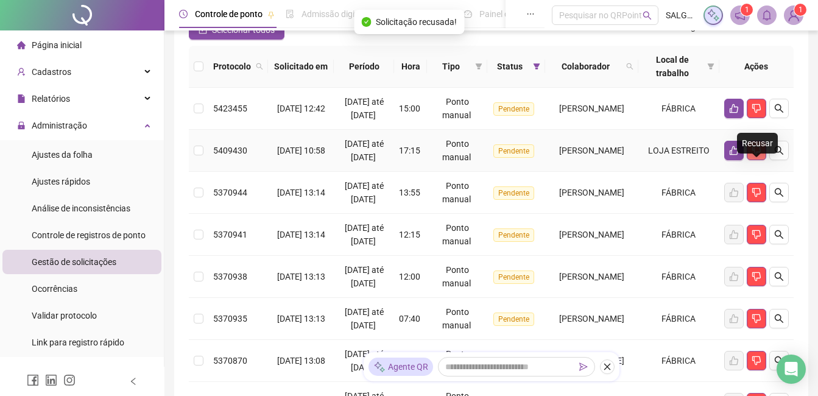
click at [763, 160] on button "button" at bounding box center [755, 150] width 19 height 19
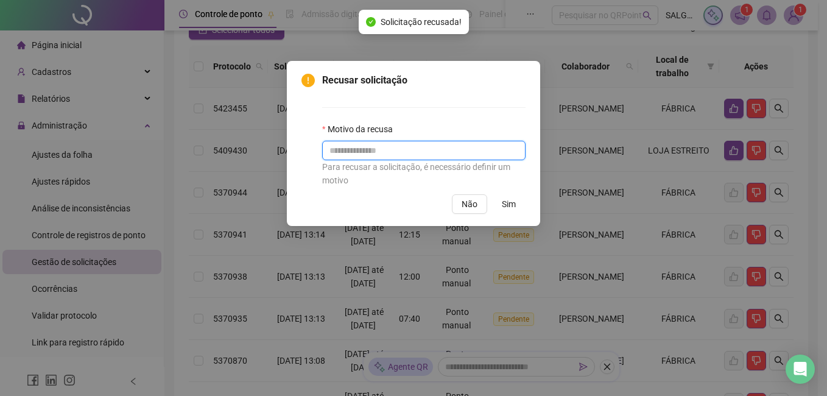
click at [375, 148] on input "text" at bounding box center [423, 150] width 203 height 19
paste input "*********"
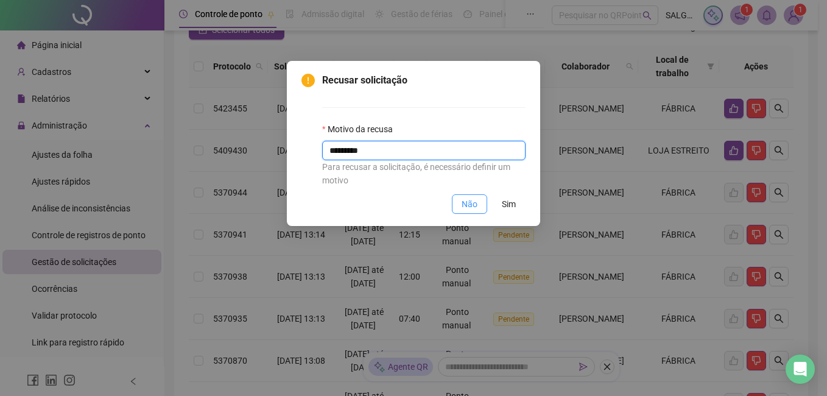
type input "*********"
click at [455, 209] on button "Não" at bounding box center [469, 203] width 35 height 19
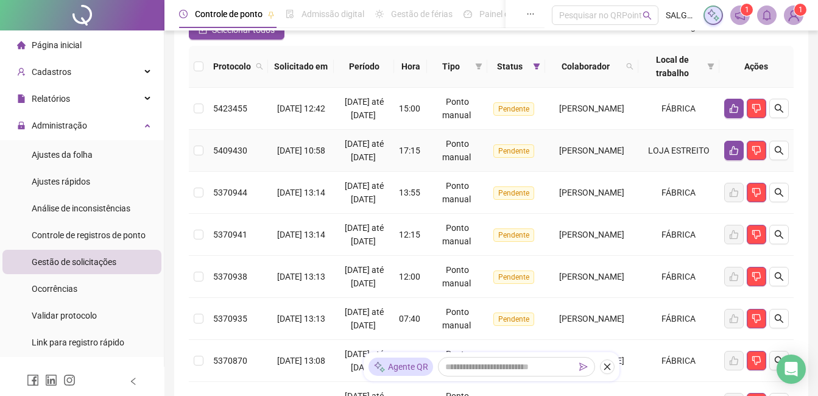
click at [766, 160] on div at bounding box center [756, 150] width 65 height 19
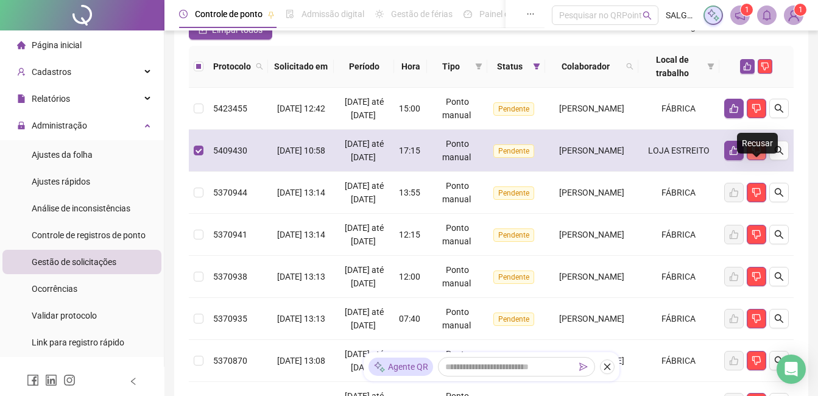
click at [759, 155] on icon "dislike" at bounding box center [756, 150] width 9 height 9
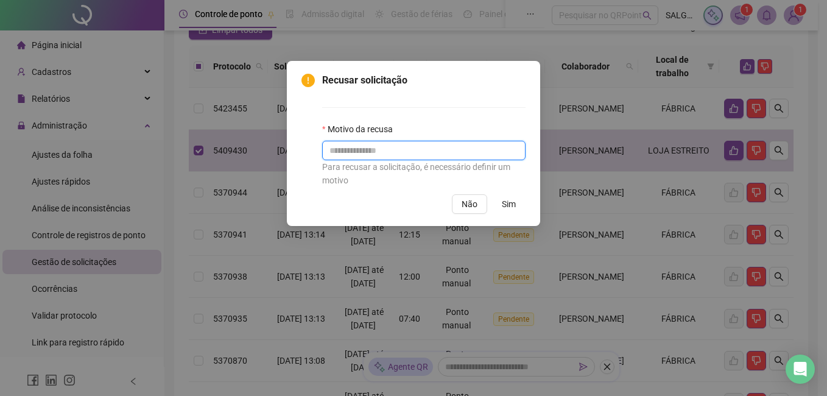
click at [433, 153] on input "text" at bounding box center [423, 150] width 203 height 19
paste input "*********"
type input "*********"
drag, startPoint x: 503, startPoint y: 196, endPoint x: 468, endPoint y: 275, distance: 86.7
click at [468, 275] on div "Recusar solicitação Motivo da recusa ********* Para recusar a solicitação, é ne…" at bounding box center [413, 198] width 827 height 396
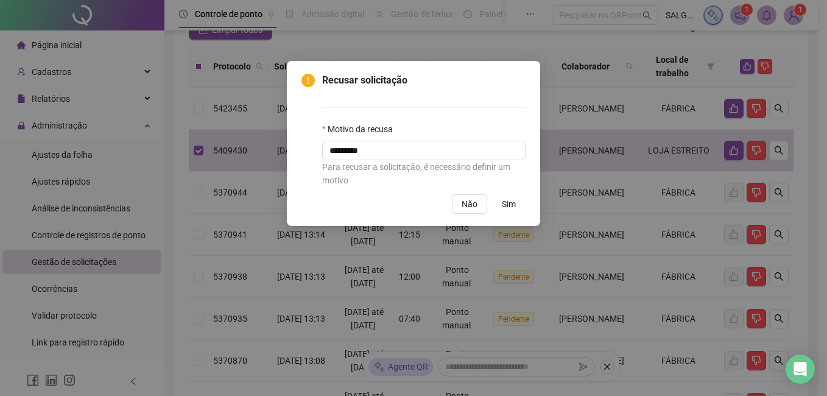
click at [500, 205] on button "Sim" at bounding box center [508, 203] width 33 height 19
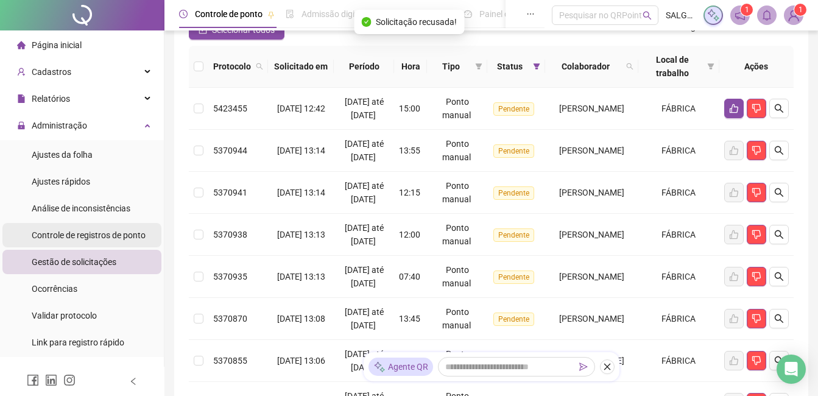
click at [113, 226] on div "Controle de registros de ponto" at bounding box center [89, 235] width 114 height 24
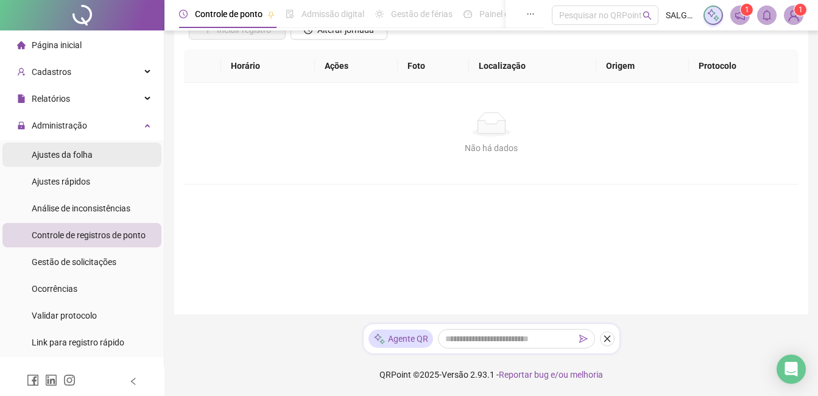
click at [96, 161] on li "Ajustes da folha" at bounding box center [81, 154] width 159 height 24
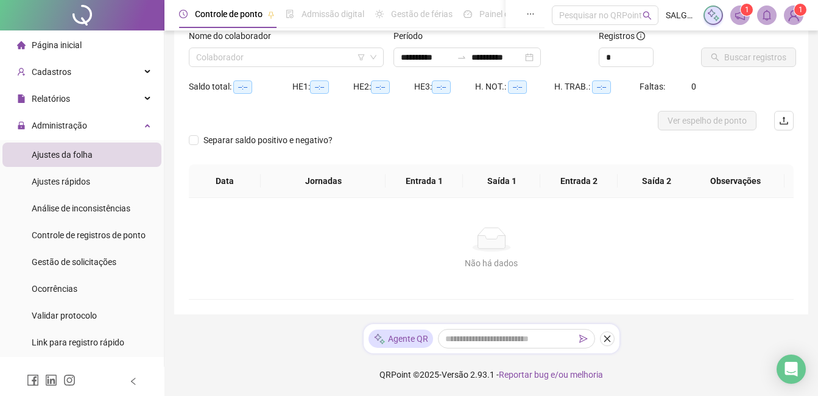
scroll to position [83, 0]
type input "**********"
click at [346, 51] on input "search" at bounding box center [280, 57] width 169 height 18
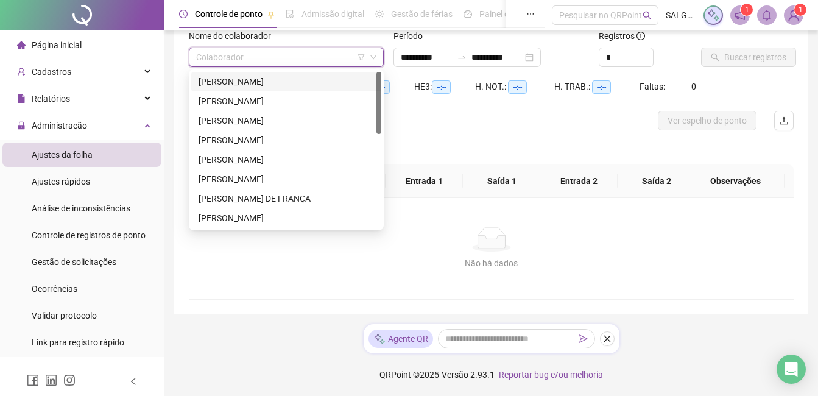
click at [315, 72] on div "[PERSON_NAME]" at bounding box center [286, 81] width 190 height 19
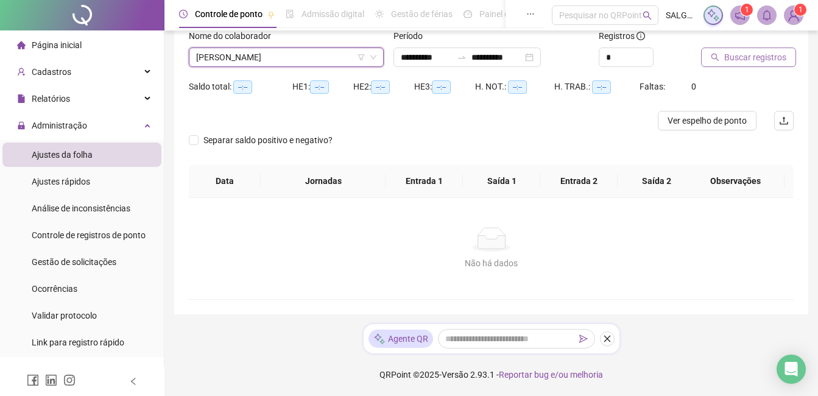
click at [760, 63] on span "Buscar registros" at bounding box center [755, 57] width 62 height 13
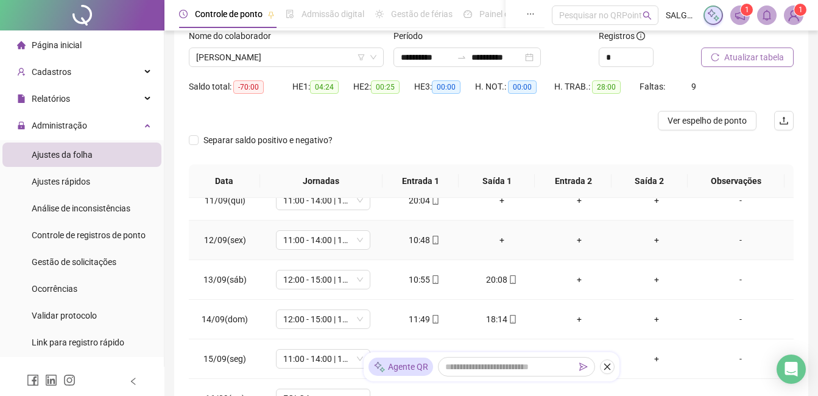
scroll to position [0, 0]
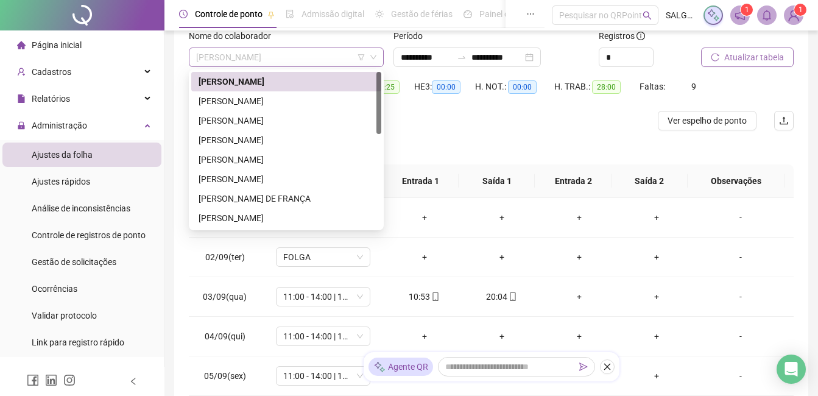
click at [315, 51] on span "[PERSON_NAME]" at bounding box center [286, 57] width 180 height 18
click at [315, 96] on div "[PERSON_NAME]" at bounding box center [285, 100] width 175 height 13
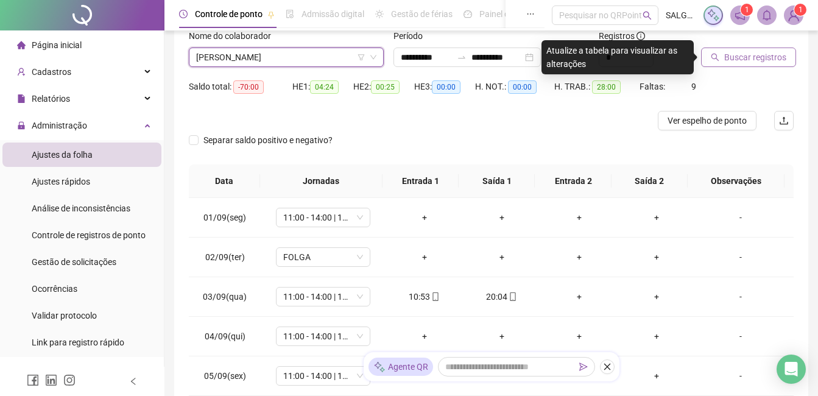
click at [768, 55] on span "Buscar registros" at bounding box center [755, 57] width 62 height 13
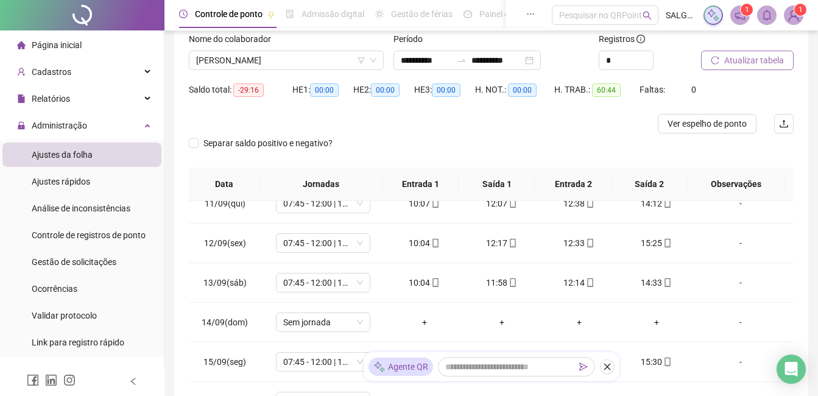
scroll to position [58, 0]
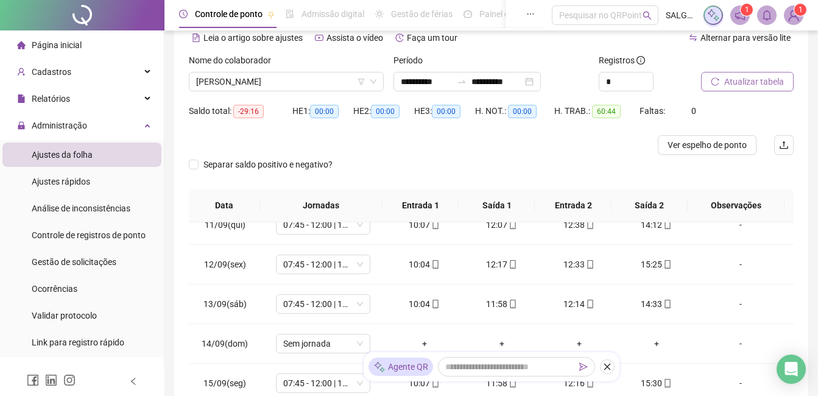
click at [310, 94] on div "Nome do colaborador [PERSON_NAME]" at bounding box center [286, 77] width 205 height 47
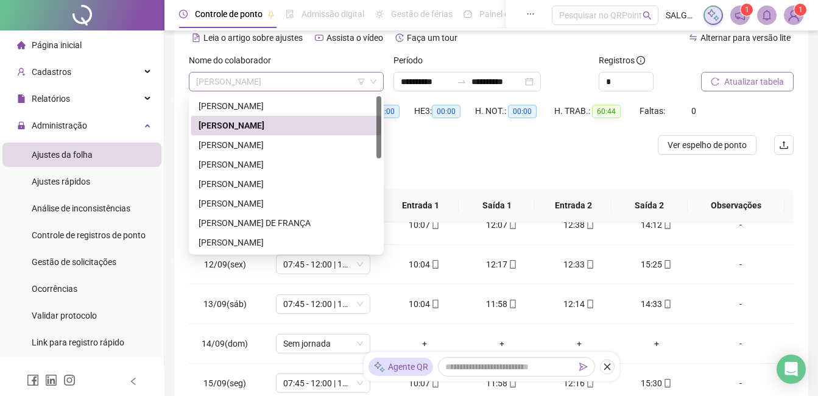
click at [307, 88] on span "[PERSON_NAME]" at bounding box center [286, 81] width 180 height 18
click at [292, 144] on div "[PERSON_NAME]" at bounding box center [285, 144] width 175 height 13
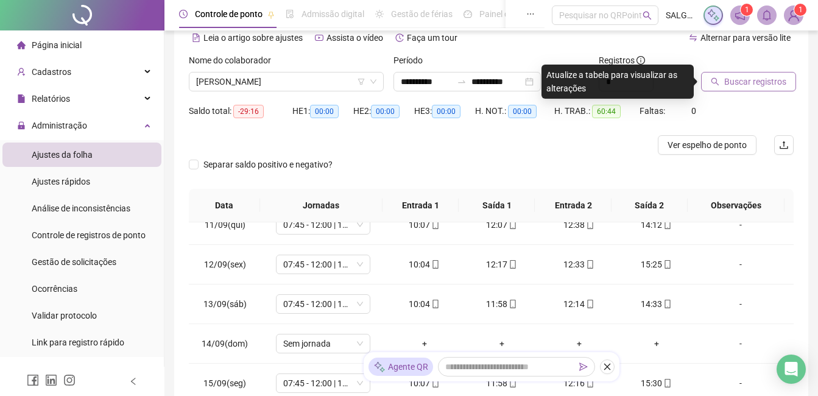
click at [730, 72] on button "Buscar registros" at bounding box center [748, 81] width 95 height 19
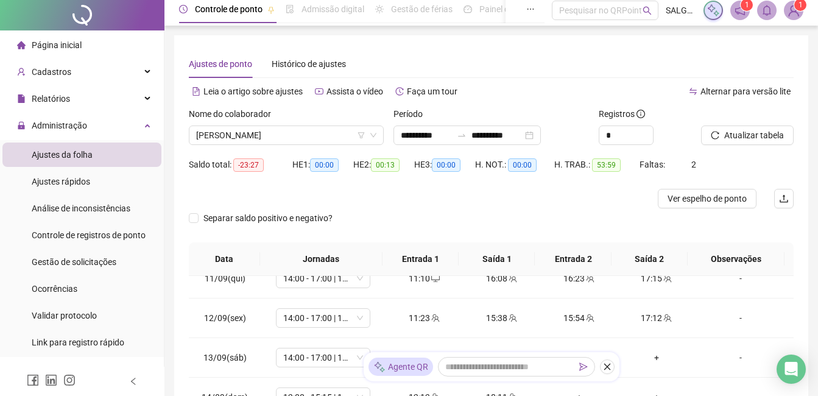
scroll to position [0, 0]
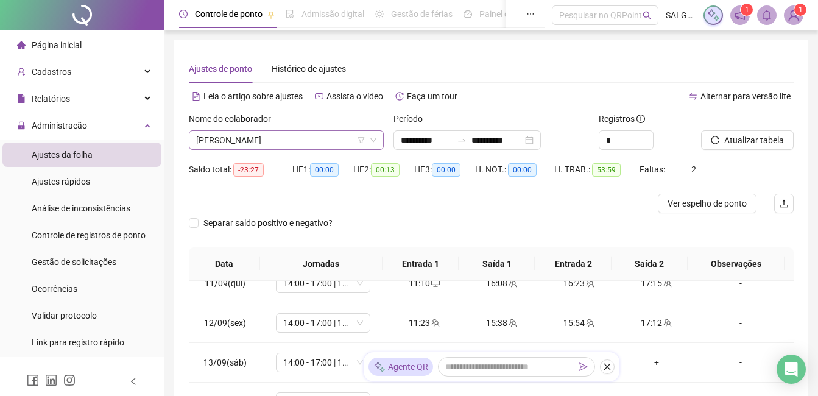
click at [284, 139] on span "[PERSON_NAME]" at bounding box center [286, 140] width 180 height 18
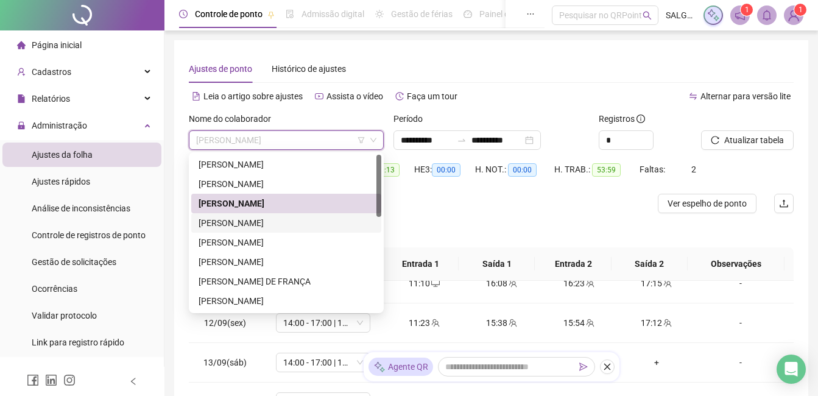
click at [296, 227] on div "[PERSON_NAME]" at bounding box center [285, 222] width 175 height 13
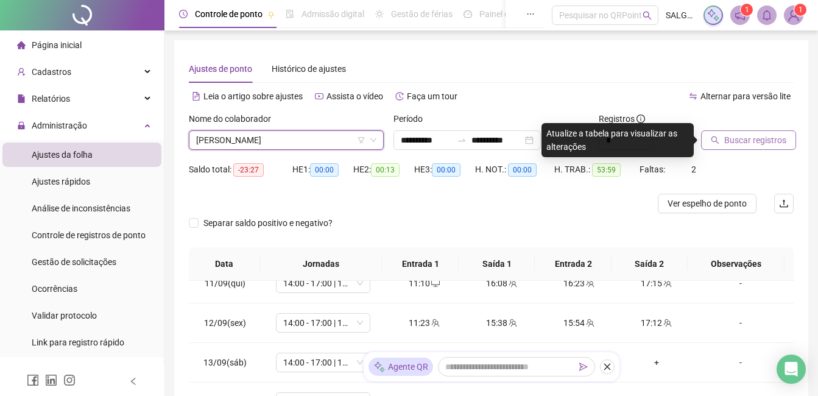
click at [711, 140] on icon "search" at bounding box center [715, 140] width 8 height 8
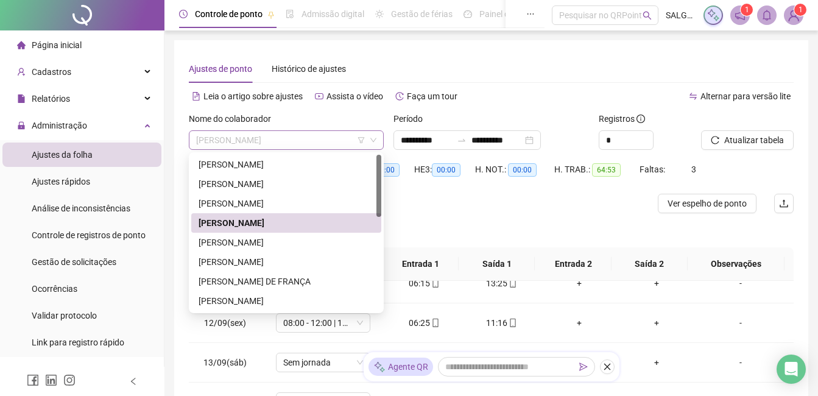
click at [298, 140] on span "[PERSON_NAME]" at bounding box center [286, 140] width 180 height 18
click at [239, 234] on div "[PERSON_NAME]" at bounding box center [286, 242] width 190 height 19
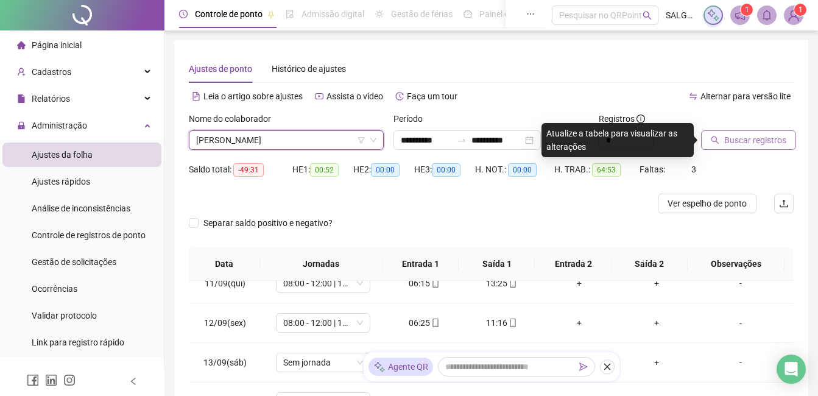
click at [765, 131] on button "Buscar registros" at bounding box center [748, 139] width 95 height 19
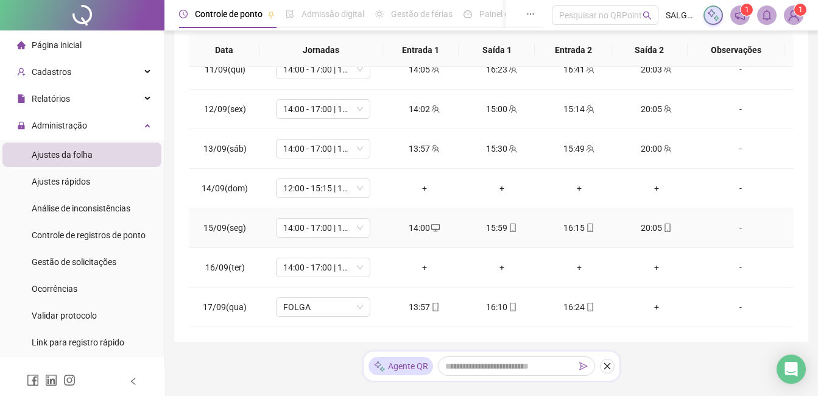
scroll to position [241, 0]
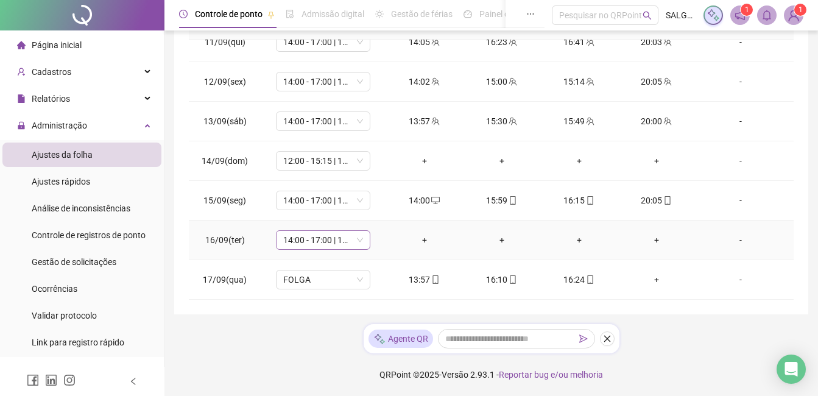
click at [303, 238] on span "14:00 - 17:00 | 17:15 - 20:15" at bounding box center [323, 240] width 80 height 18
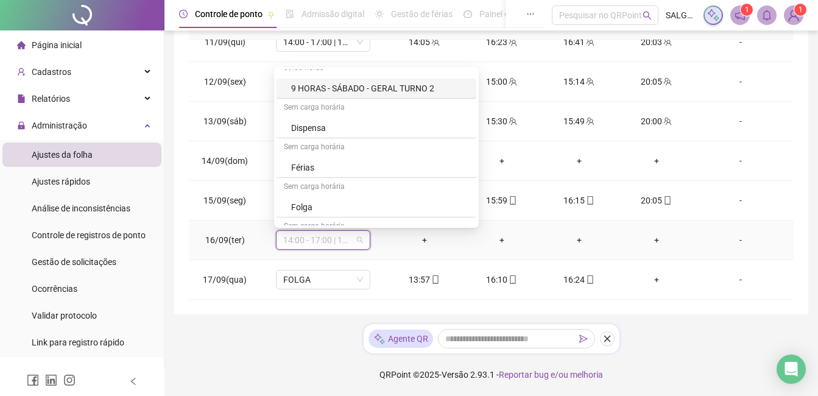
scroll to position [1442, 0]
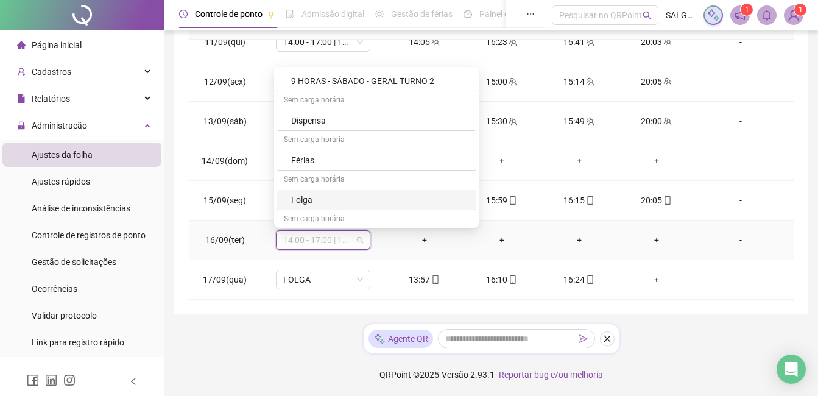
click at [348, 201] on div "Folga" at bounding box center [380, 199] width 178 height 13
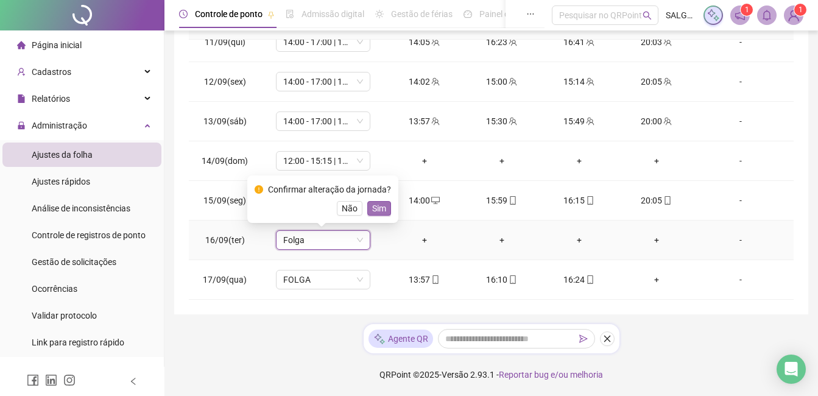
click at [379, 210] on span "Sim" at bounding box center [379, 207] width 14 height 13
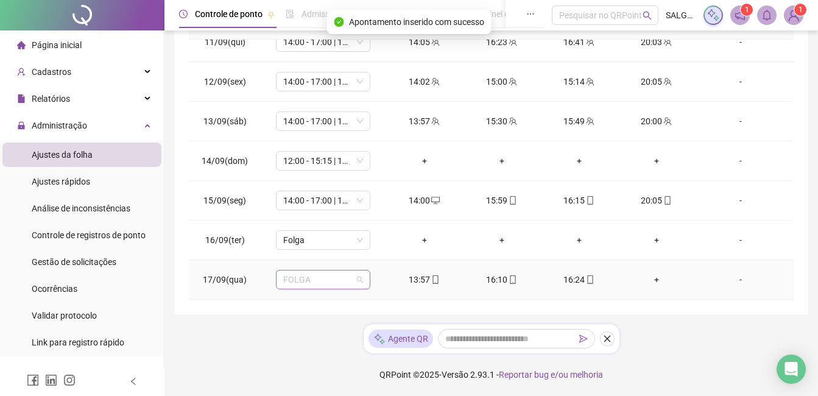
click at [358, 280] on span "FOLGA" at bounding box center [323, 279] width 80 height 18
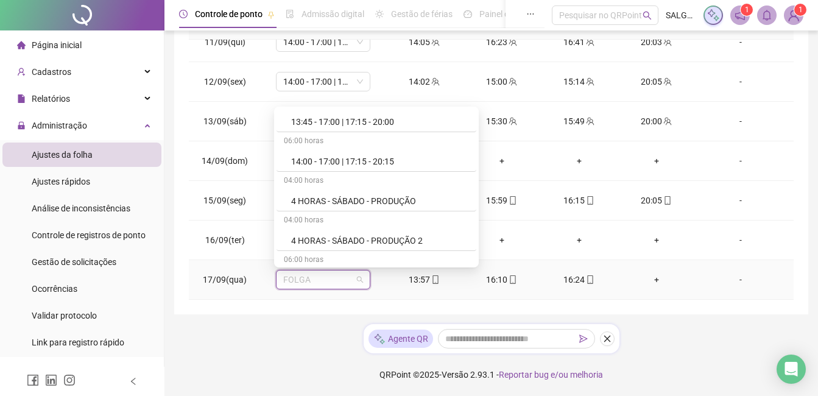
scroll to position [852, 0]
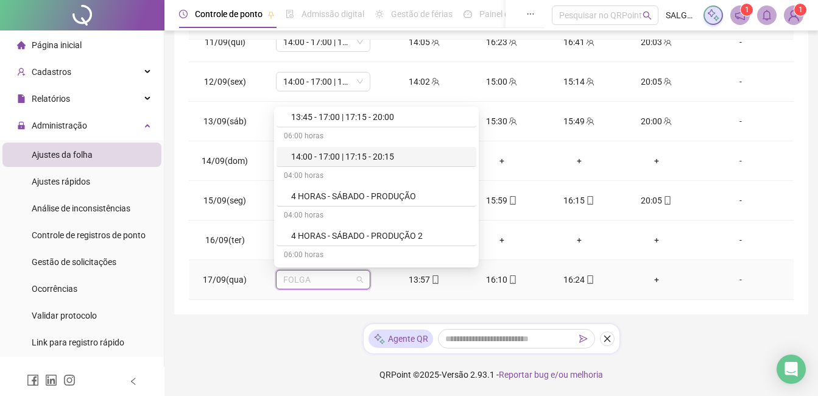
click at [335, 163] on div "14:00 - 17:00 | 17:15 - 20:15" at bounding box center [376, 157] width 200 height 20
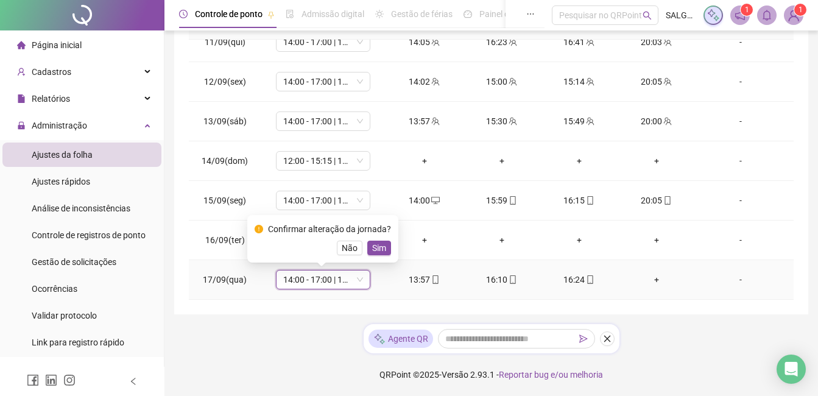
click at [388, 247] on button "Sim" at bounding box center [379, 247] width 24 height 15
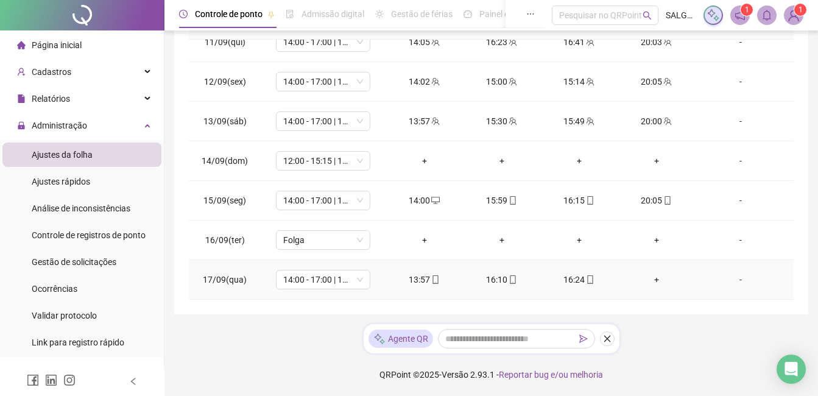
click at [652, 276] on div "+" at bounding box center [656, 279] width 58 height 13
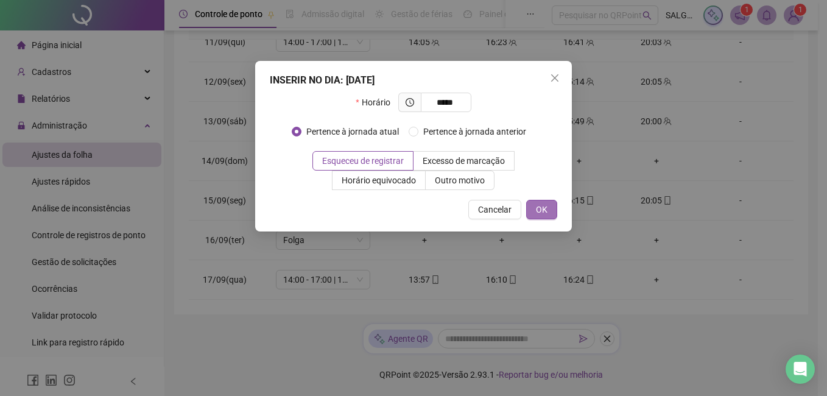
type input "*****"
click at [531, 203] on button "OK" at bounding box center [541, 209] width 31 height 19
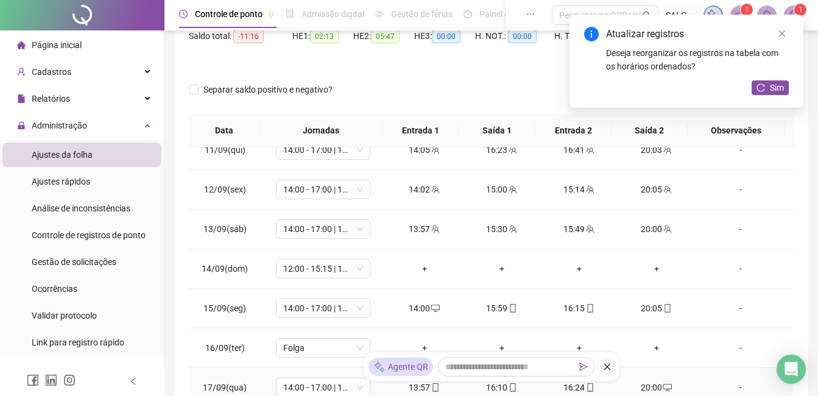
scroll to position [0, 0]
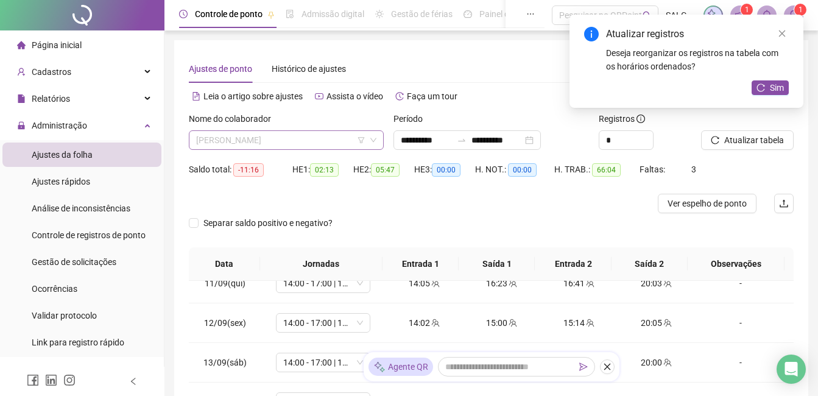
click at [265, 148] on span "[PERSON_NAME]" at bounding box center [286, 140] width 180 height 18
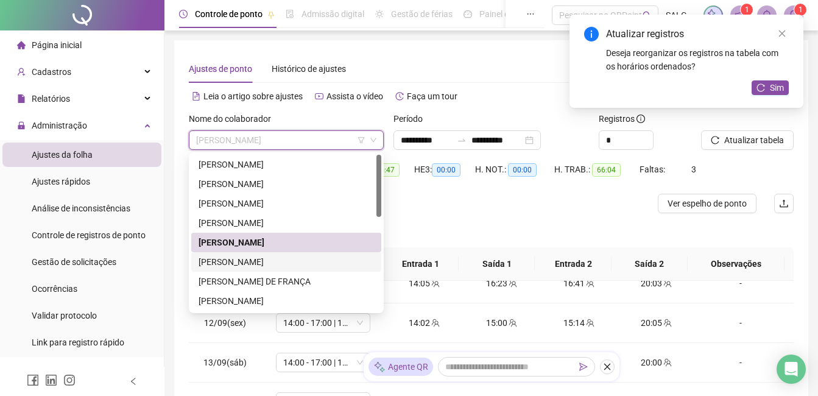
click at [262, 261] on div "[PERSON_NAME]" at bounding box center [285, 261] width 175 height 13
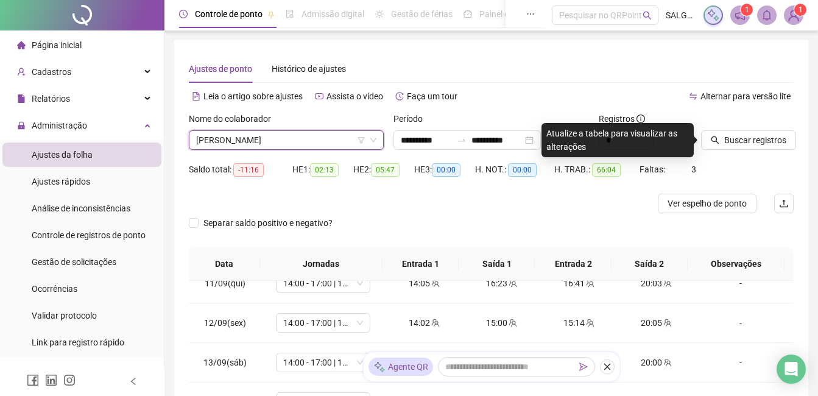
click at [337, 131] on div "Nome do colaborador [PERSON_NAME]" at bounding box center [286, 131] width 195 height 38
click at [337, 131] on span "[PERSON_NAME]" at bounding box center [286, 140] width 180 height 18
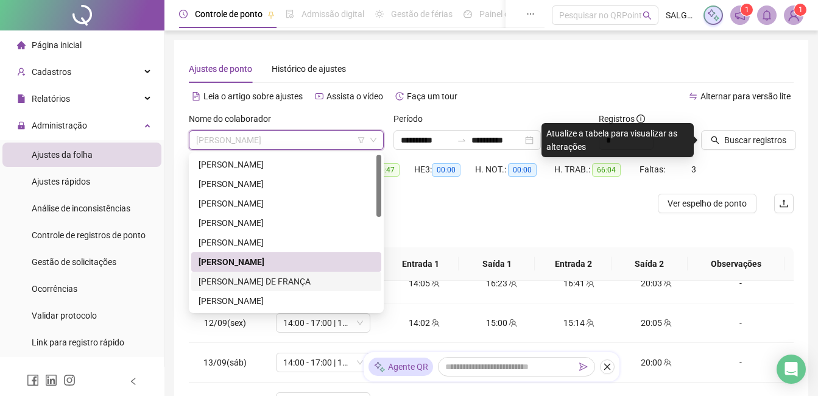
click at [236, 284] on div "[PERSON_NAME] DE FRANÇA" at bounding box center [285, 281] width 175 height 13
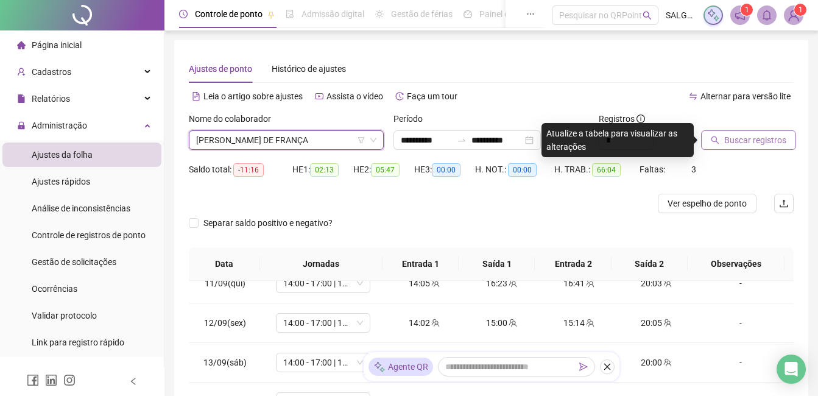
click at [721, 139] on button "Buscar registros" at bounding box center [748, 139] width 95 height 19
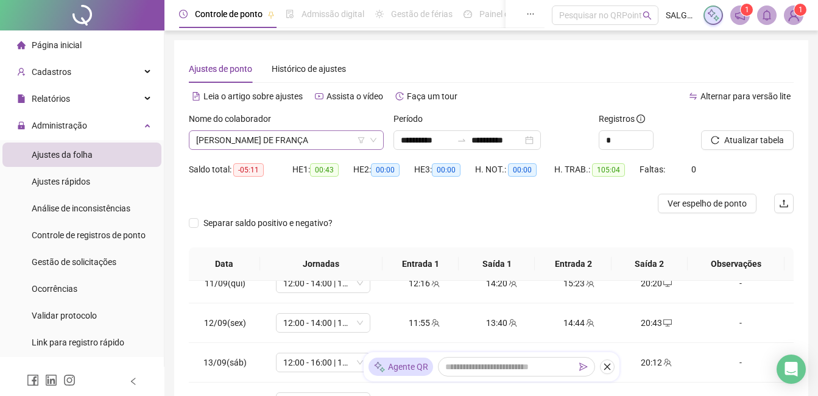
click at [340, 138] on span "[PERSON_NAME] DE FRANÇA" at bounding box center [286, 140] width 180 height 18
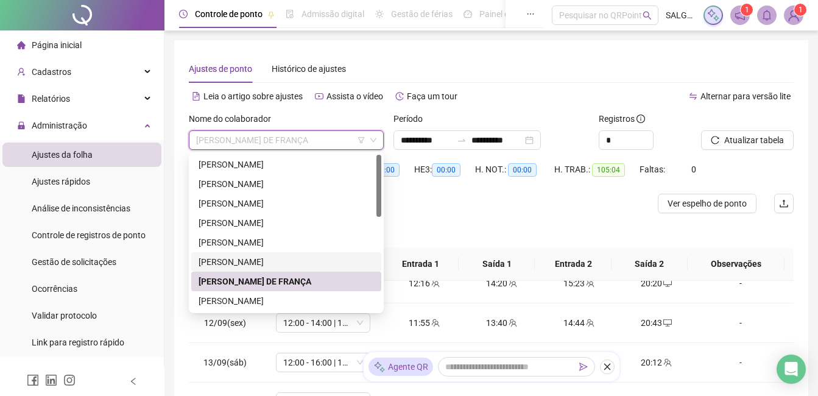
scroll to position [61, 0]
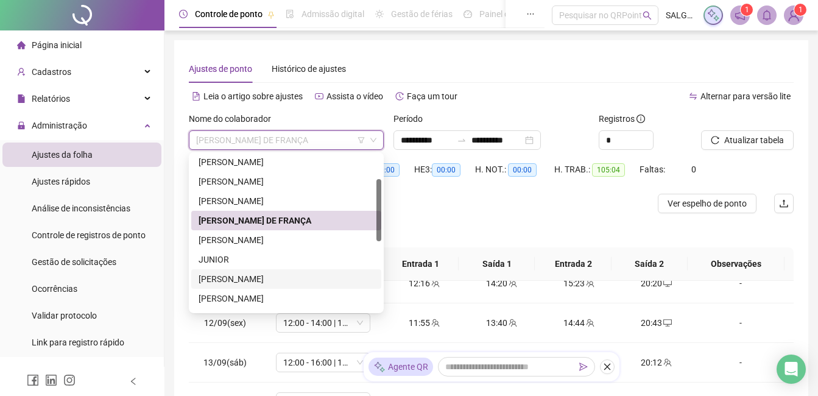
drag, startPoint x: 296, startPoint y: 258, endPoint x: 298, endPoint y: 270, distance: 11.7
click at [298, 270] on div "EDIR REIS [PERSON_NAME] DE FRANÇA [PERSON_NAME] [PERSON_NAME] [PERSON_NAME] [PE…" at bounding box center [286, 249] width 190 height 195
click at [300, 273] on div "[PERSON_NAME]" at bounding box center [285, 278] width 175 height 13
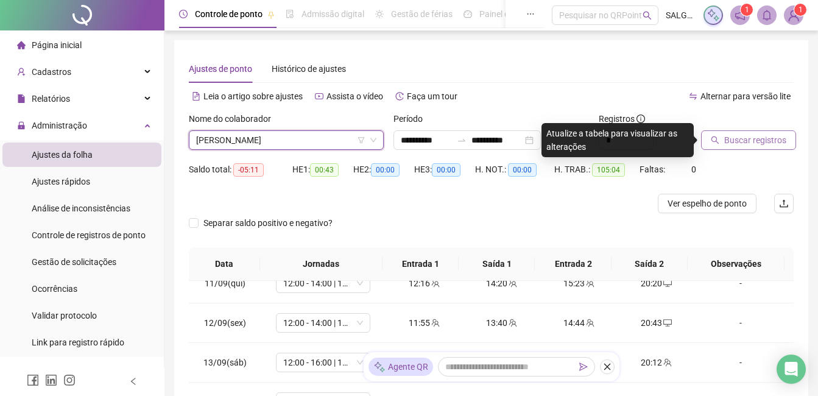
click at [737, 133] on span "Buscar registros" at bounding box center [755, 139] width 62 height 13
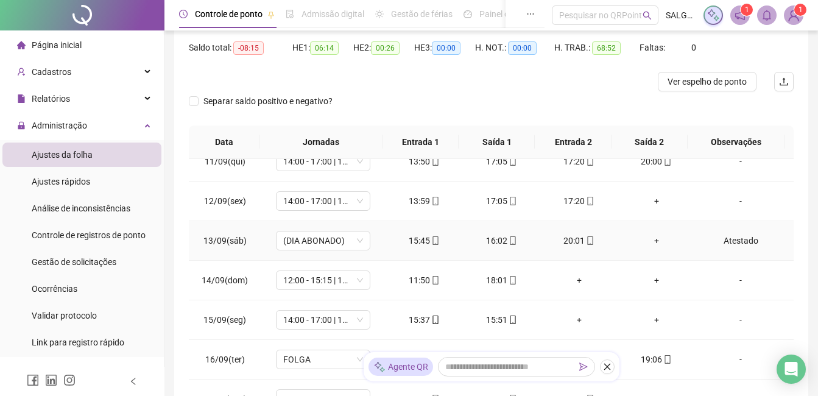
scroll to position [352, 0]
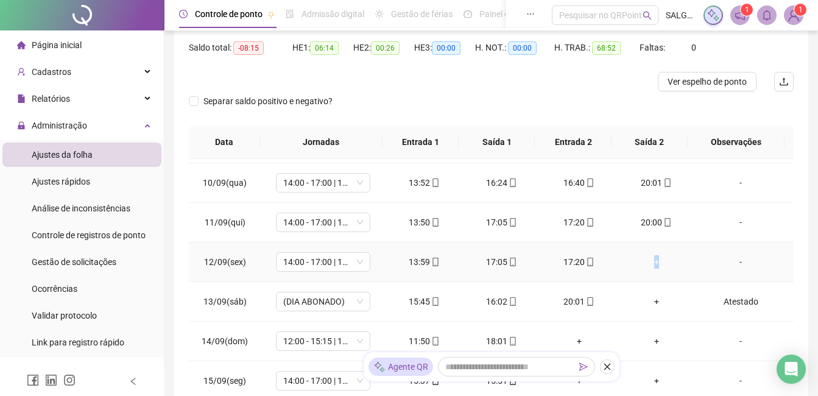
click at [650, 268] on td "+" at bounding box center [655, 262] width 77 height 40
click at [647, 267] on div "+" at bounding box center [656, 261] width 58 height 13
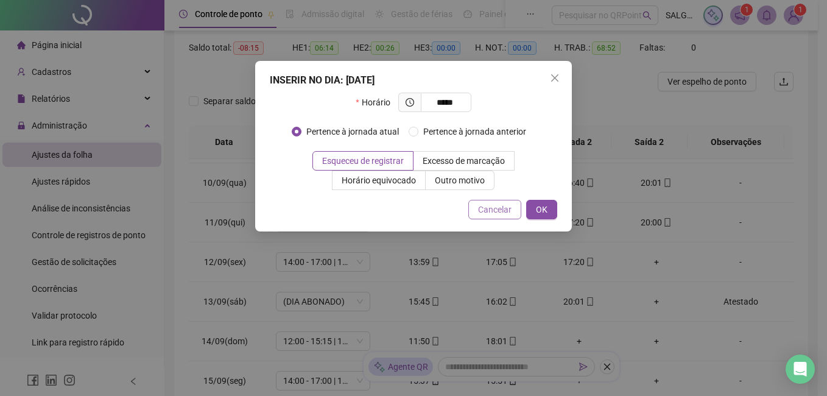
type input "*****"
click at [492, 214] on span "Cancelar" at bounding box center [494, 209] width 33 height 13
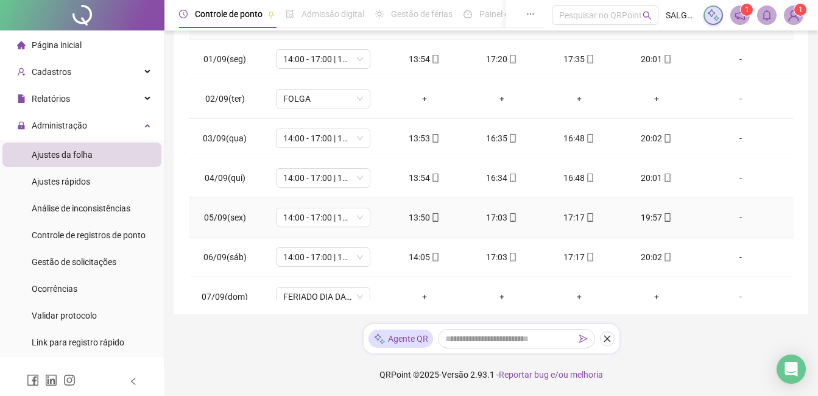
scroll to position [0, 0]
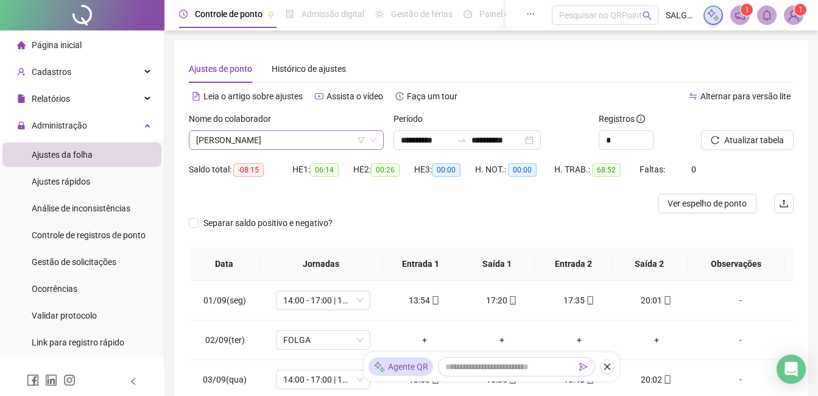
click at [259, 143] on span "[PERSON_NAME]" at bounding box center [286, 140] width 180 height 18
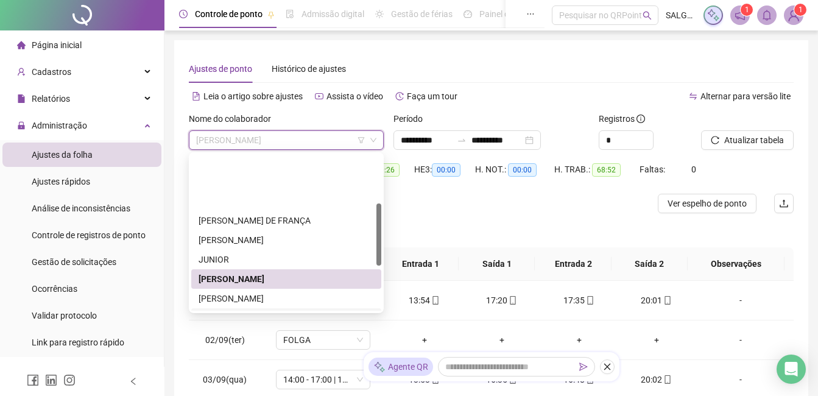
scroll to position [122, 0]
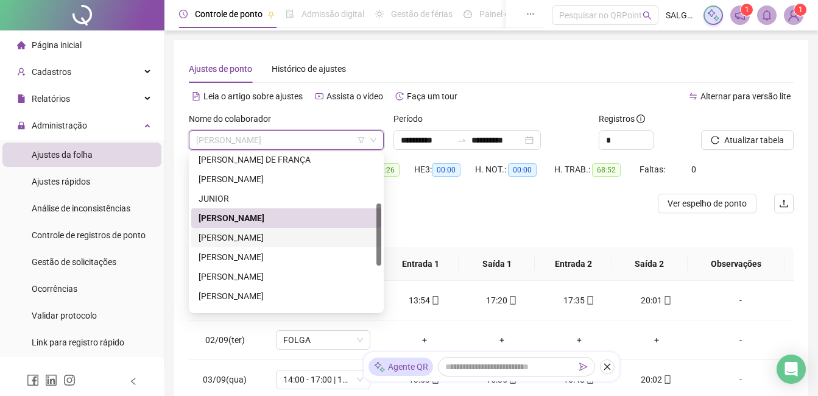
click at [342, 236] on div "[PERSON_NAME]" at bounding box center [285, 237] width 175 height 13
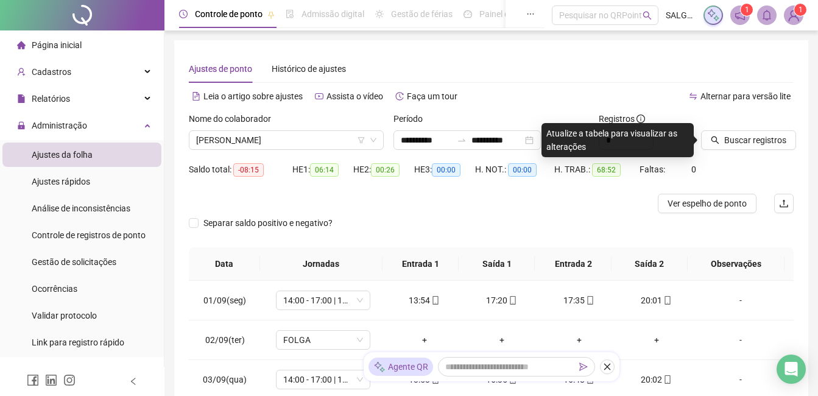
click at [738, 150] on div "Buscar registros" at bounding box center [747, 135] width 102 height 47
click at [733, 144] on span "Buscar registros" at bounding box center [755, 139] width 62 height 13
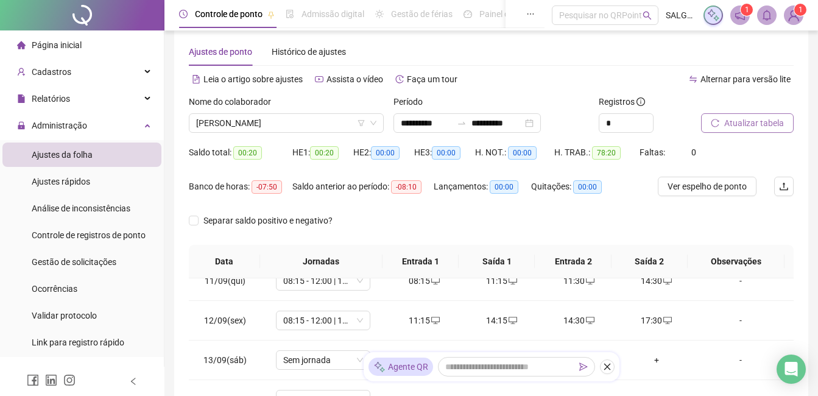
scroll to position [12, 0]
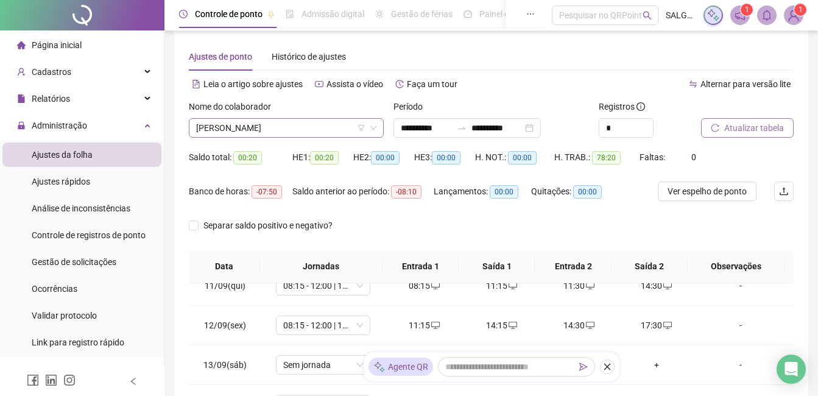
click at [292, 135] on span "[PERSON_NAME]" at bounding box center [286, 128] width 180 height 18
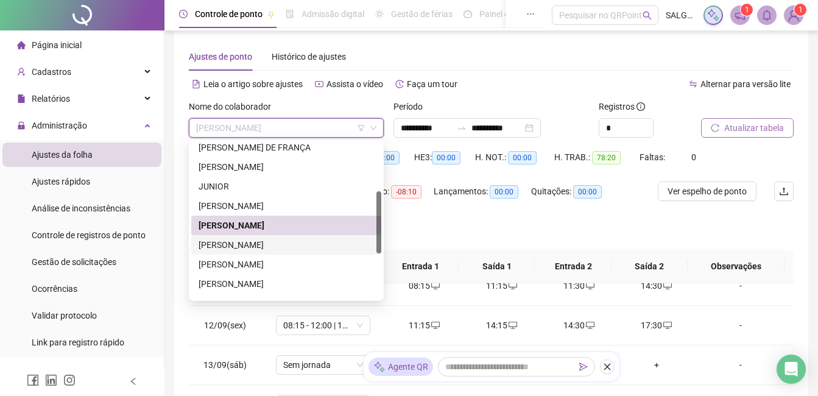
click at [304, 247] on div "[PERSON_NAME]" at bounding box center [285, 244] width 175 height 13
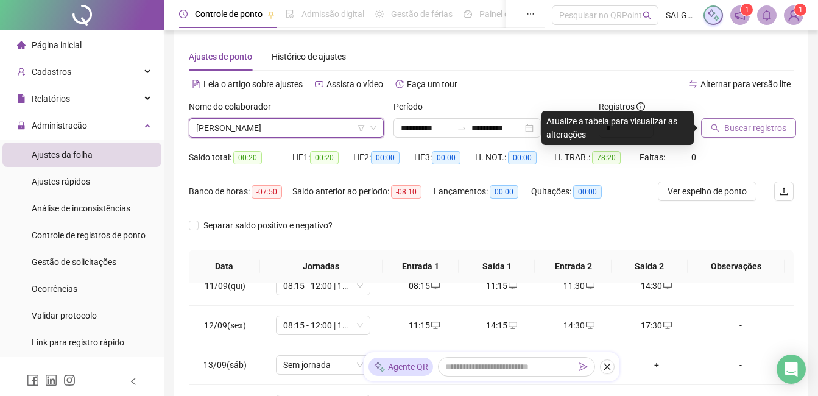
click at [771, 125] on span "Buscar registros" at bounding box center [755, 127] width 62 height 13
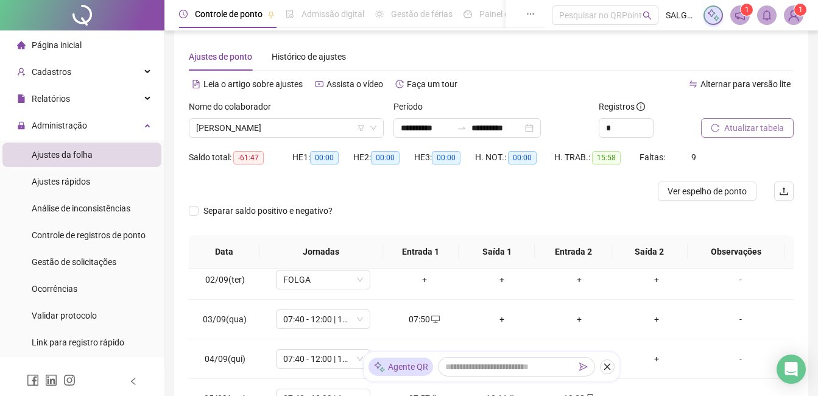
scroll to position [0, 0]
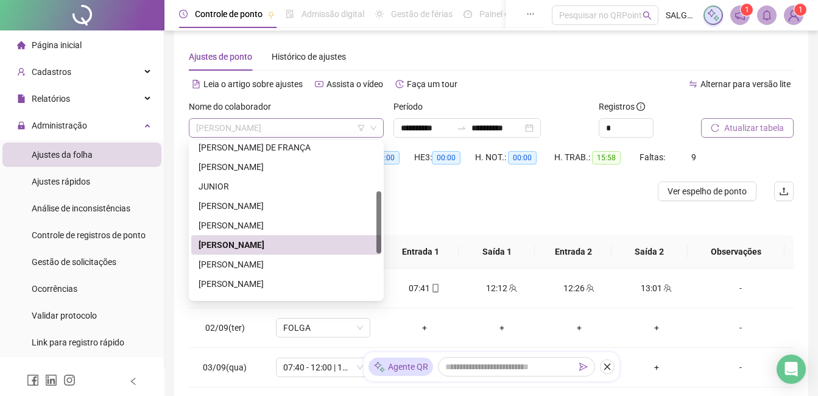
click at [341, 125] on span "[PERSON_NAME]" at bounding box center [286, 128] width 180 height 18
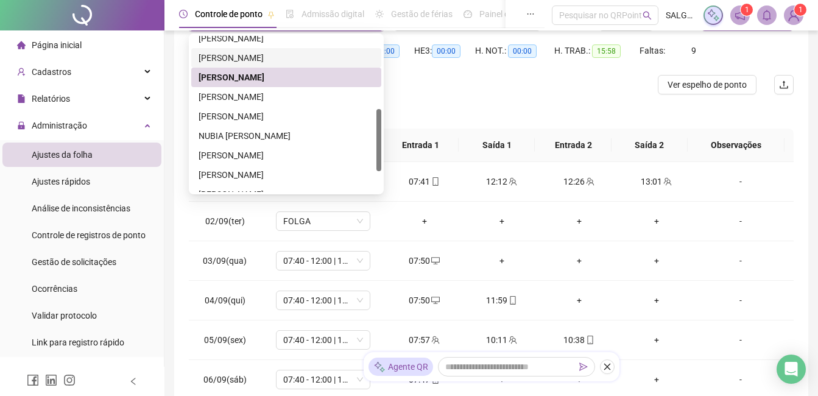
scroll to position [134, 0]
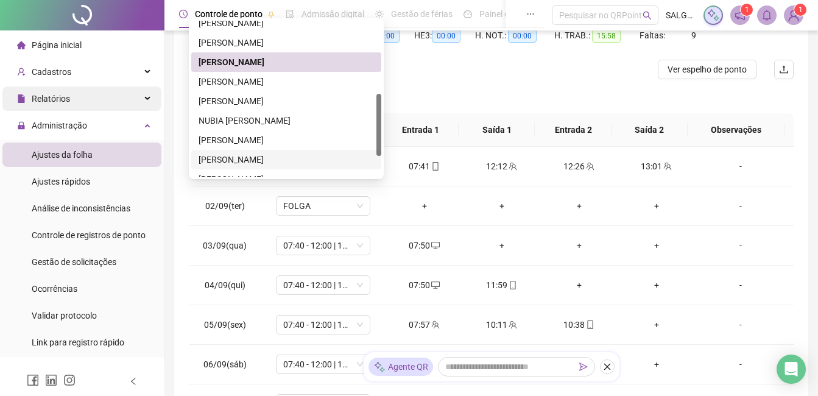
click at [94, 91] on div "Relatórios" at bounding box center [81, 98] width 159 height 24
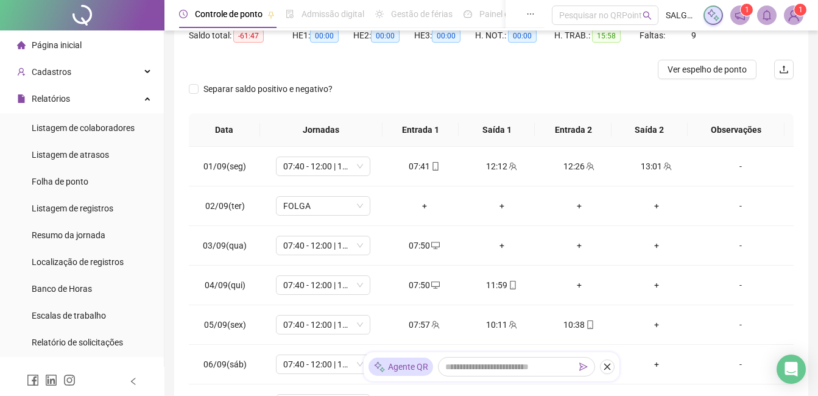
click at [79, 168] on ul "Listagem de colaboradores Listagem de atrasos Folha de ponto Listagem de regist…" at bounding box center [82, 234] width 164 height 243
click at [79, 170] on div "Folha de ponto" at bounding box center [60, 181] width 57 height 24
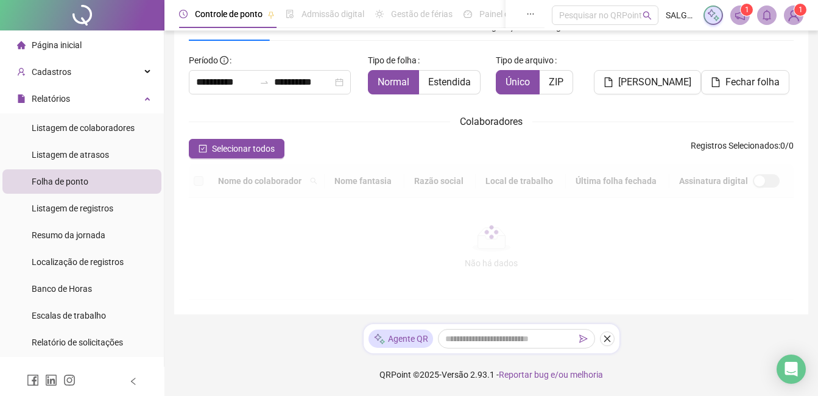
scroll to position [52, 0]
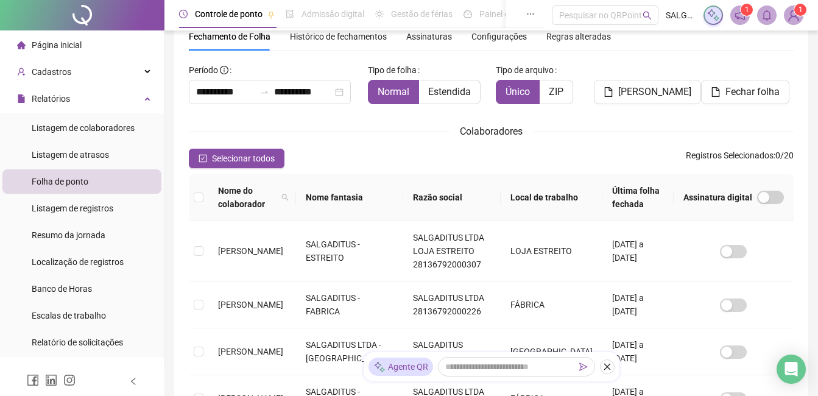
click at [335, 220] on th "Nome fantasia" at bounding box center [349, 197] width 107 height 47
click at [566, 256] on td "LOJA ESTREITO" at bounding box center [551, 251] width 102 height 60
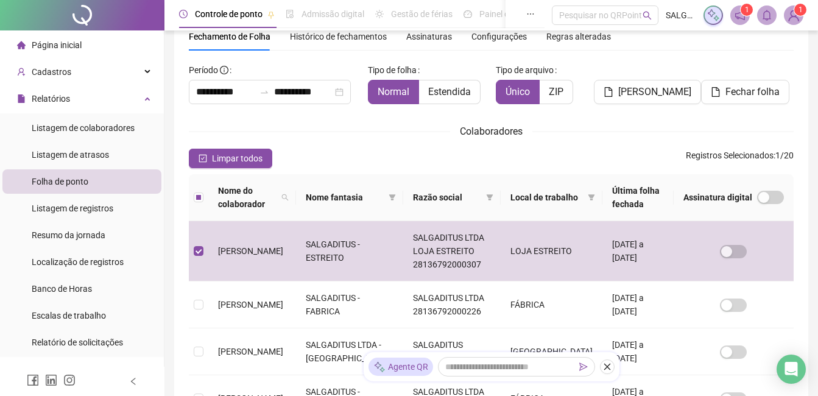
click at [662, 74] on div "[PERSON_NAME]" at bounding box center [642, 82] width 97 height 44
click at [659, 95] on span "[PERSON_NAME]" at bounding box center [654, 92] width 73 height 15
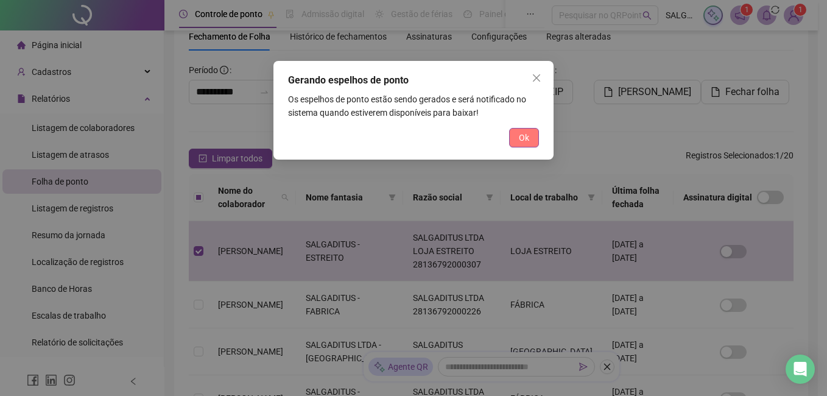
click at [538, 131] on button "Ok" at bounding box center [524, 137] width 30 height 19
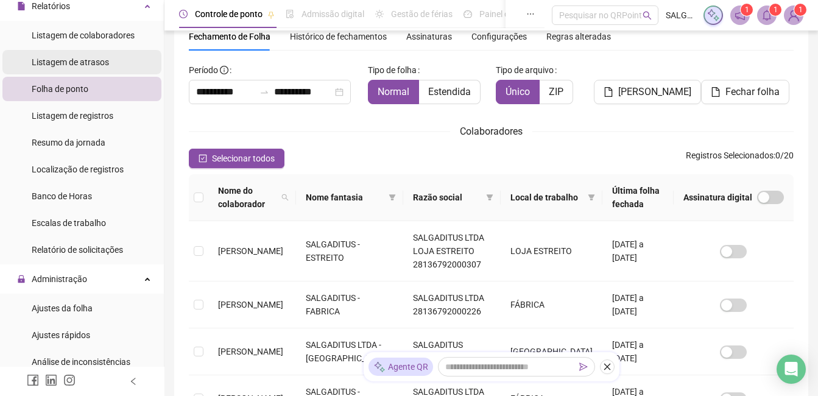
scroll to position [122, 0]
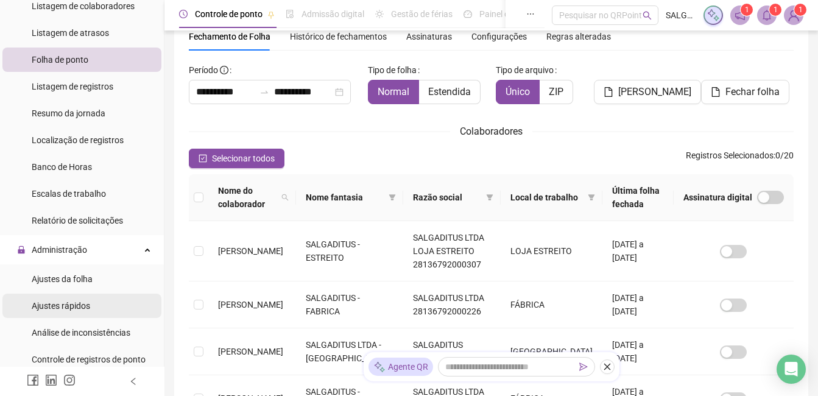
click at [83, 298] on div "Ajustes rápidos" at bounding box center [61, 305] width 58 height 24
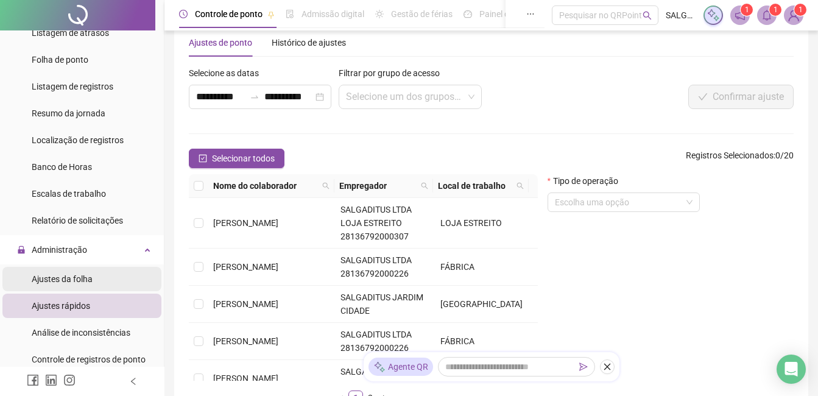
scroll to position [52, 0]
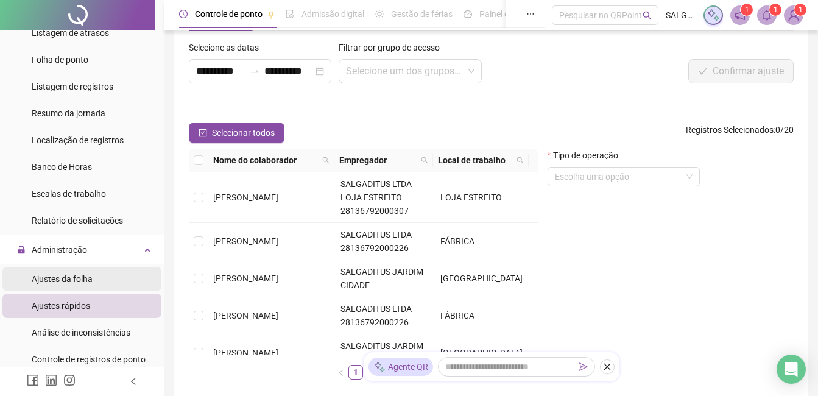
click at [93, 285] on li "Ajustes da folha" at bounding box center [81, 279] width 159 height 24
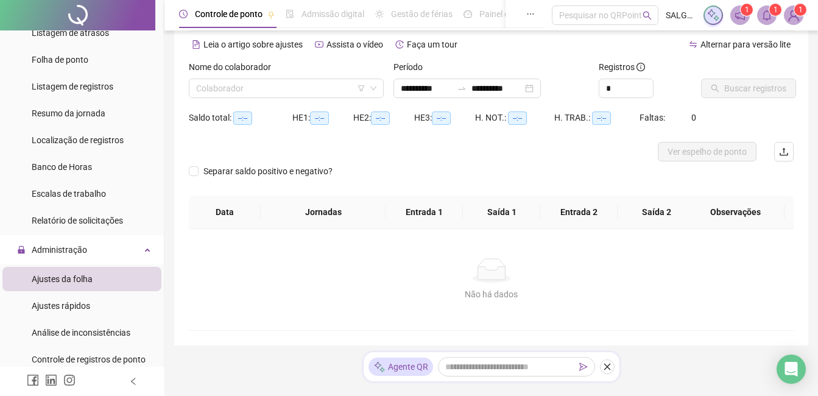
type input "**********"
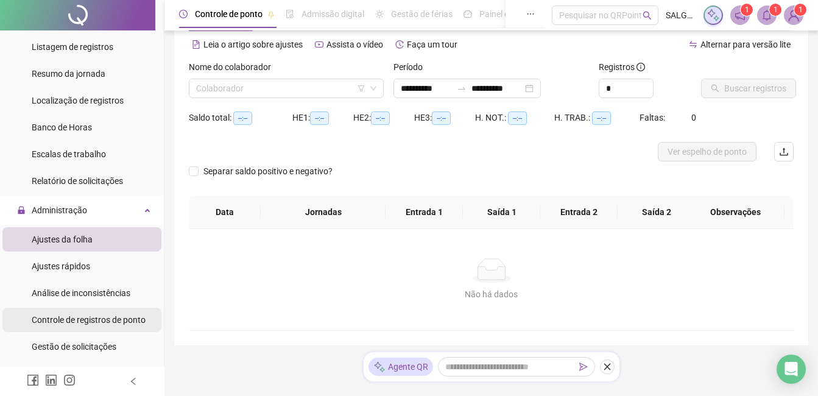
scroll to position [183, 0]
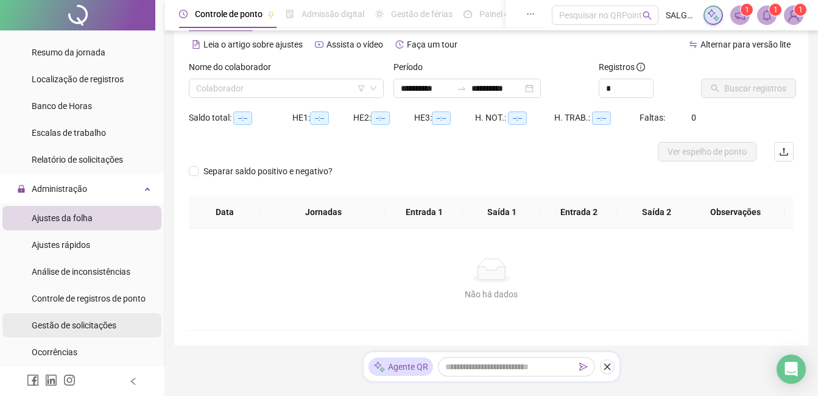
click at [127, 322] on li "Gestão de solicitações" at bounding box center [81, 325] width 159 height 24
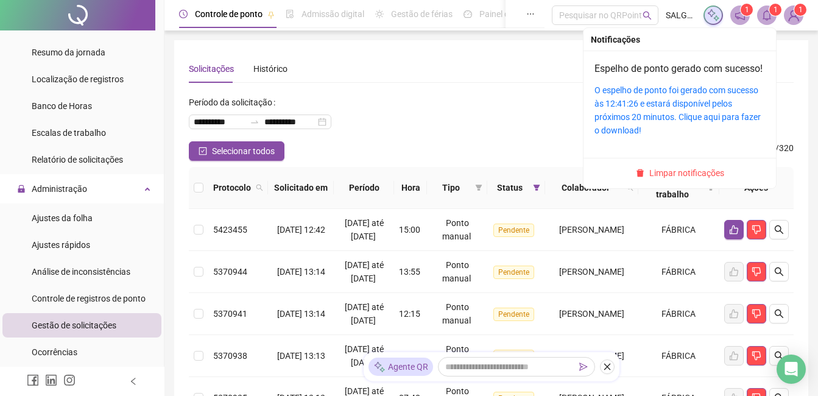
click at [774, 9] on span "1" at bounding box center [775, 9] width 4 height 9
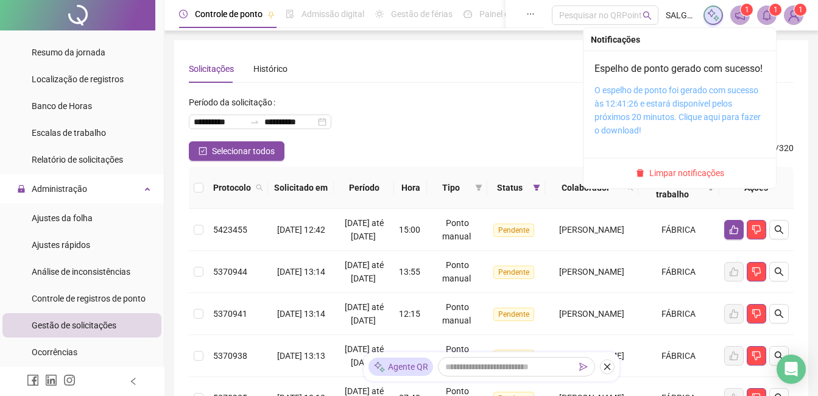
click at [700, 114] on link "O espelho de ponto foi gerado com sucesso às 12:41:26 e estará disponível pelos…" at bounding box center [677, 110] width 166 height 50
